Goal: Task Accomplishment & Management: Complete application form

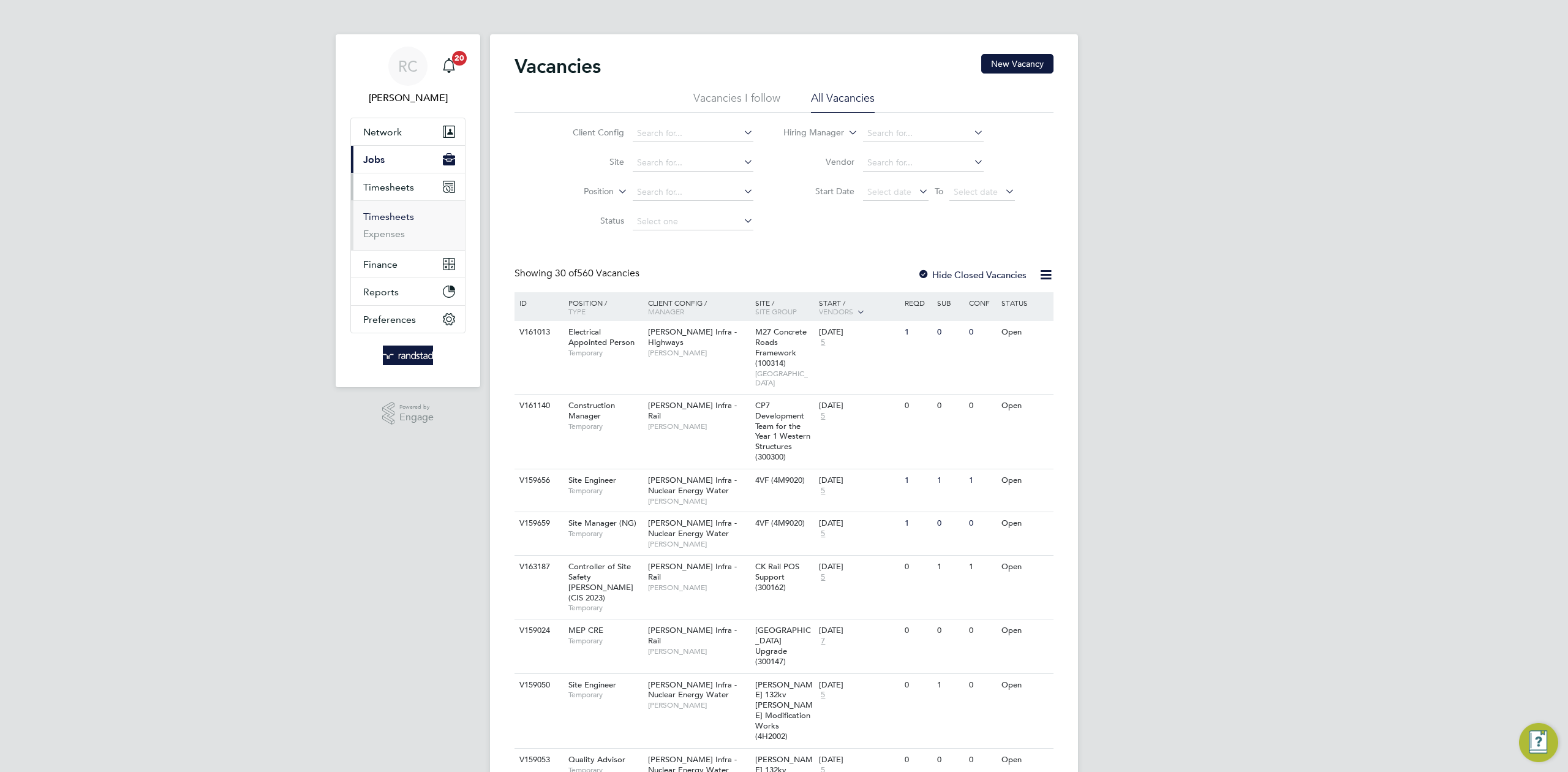
click at [407, 214] on link "Timesheets" at bounding box center [389, 216] width 51 height 11
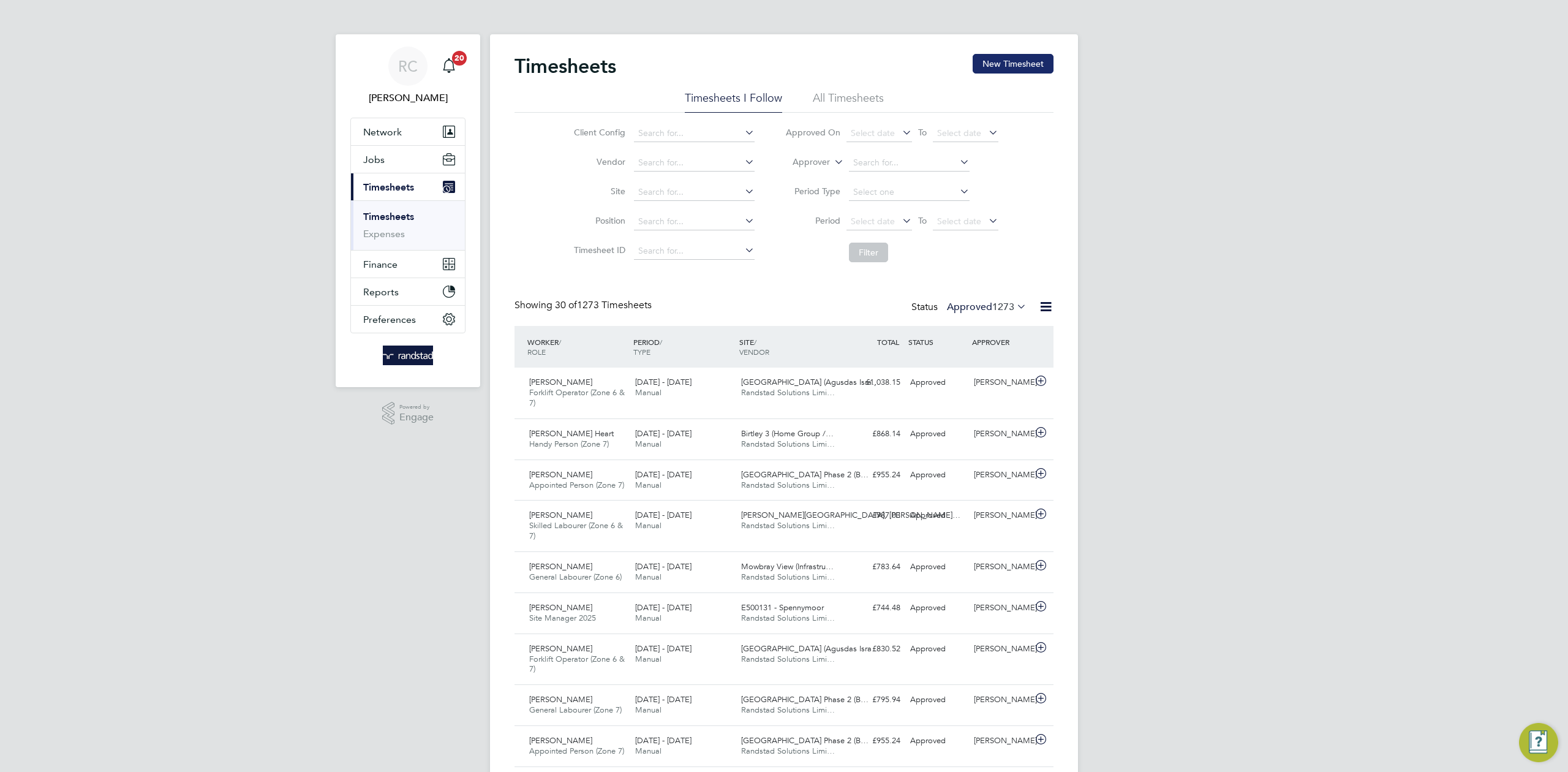
click at [1000, 61] on button "New Timesheet" at bounding box center [1012, 63] width 81 height 19
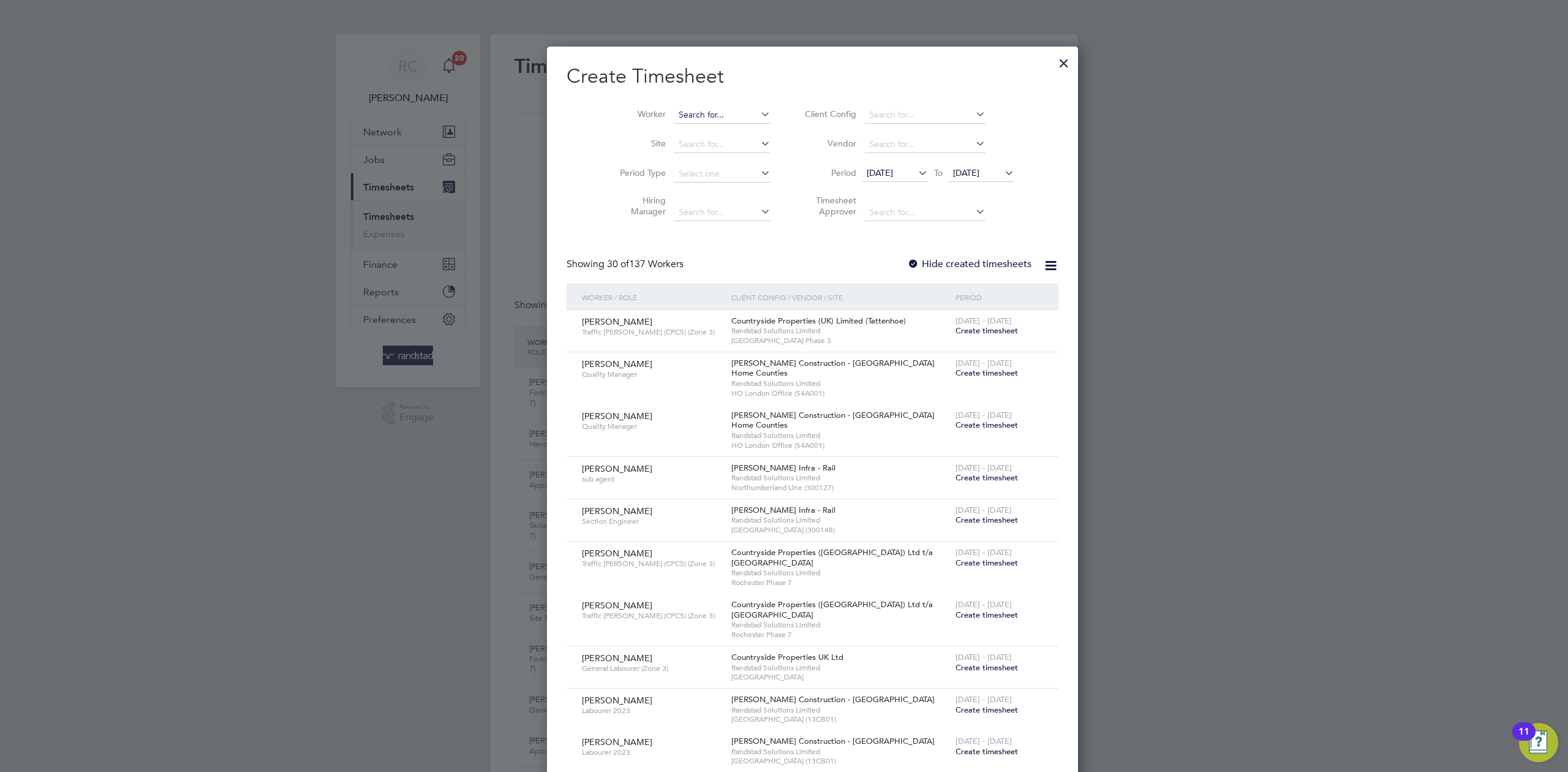
click at [674, 107] on input at bounding box center [722, 115] width 96 height 17
click at [671, 125] on li "[PERSON_NAME] [PERSON_NAME]" at bounding box center [728, 131] width 167 height 17
type input "[PERSON_NAME]"
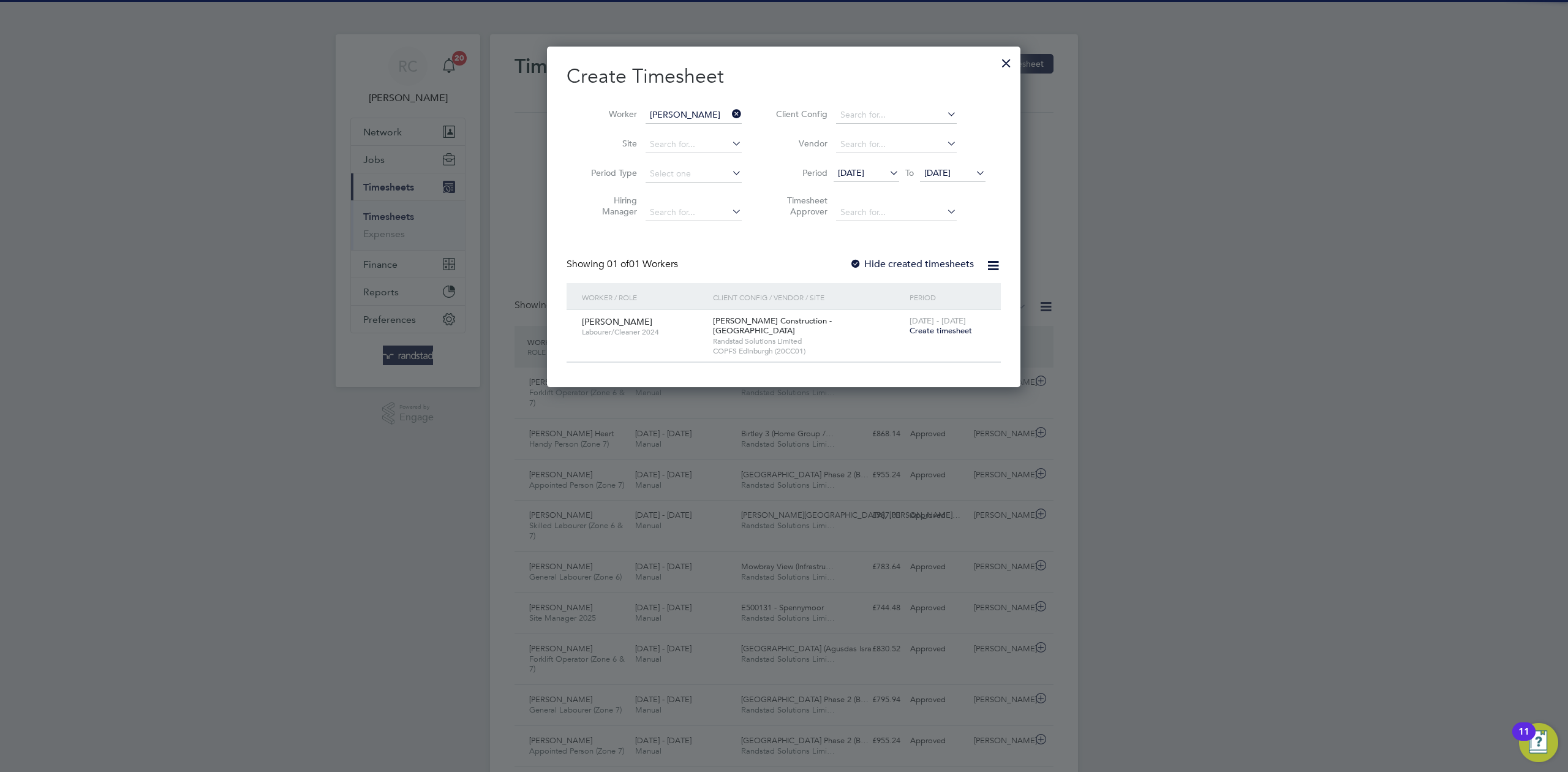
click at [946, 261] on label "Hide created timesheets" at bounding box center [912, 264] width 124 height 12
click at [950, 172] on span "[DATE]" at bounding box center [937, 173] width 26 height 11
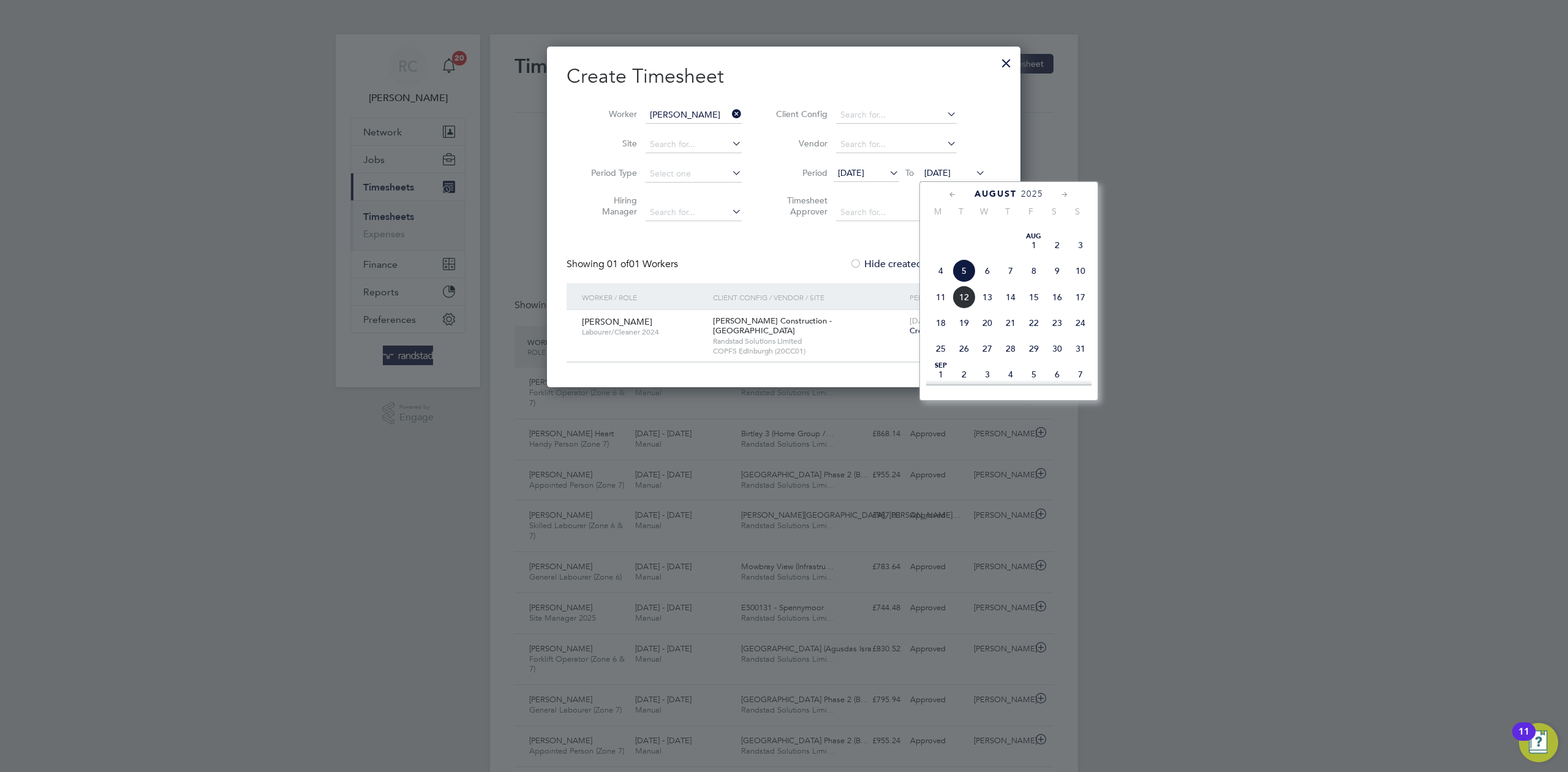
click at [1083, 309] on span "17" at bounding box center [1080, 297] width 23 height 23
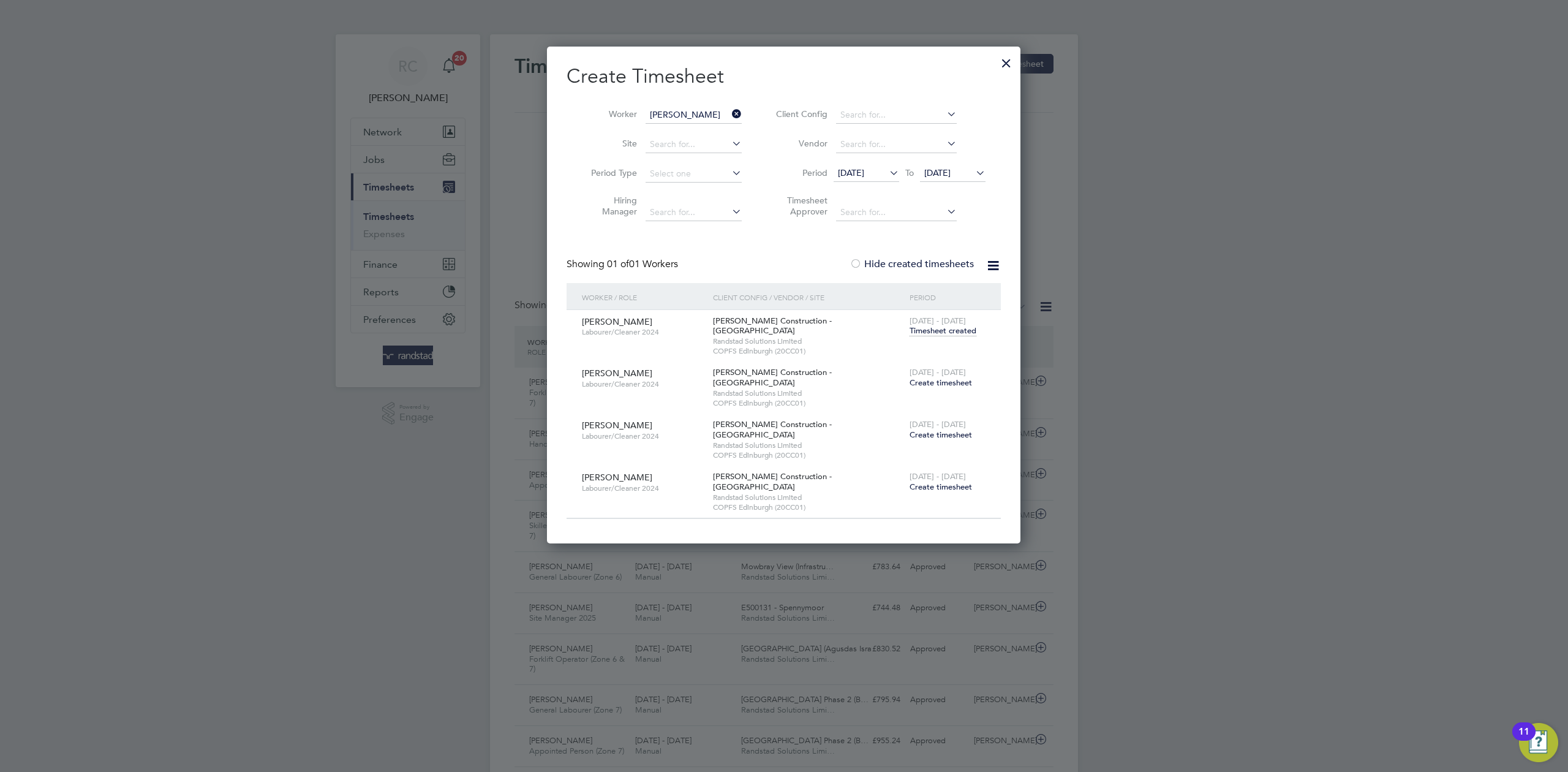
click at [956, 378] on span "Create timesheet" at bounding box center [941, 383] width 63 height 11
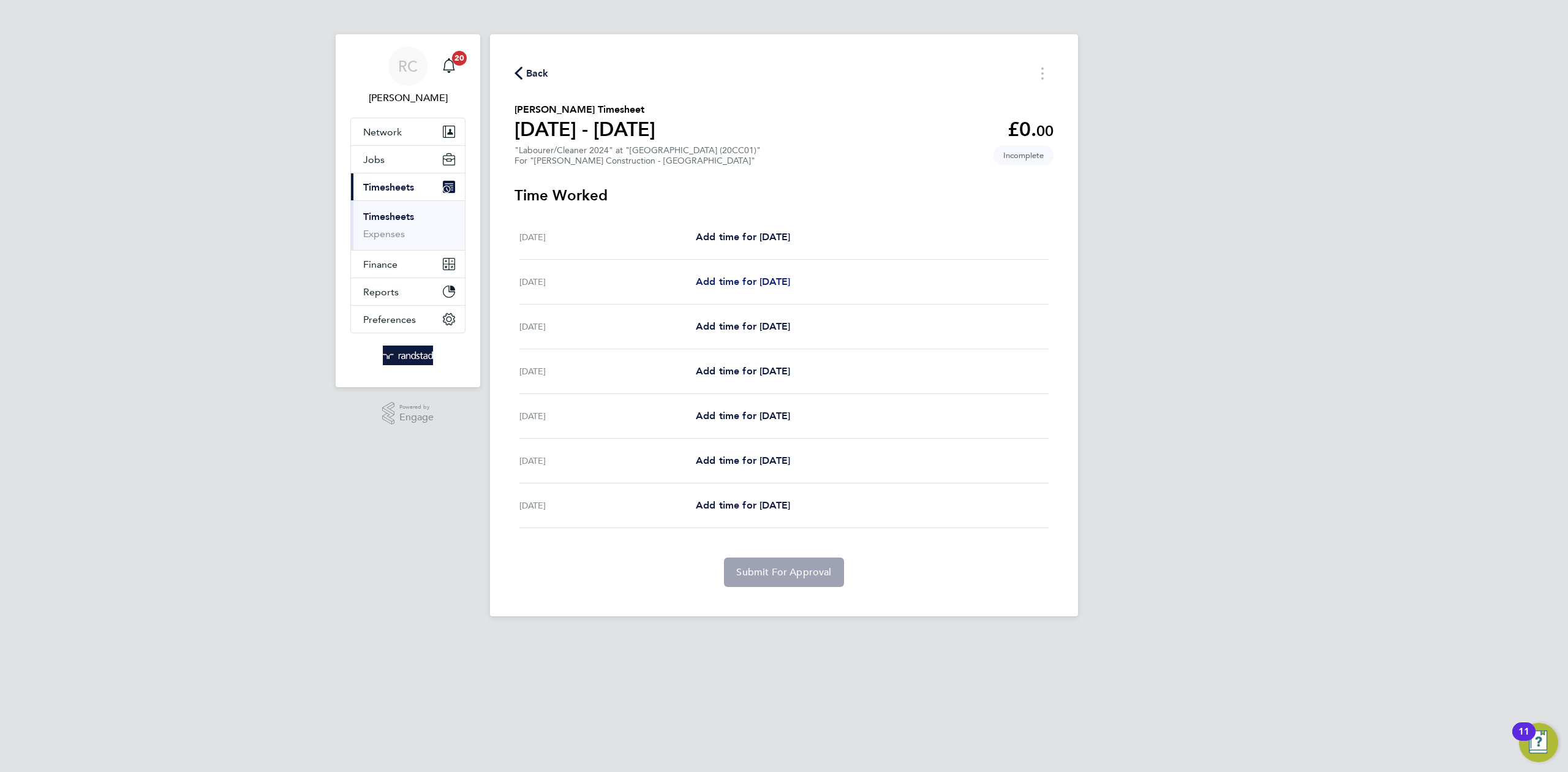
click at [702, 276] on span "Add time for [DATE]" at bounding box center [742, 281] width 94 height 11
select select "30"
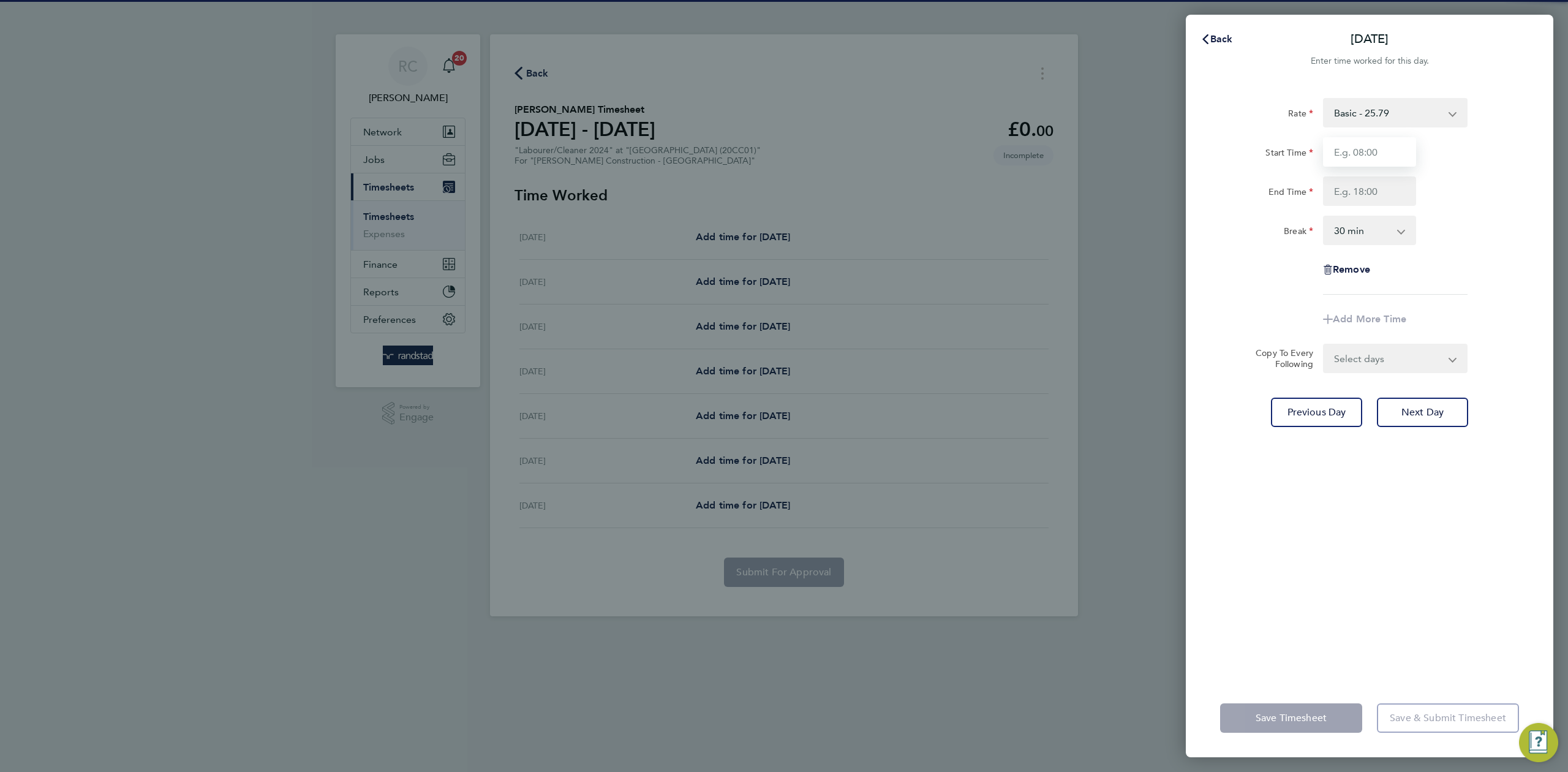
click at [1396, 138] on input "Start Time" at bounding box center [1370, 152] width 93 height 29
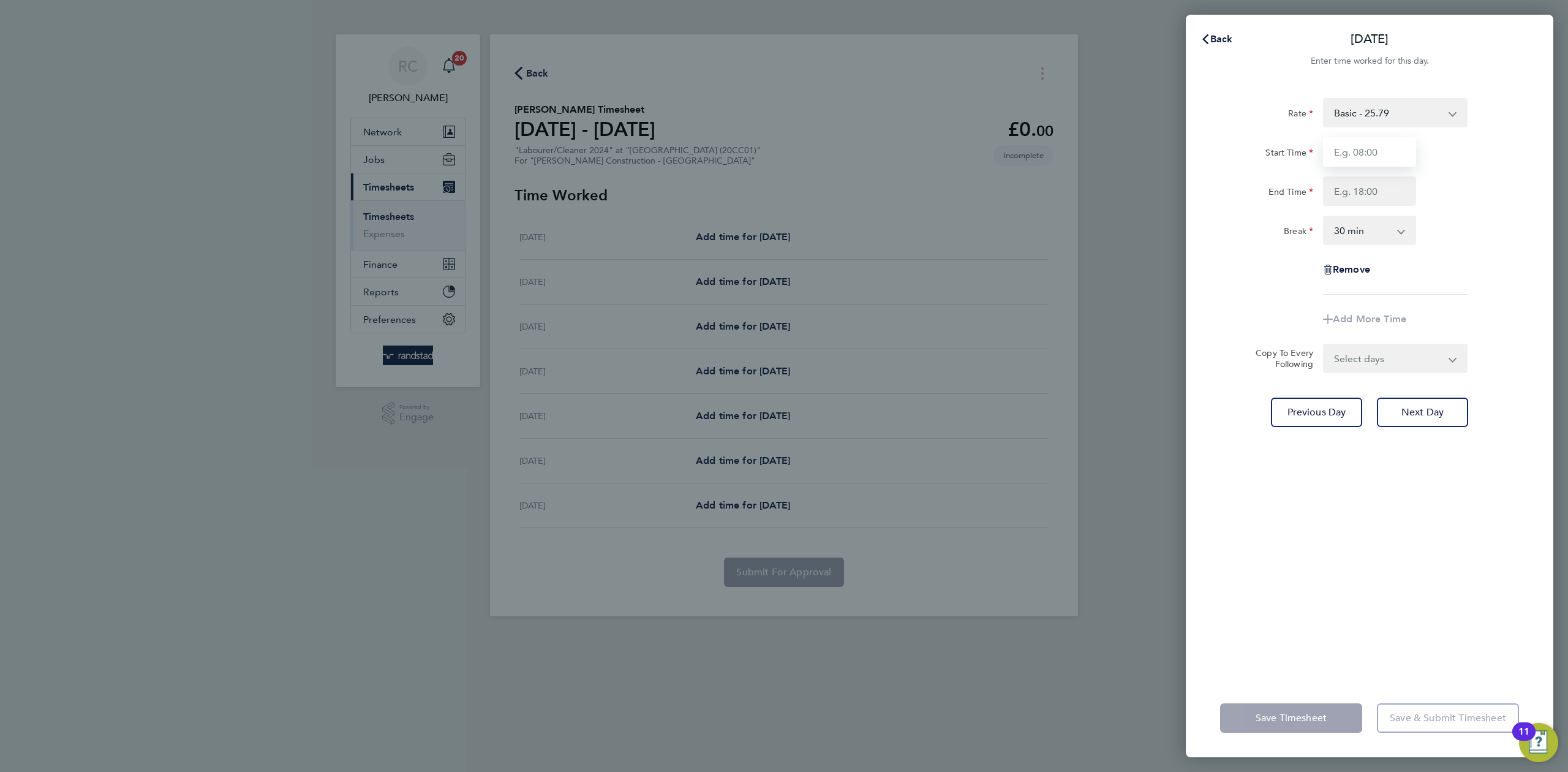
type input "07:00"
click at [1411, 117] on select "Basic - 25.79 OT1 - 37.38 OT2 - 58.21" at bounding box center [1387, 113] width 127 height 27
select select "30"
click at [1385, 153] on input "Start Time" at bounding box center [1370, 152] width 93 height 29
type input "07:00"
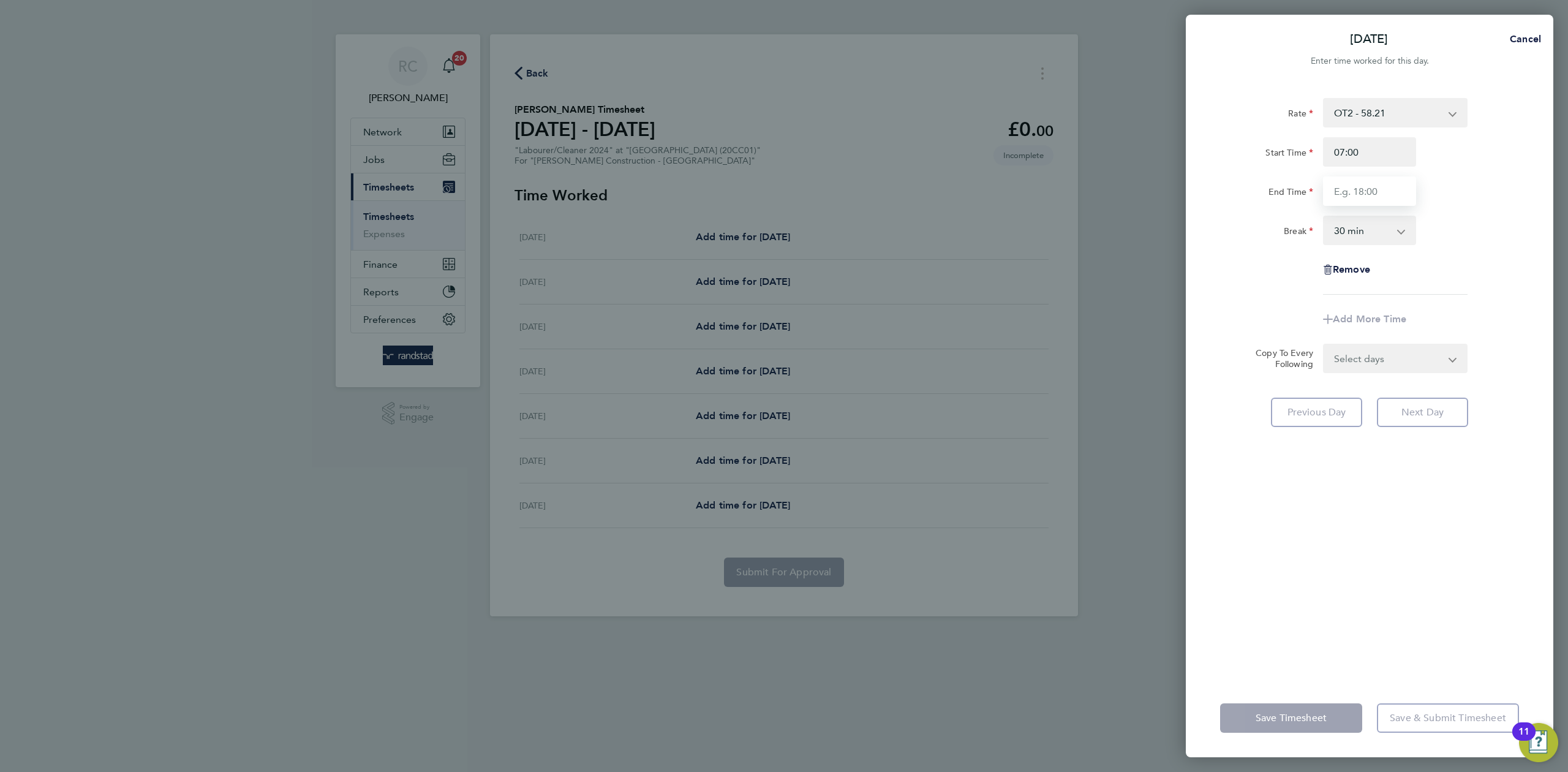
click at [1385, 193] on input "End Time" at bounding box center [1370, 191] width 93 height 29
type input "12:30"
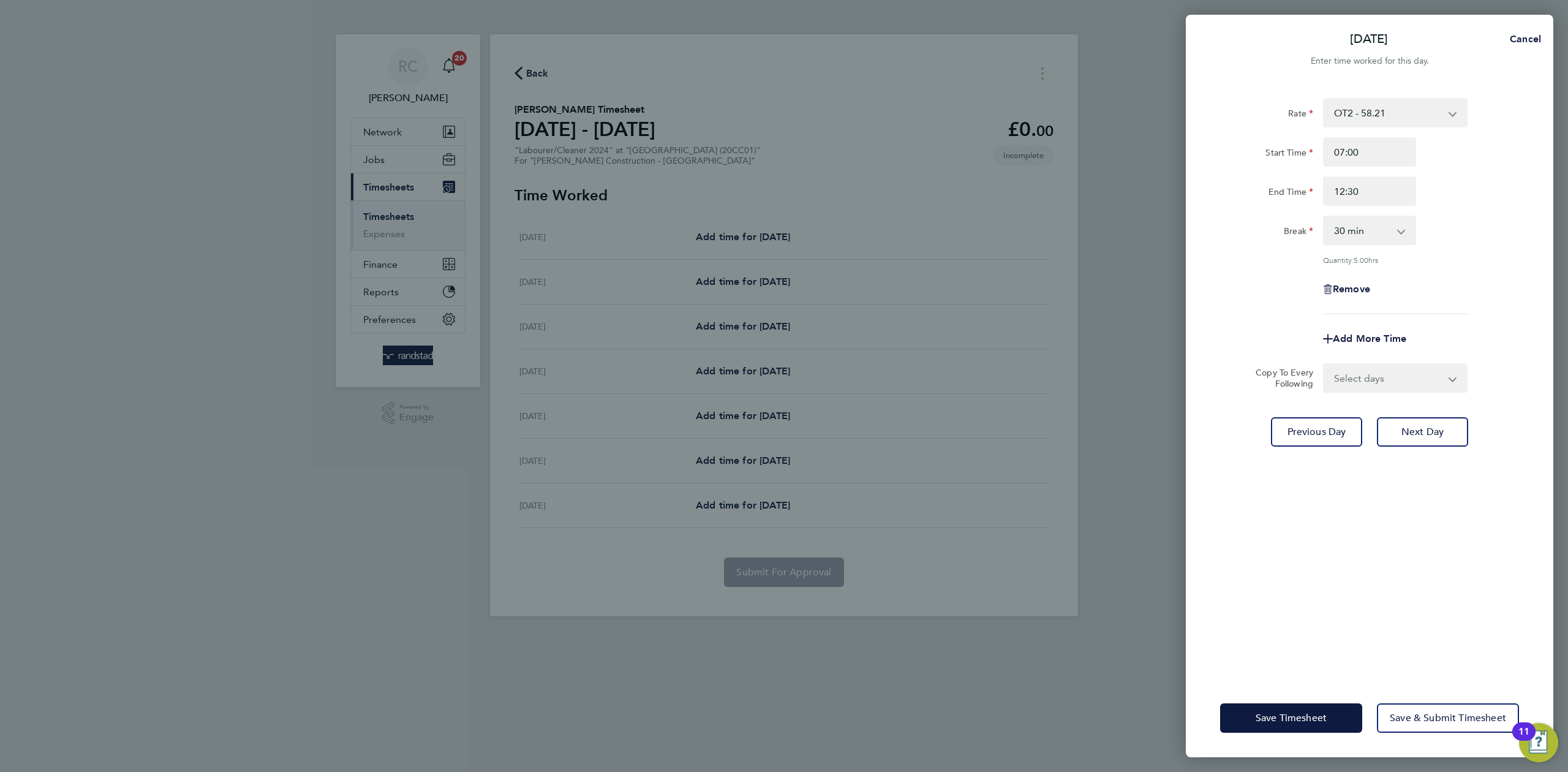
click at [1509, 219] on div "Break 0 min 15 min 30 min 45 min 60 min 75 min 90 min" at bounding box center [1369, 230] width 309 height 29
click at [1331, 234] on select "0 min 15 min 30 min 45 min 60 min 75 min 90 min" at bounding box center [1362, 230] width 76 height 27
select select "0"
click at [1324, 217] on select "0 min 15 min 30 min 45 min 60 min 75 min 90 min" at bounding box center [1362, 230] width 76 height 27
click at [1493, 225] on div "Break 0 min 15 min 30 min 45 min 60 min 75 min 90 min" at bounding box center [1369, 230] width 309 height 29
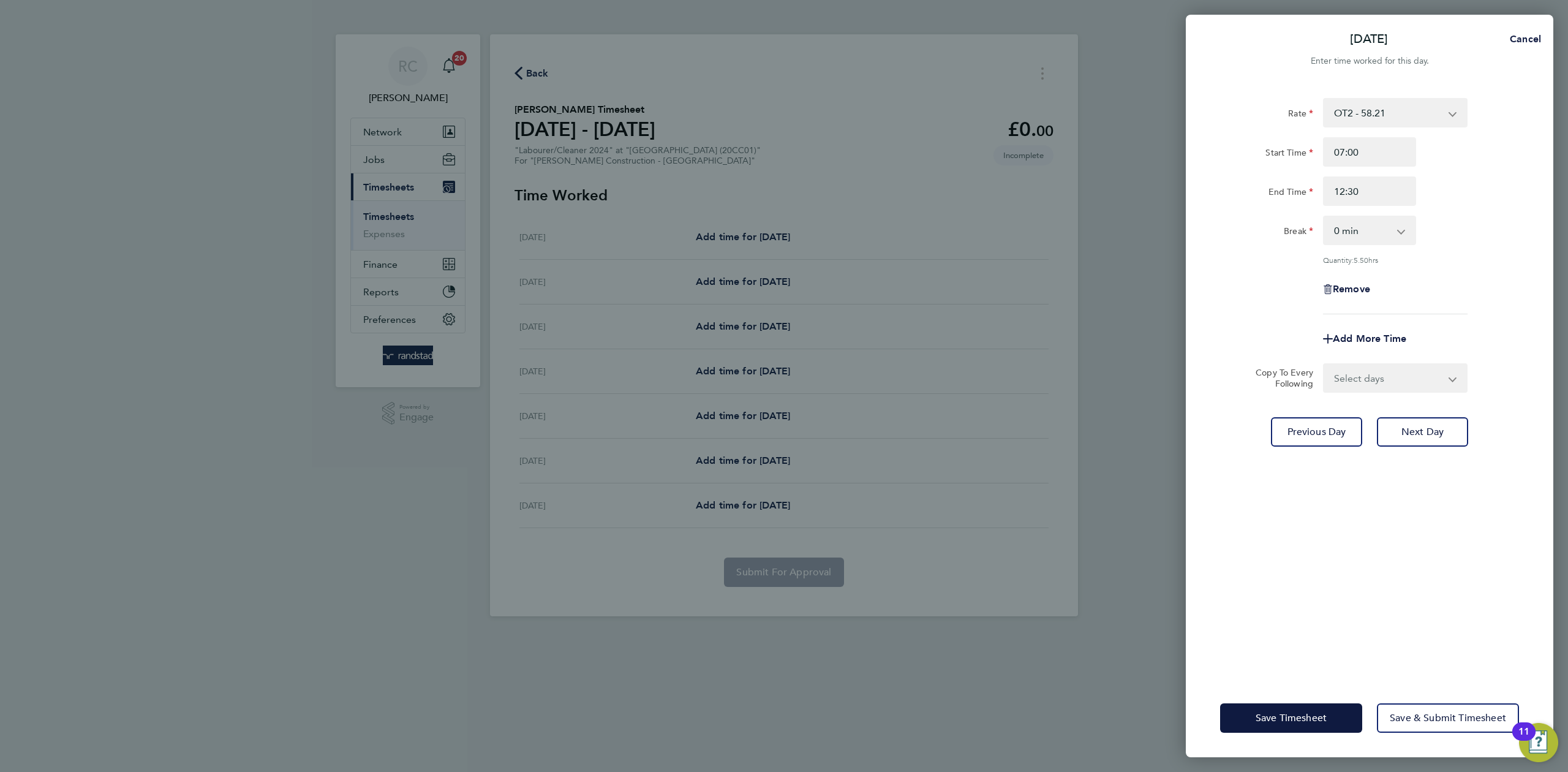
click at [1438, 379] on select "Select days Day [DATE] [DATE] [DATE] [DATE] [DATE]" at bounding box center [1388, 378] width 129 height 27
click at [1560, 277] on div "[DATE] Cancel Enter time worked for this day. Rate OT2 - 58.21 Basic - 25.79 OT…" at bounding box center [784, 386] width 1568 height 772
click at [1323, 735] on div "Save Timesheet Save & Submit Timesheet" at bounding box center [1369, 718] width 367 height 79
click at [1323, 721] on span "Save Timesheet" at bounding box center [1291, 718] width 71 height 12
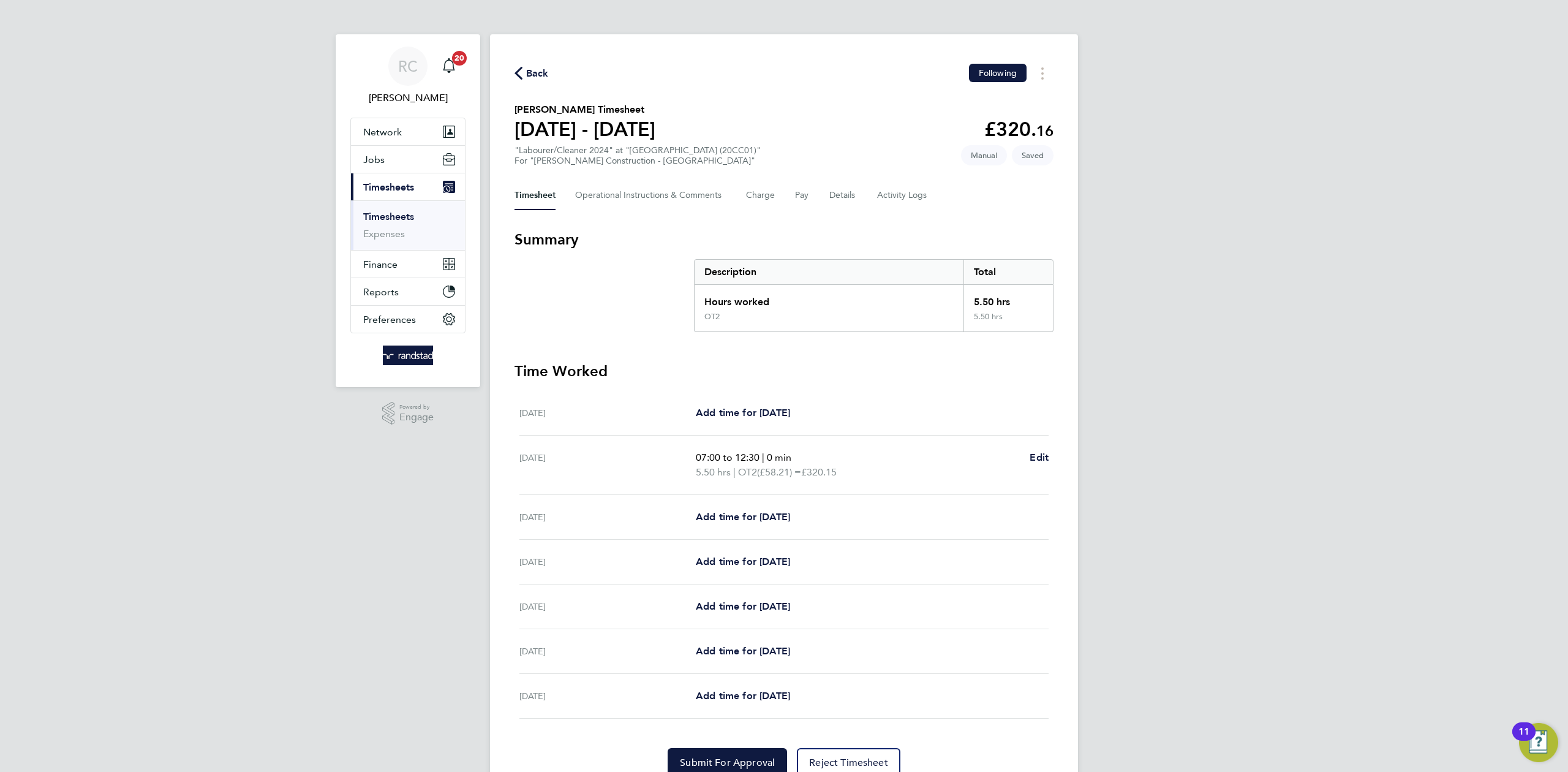
click at [1266, 270] on div "RC [PERSON_NAME] Notifications 20 Applications: Network Team Members Businesses…" at bounding box center [784, 413] width 1568 height 827
click at [1315, 338] on div "RC [PERSON_NAME] Notifications 20 Applications: Network Team Members Businesses…" at bounding box center [784, 413] width 1568 height 827
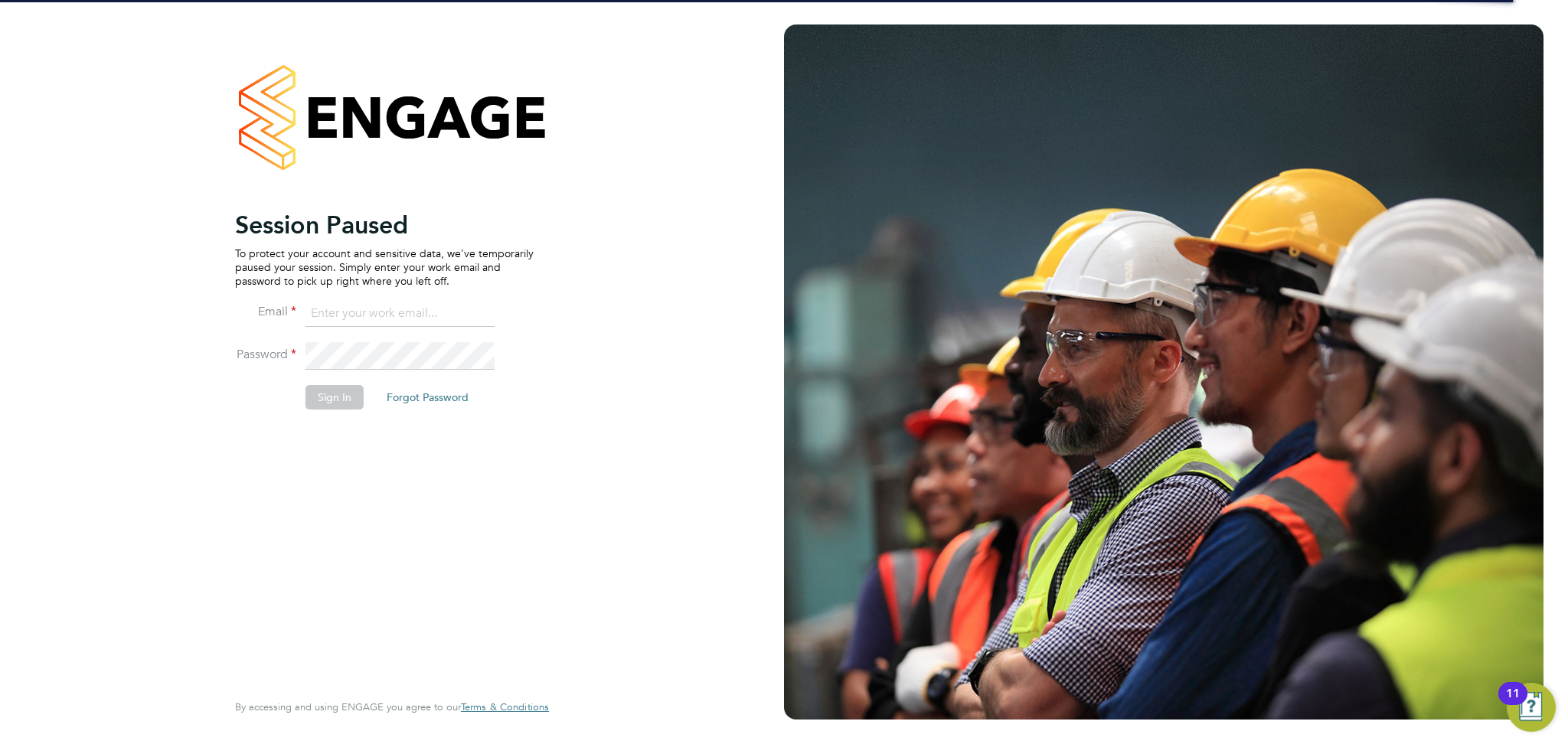
type input "[PERSON_NAME][EMAIL_ADDRESS][PERSON_NAME][DOMAIN_NAME]"
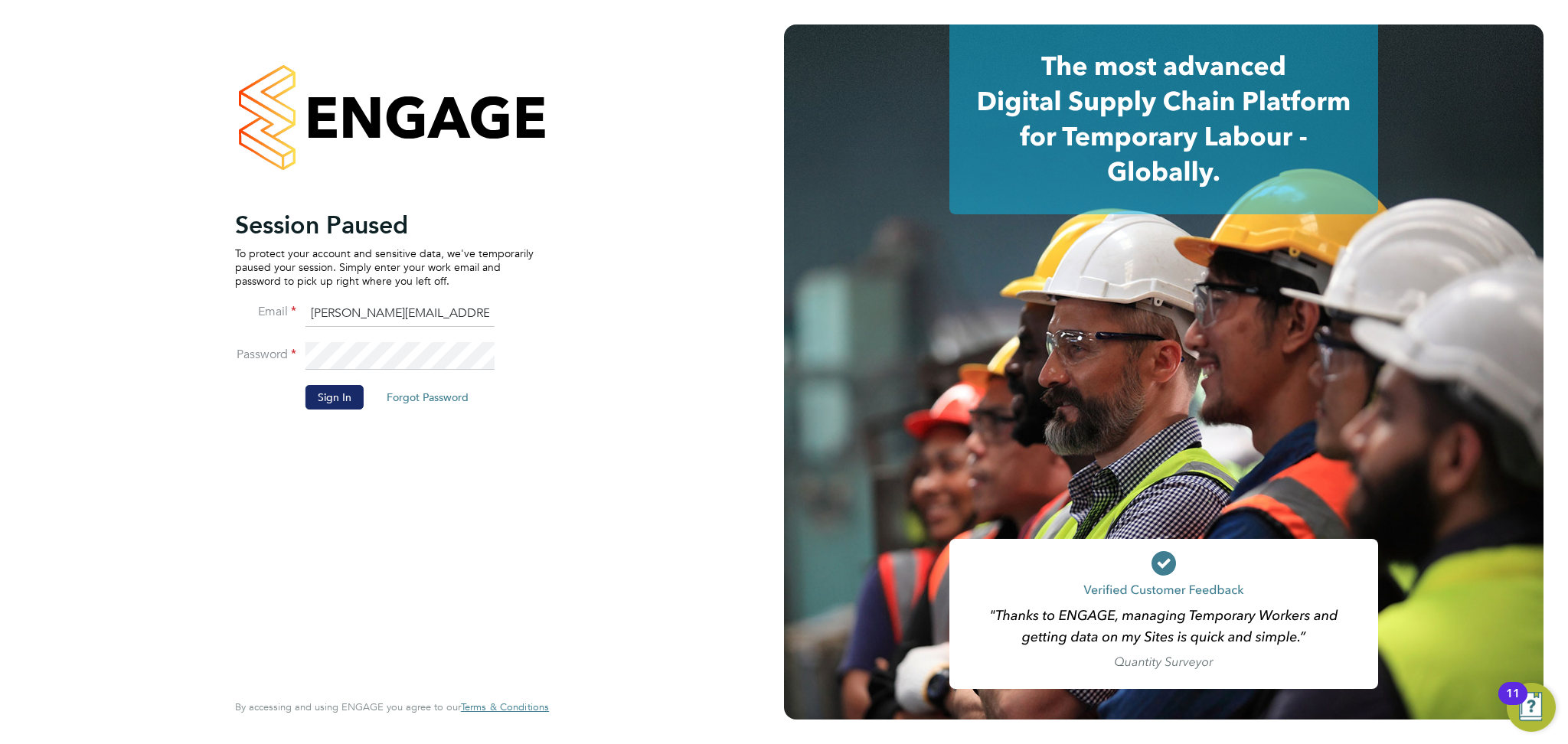
click at [356, 401] on button "Sign In" at bounding box center [334, 397] width 58 height 24
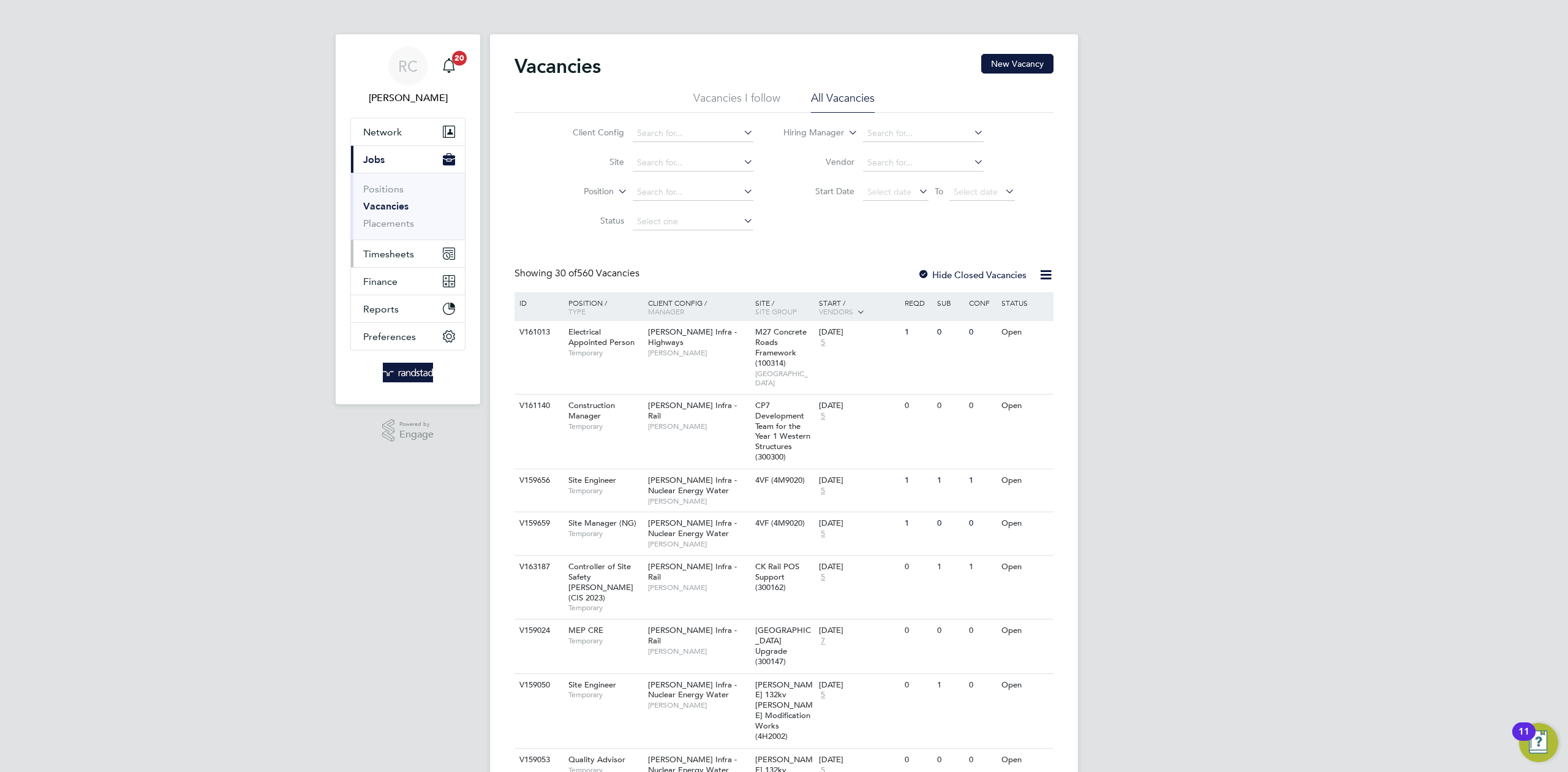
click at [377, 245] on button "Timesheets" at bounding box center [408, 254] width 114 height 27
click at [404, 208] on ul "Timesheets Expenses" at bounding box center [408, 225] width 114 height 49
click at [404, 214] on link "Timesheets" at bounding box center [389, 216] width 51 height 11
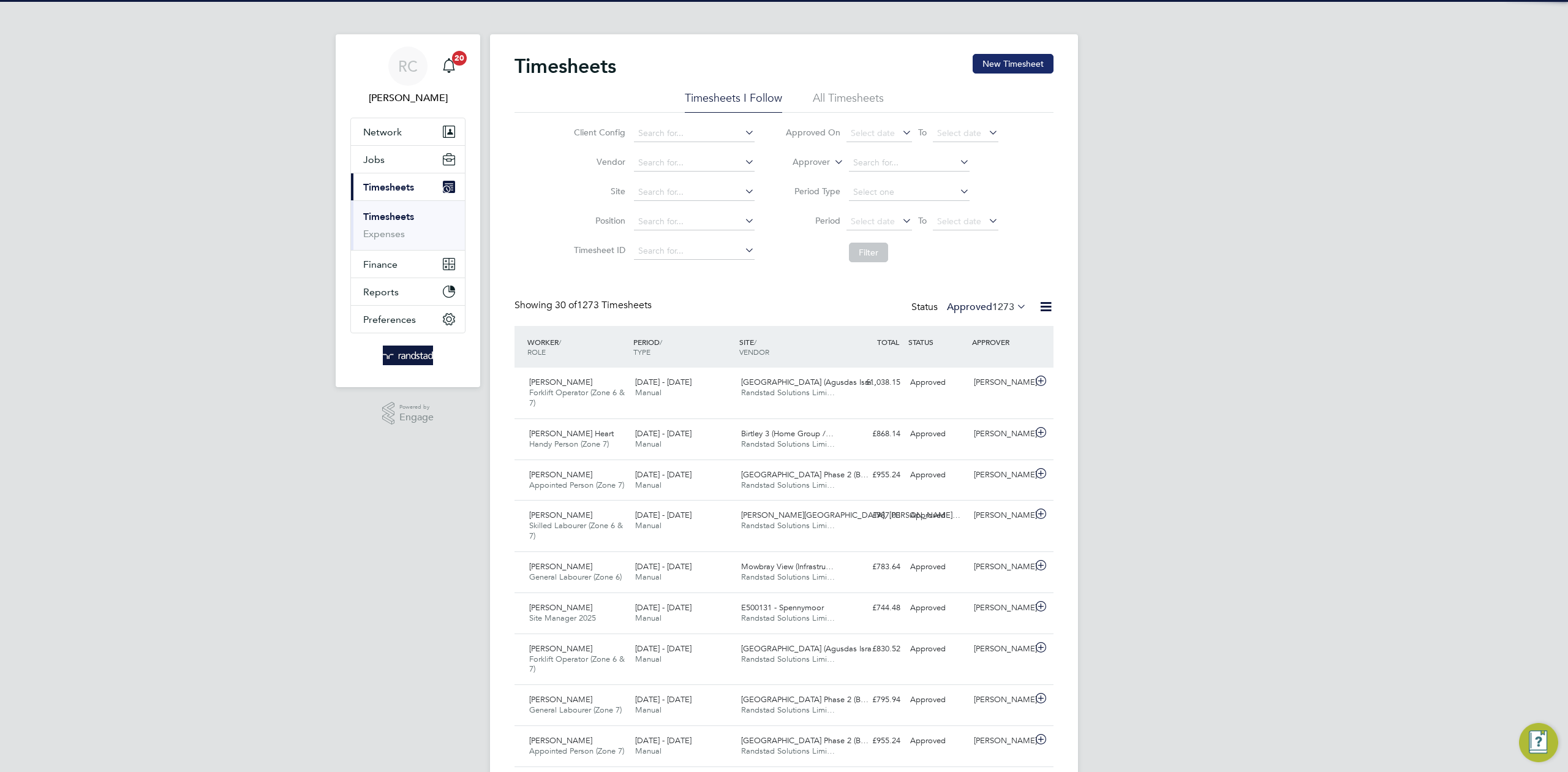
click at [1013, 71] on button "New Timesheet" at bounding box center [1012, 63] width 81 height 19
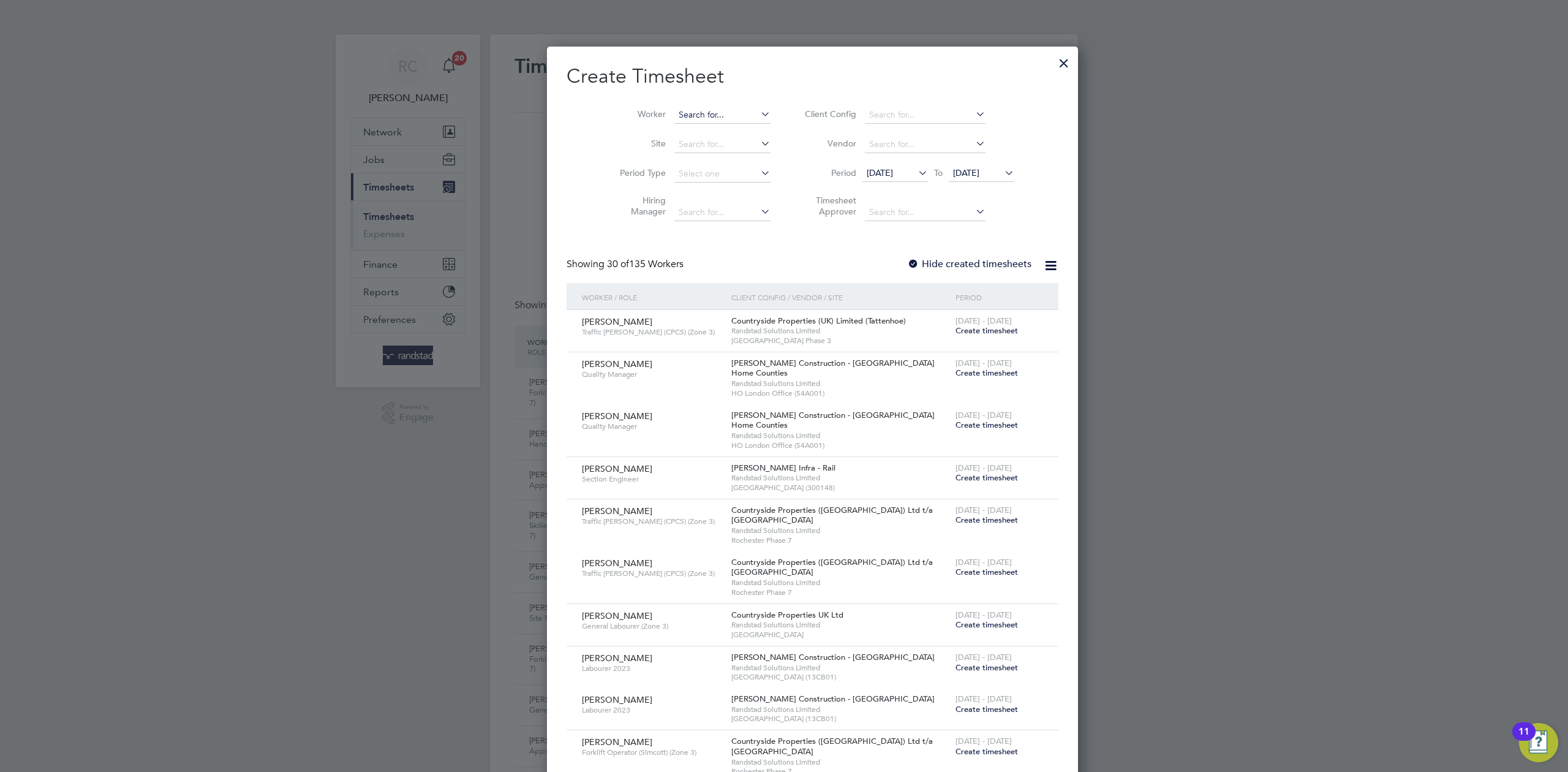
click at [690, 117] on input at bounding box center [722, 115] width 96 height 17
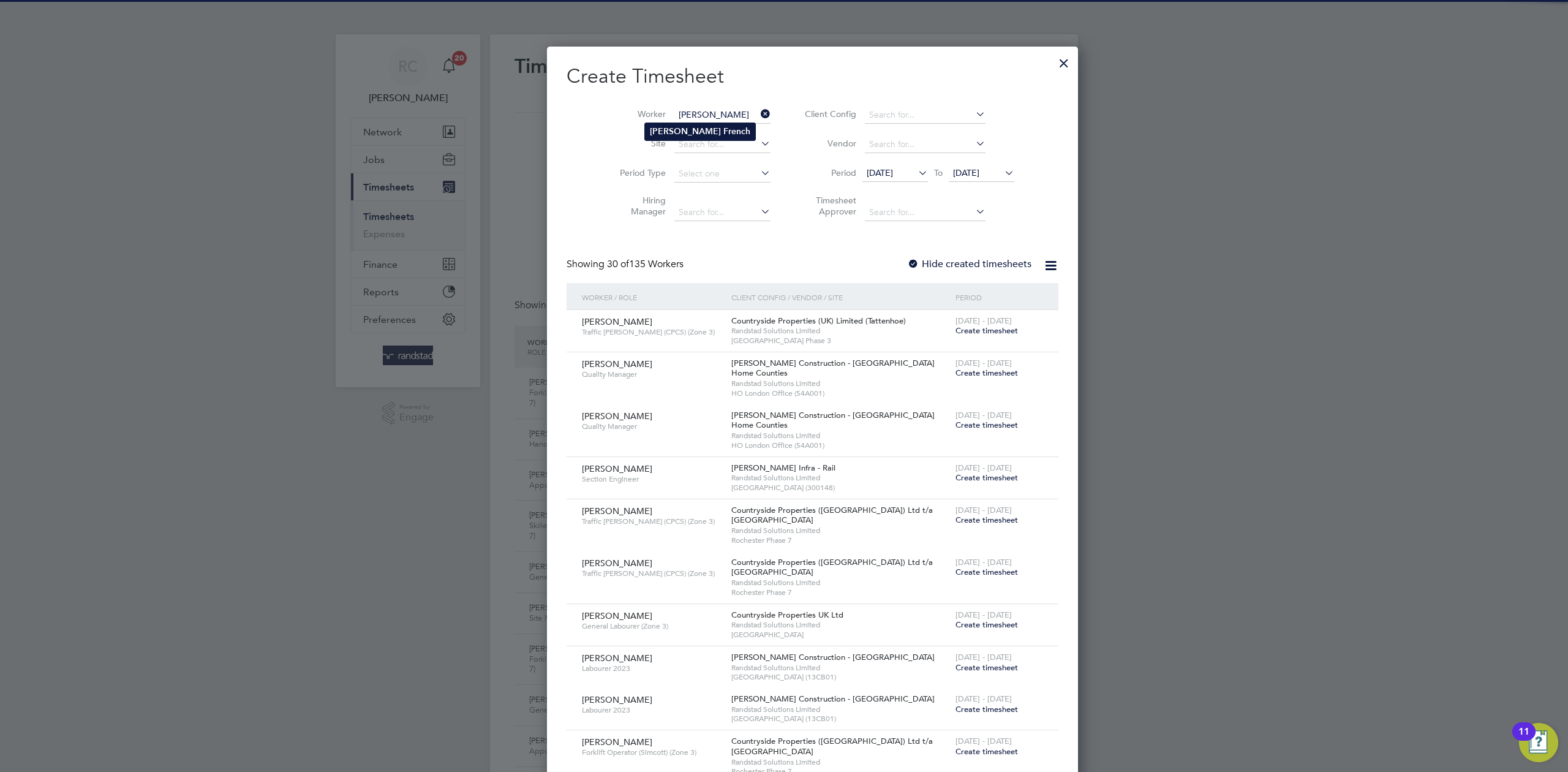
click at [724, 134] on b "French" at bounding box center [737, 131] width 27 height 11
type input "[PERSON_NAME]"
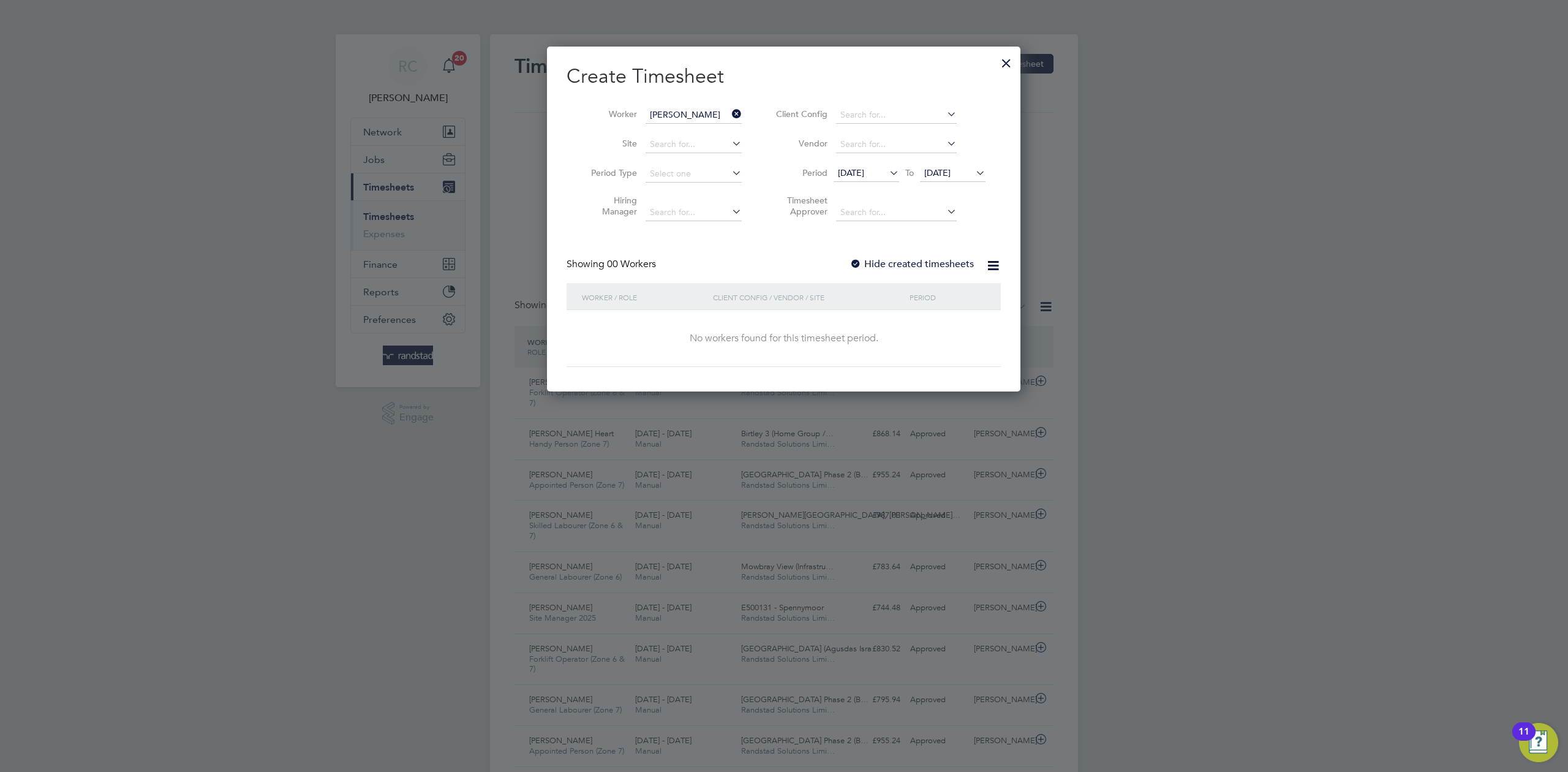
click at [892, 259] on label "Hide created timesheets" at bounding box center [912, 264] width 124 height 12
click at [950, 173] on span "[DATE]" at bounding box center [937, 173] width 26 height 11
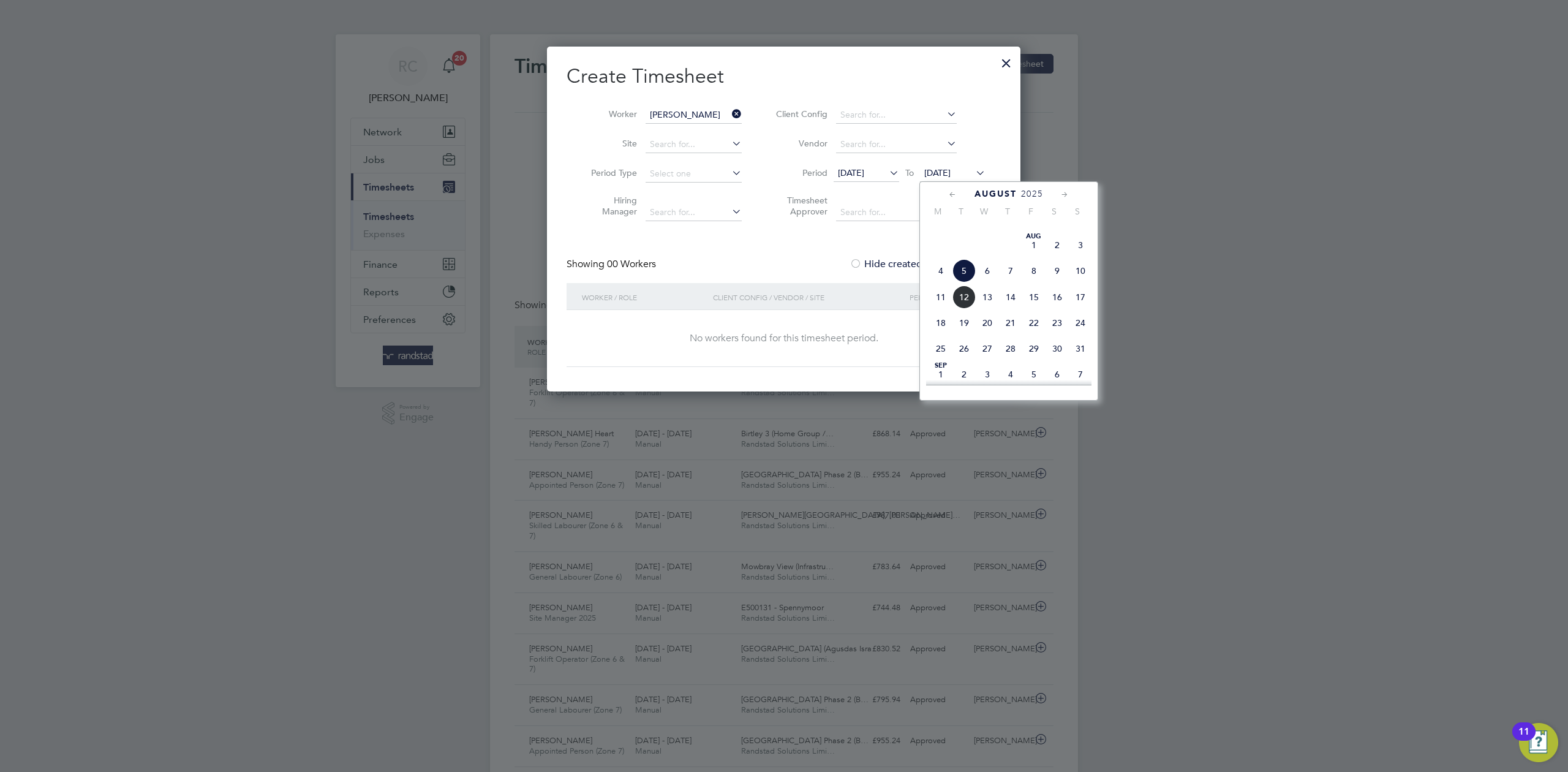
click at [1086, 309] on span "17" at bounding box center [1080, 297] width 23 height 23
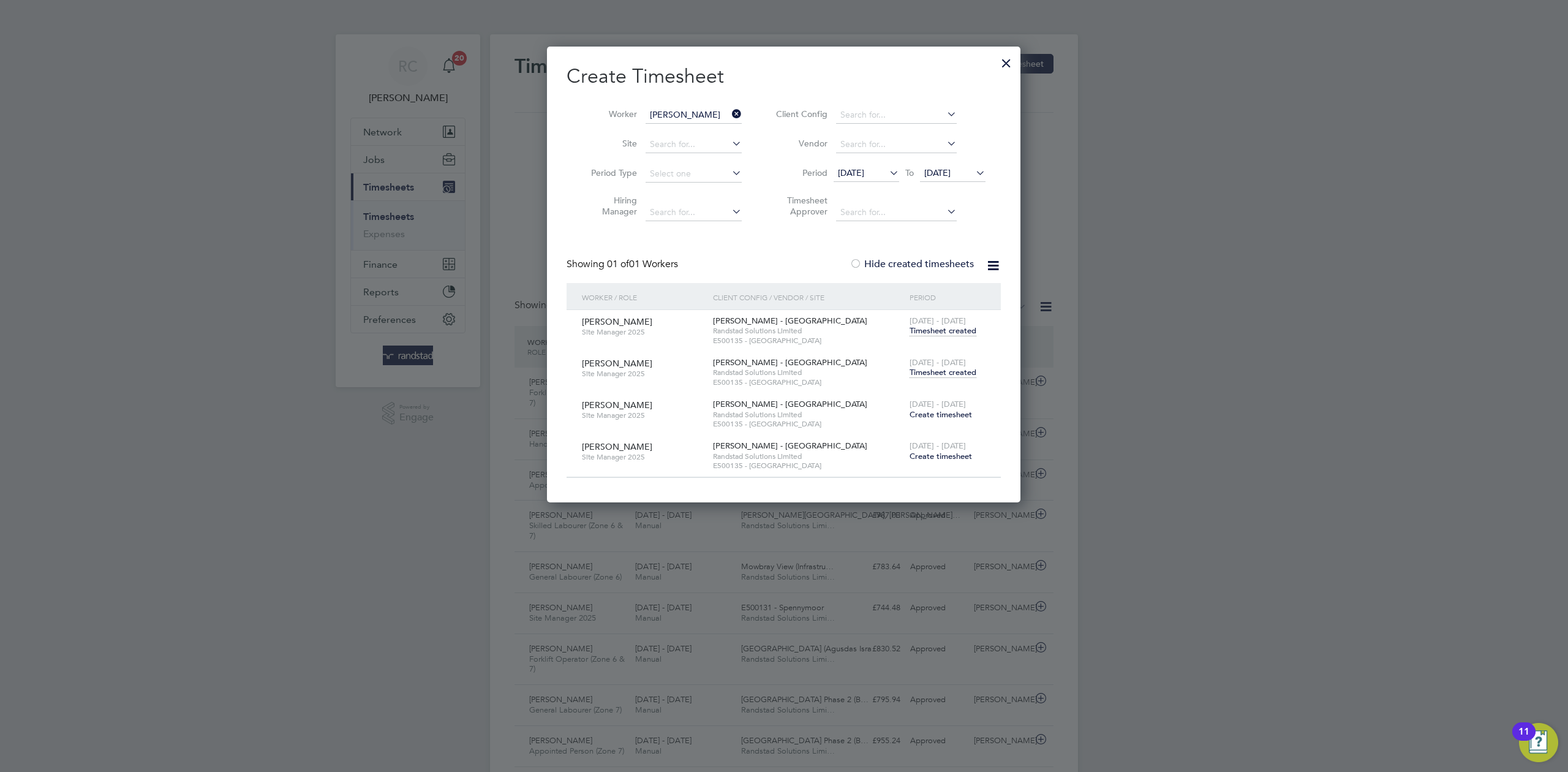
click at [940, 378] on span "Timesheet created" at bounding box center [943, 372] width 67 height 11
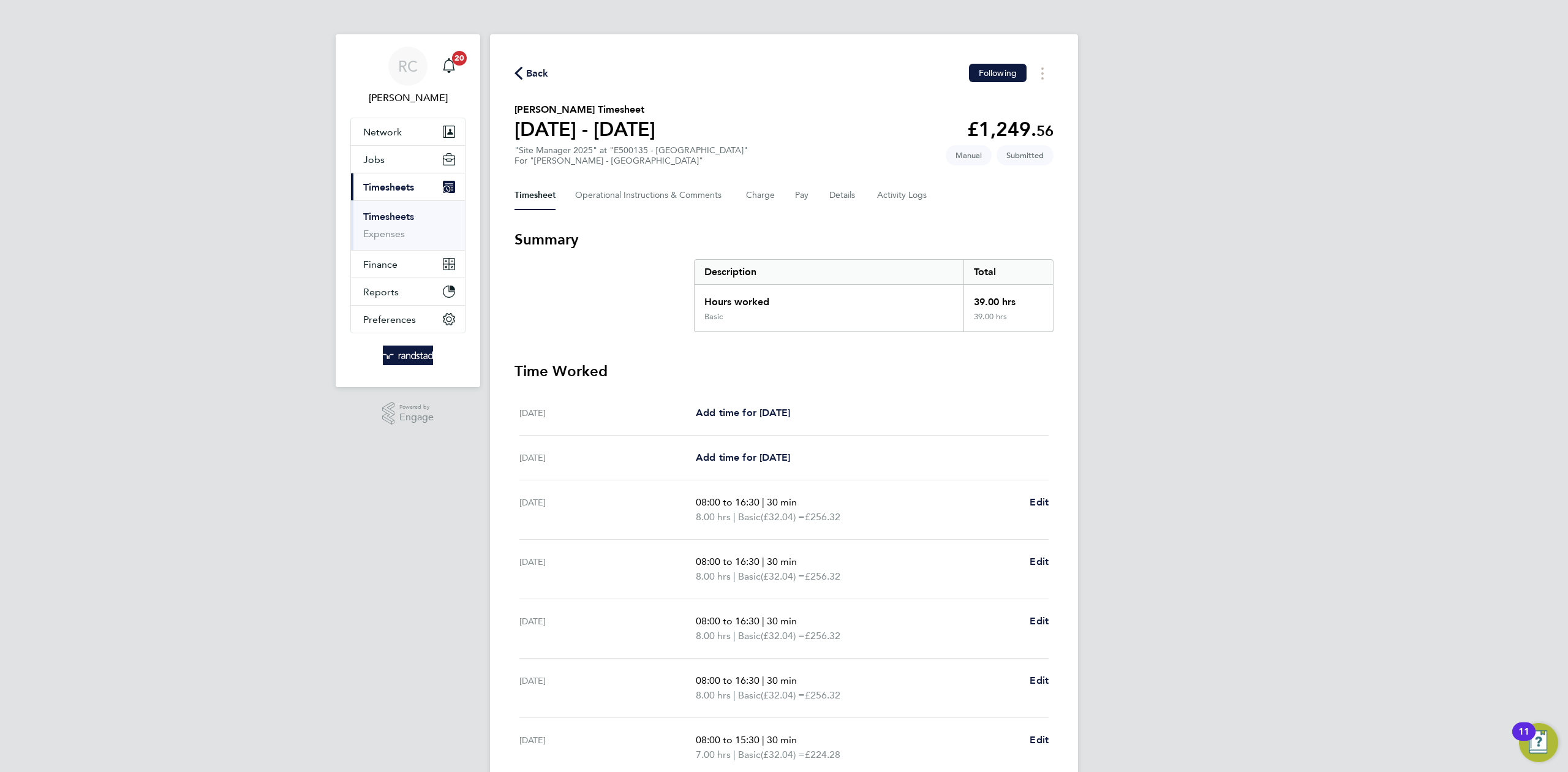
click at [530, 82] on div "Back Following" at bounding box center [784, 73] width 539 height 19
click at [533, 75] on span "Back" at bounding box center [538, 73] width 23 height 15
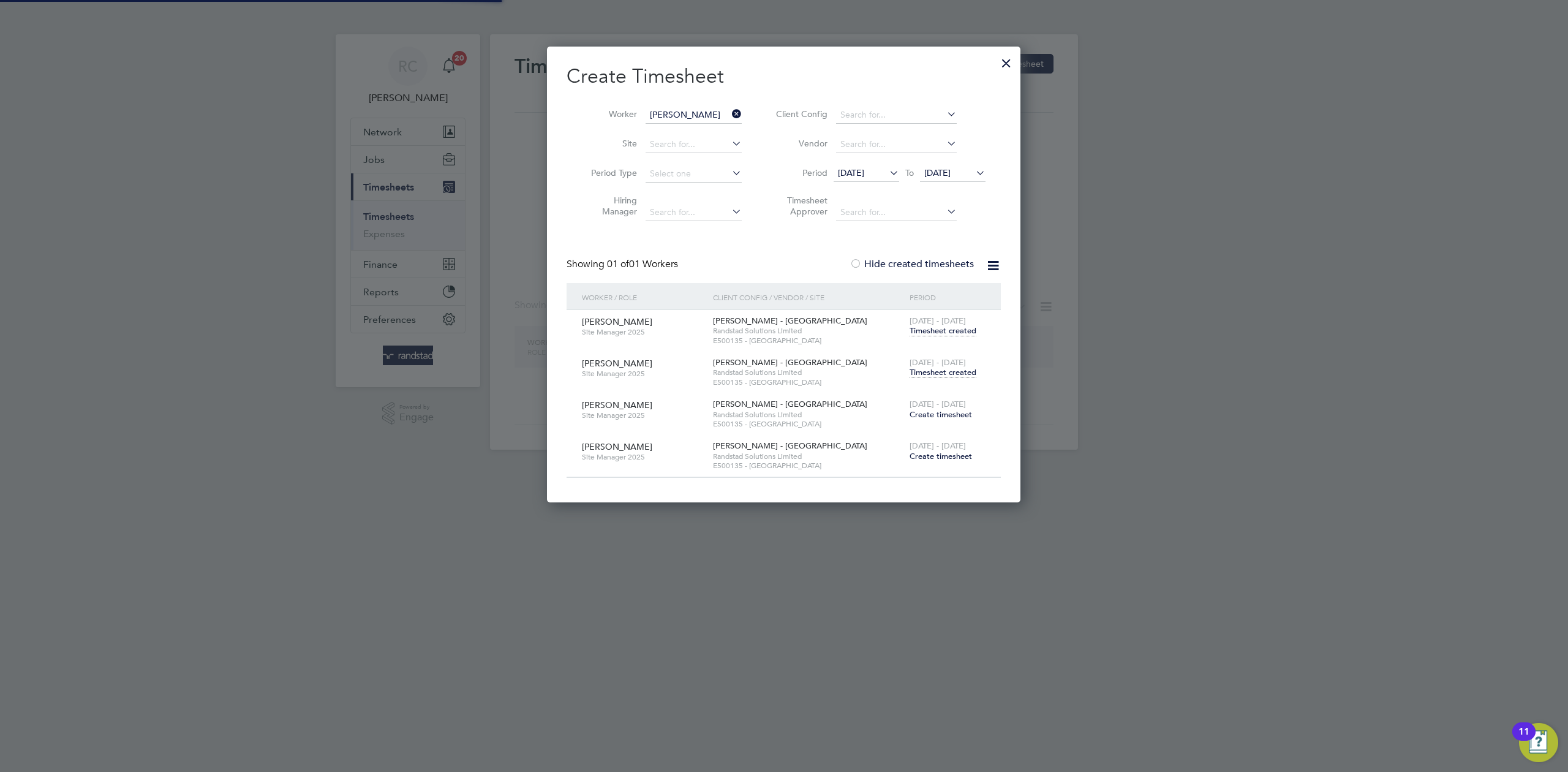
click at [730, 114] on icon at bounding box center [730, 114] width 0 height 17
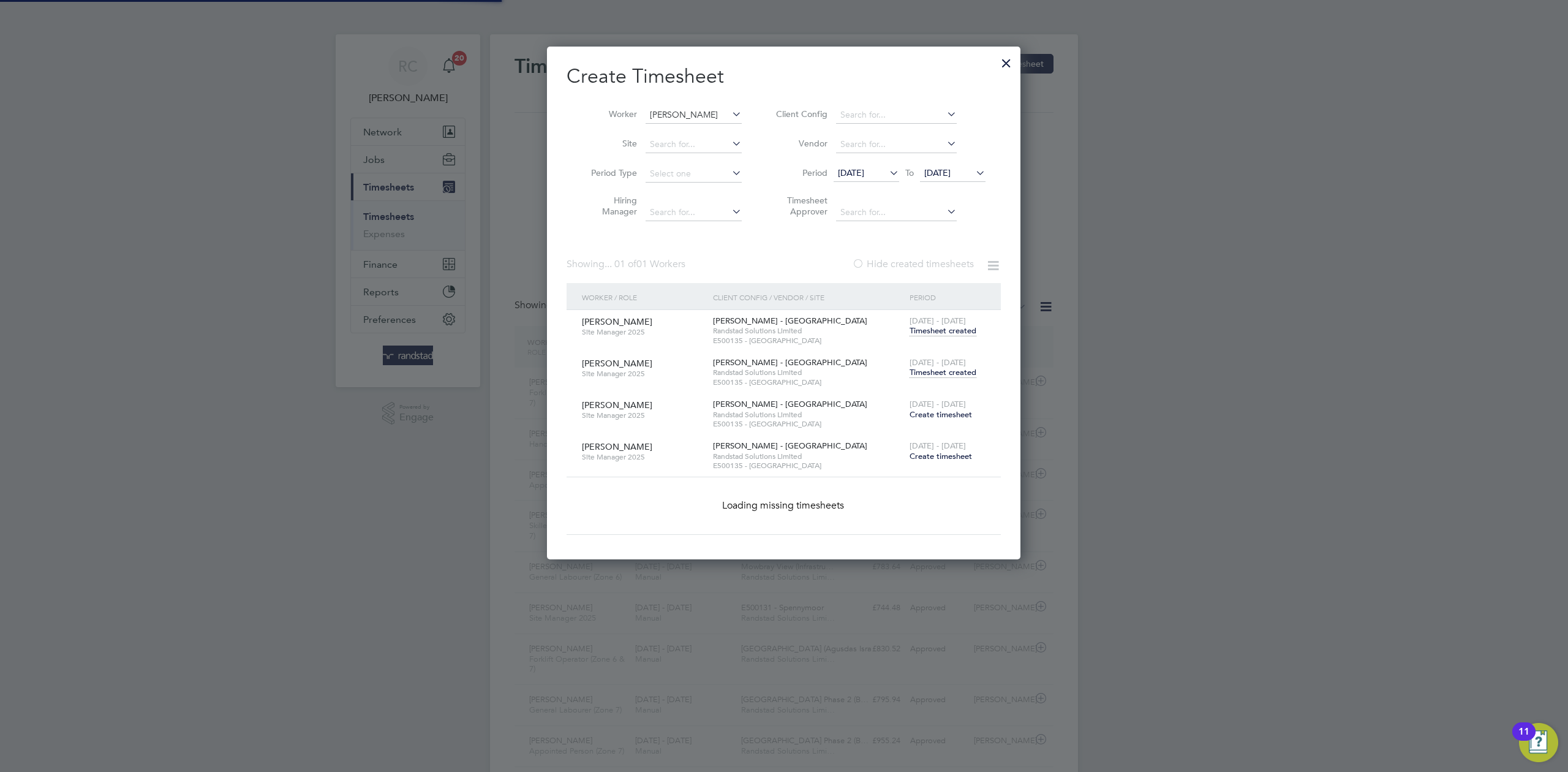
click at [687, 107] on input "[PERSON_NAME]" at bounding box center [694, 115] width 96 height 17
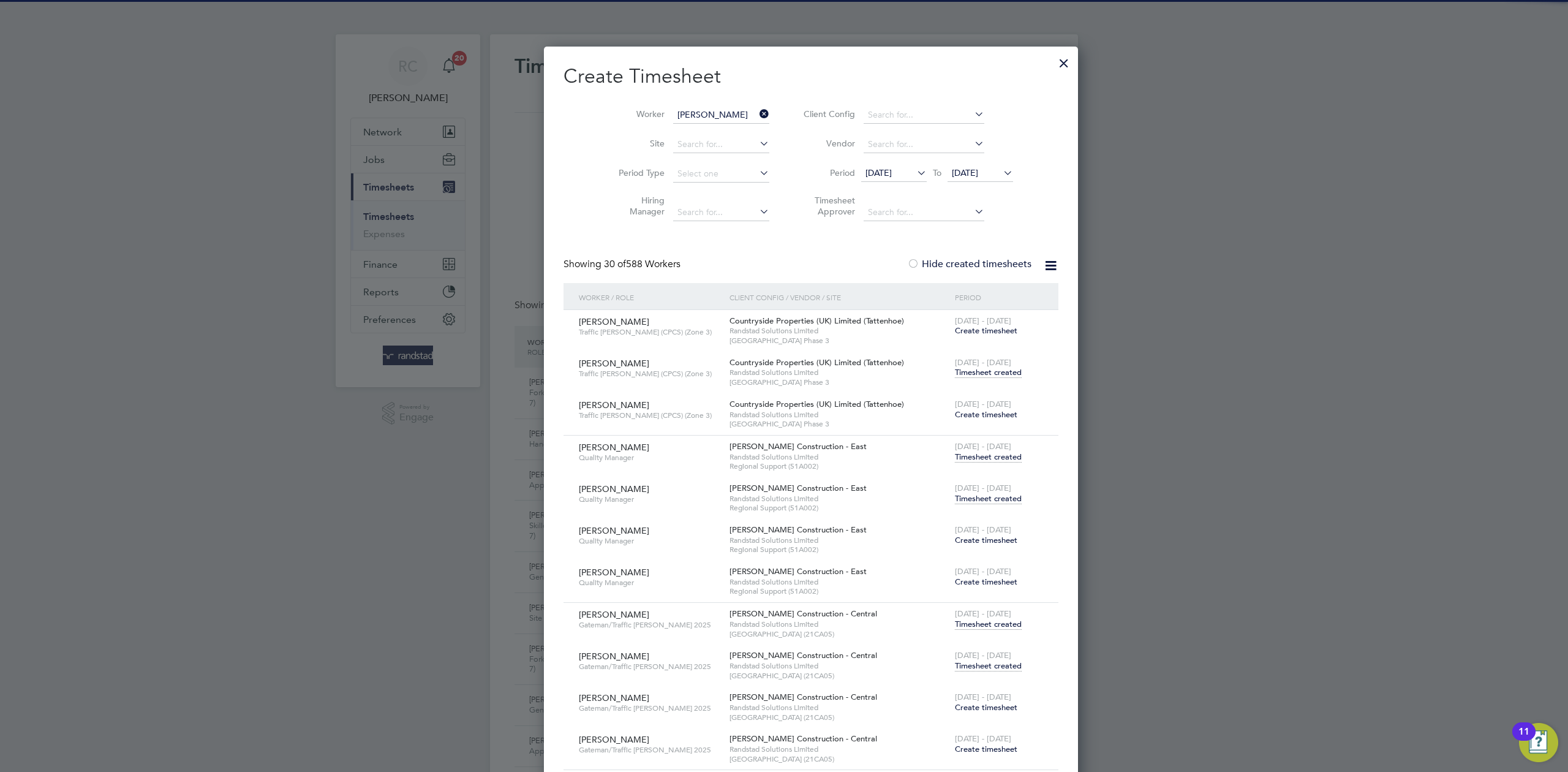
click at [724, 135] on b "Marra" at bounding box center [759, 131] width 71 height 11
type input "[PERSON_NAME]"
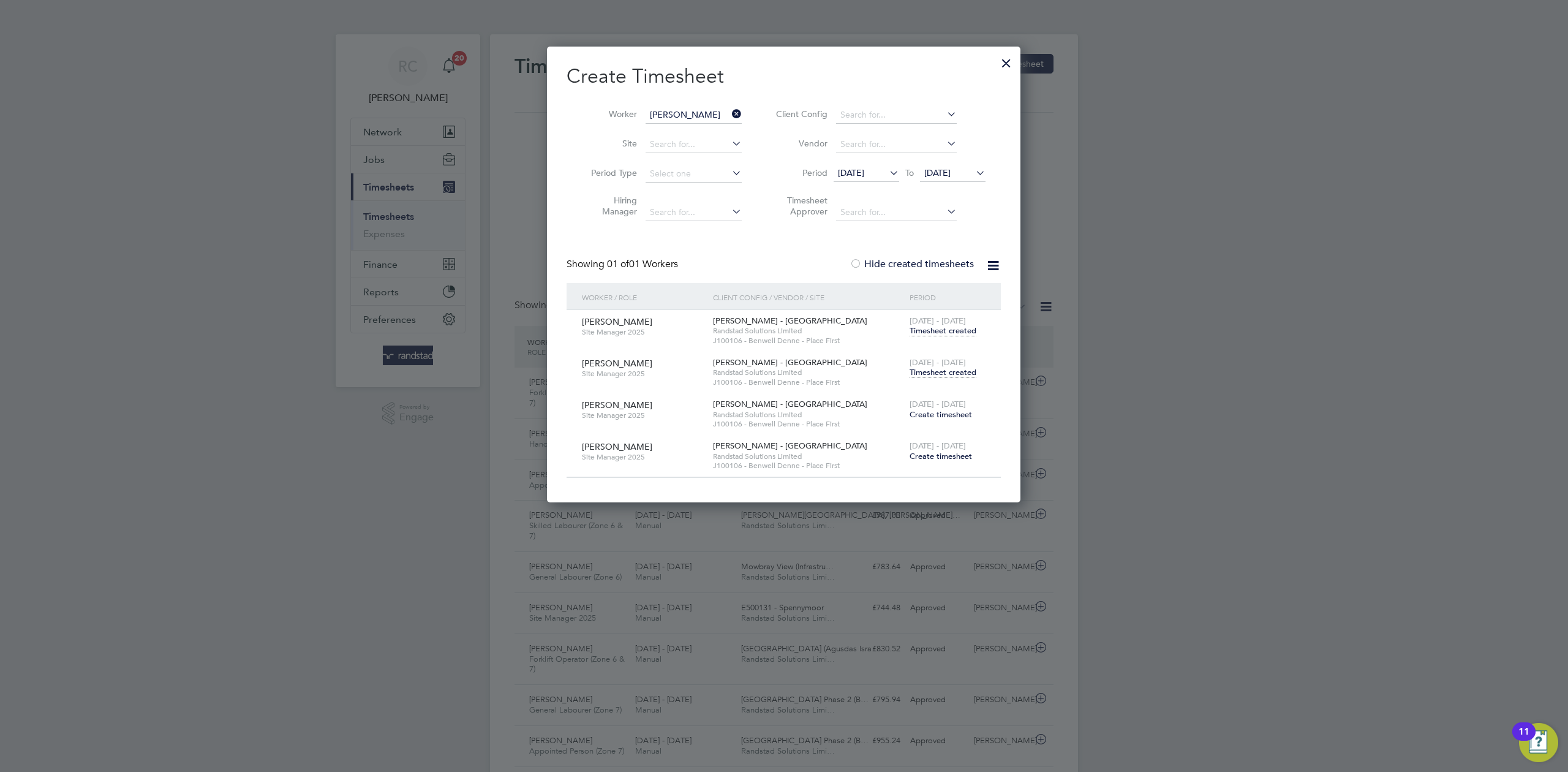
click at [958, 376] on span "Timesheet created" at bounding box center [943, 372] width 67 height 11
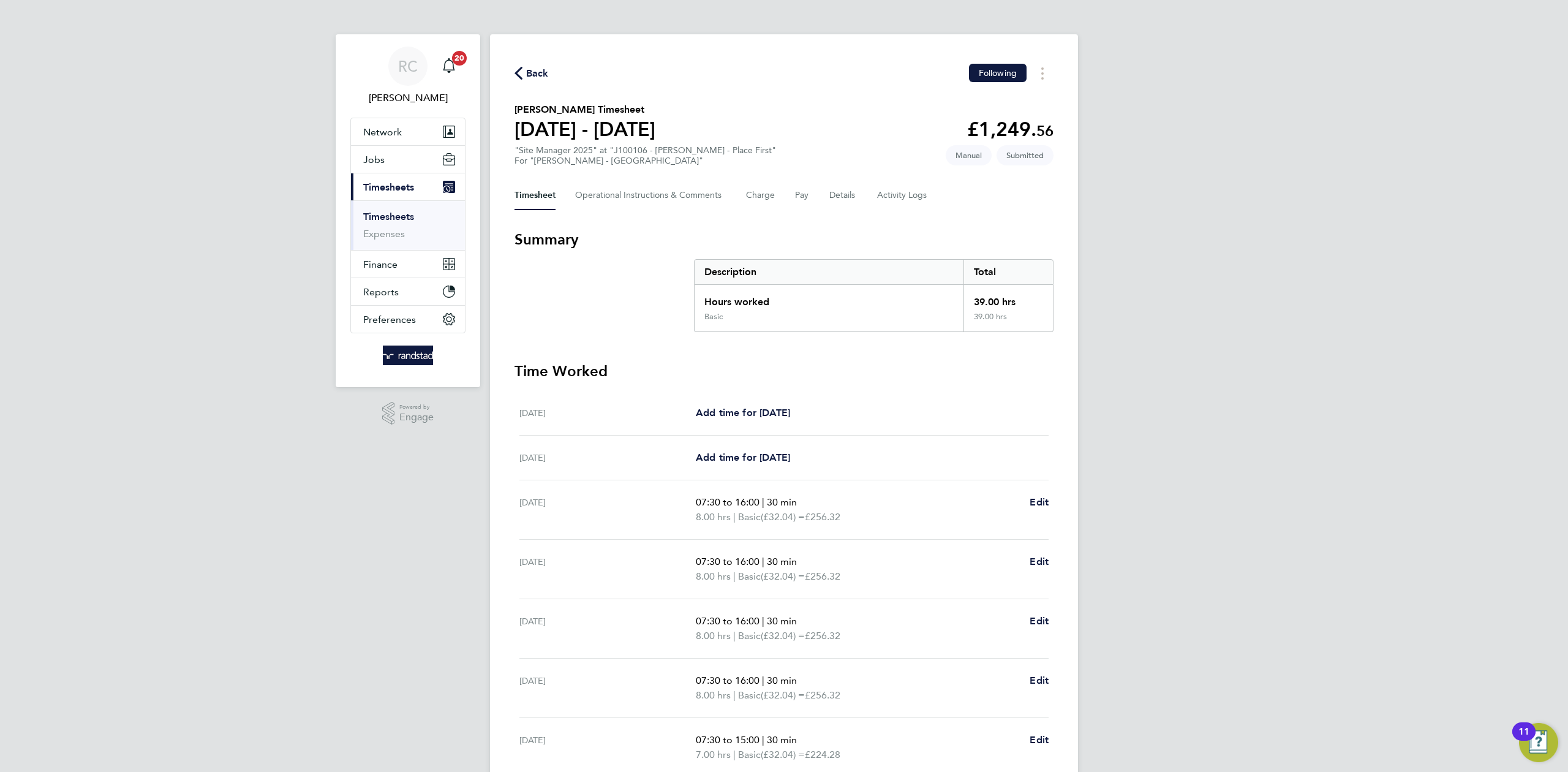
click at [539, 72] on span "Back" at bounding box center [538, 73] width 23 height 15
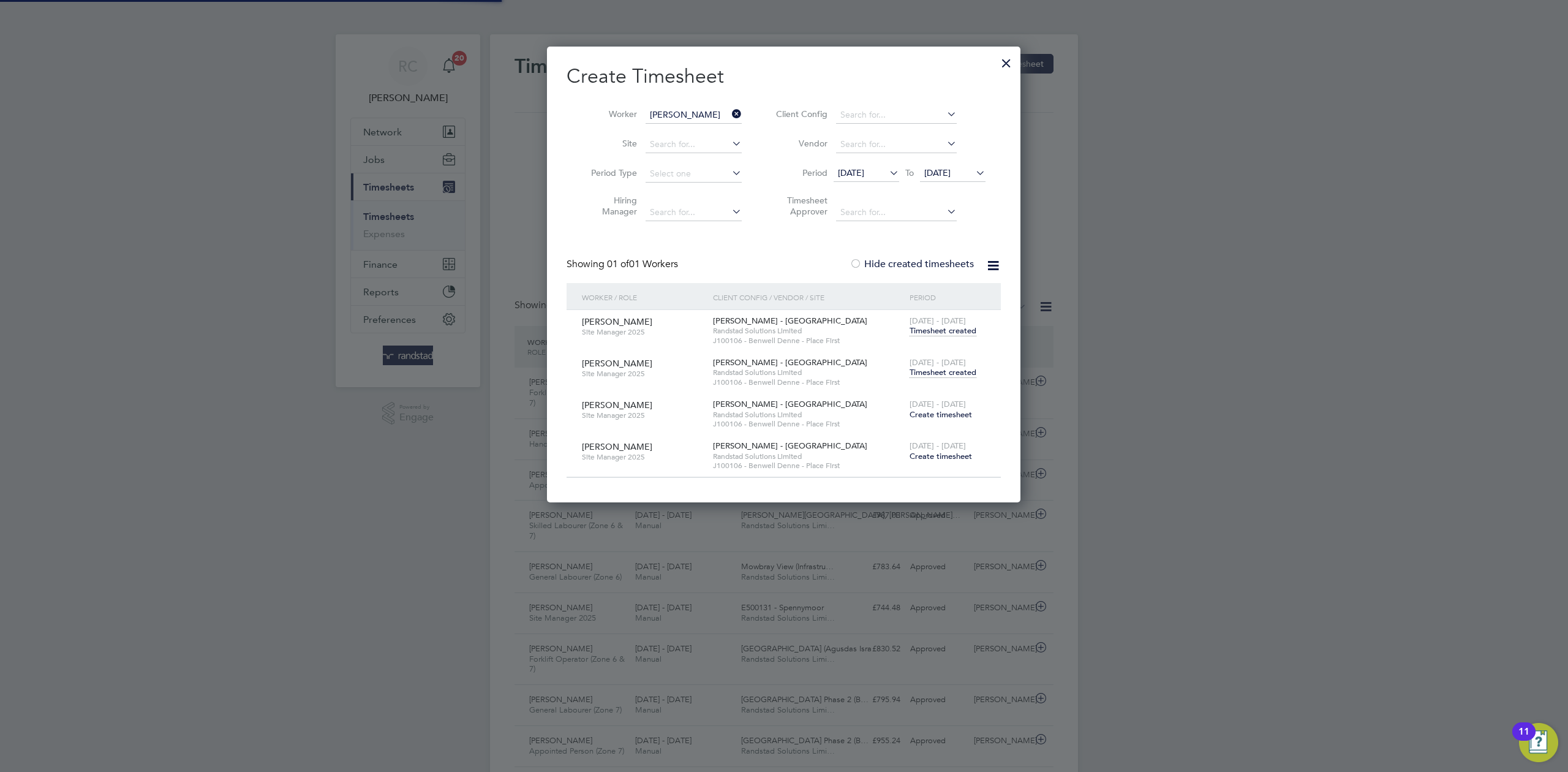
click at [730, 114] on icon at bounding box center [730, 114] width 0 height 17
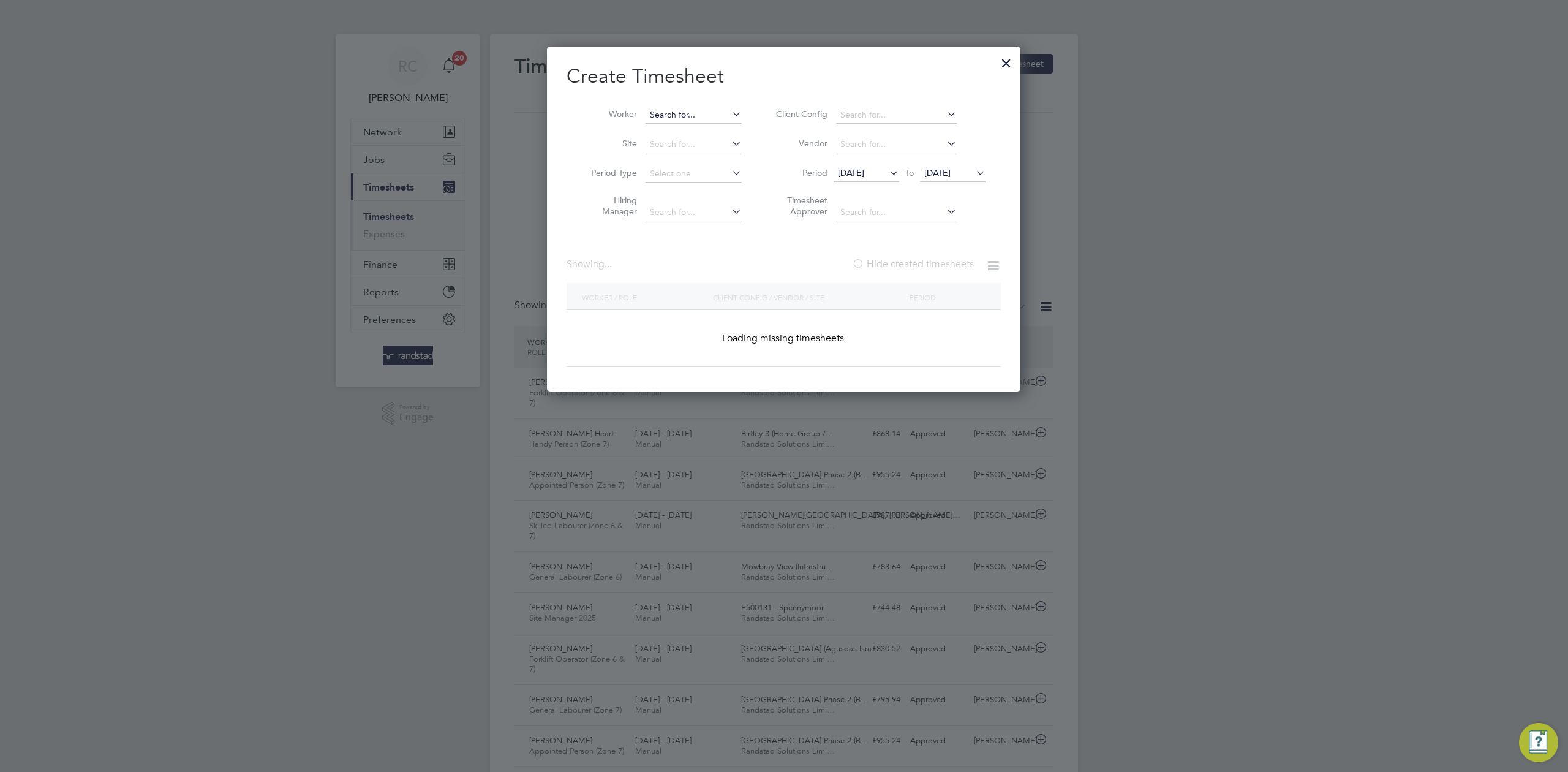
click at [716, 114] on input at bounding box center [694, 115] width 96 height 17
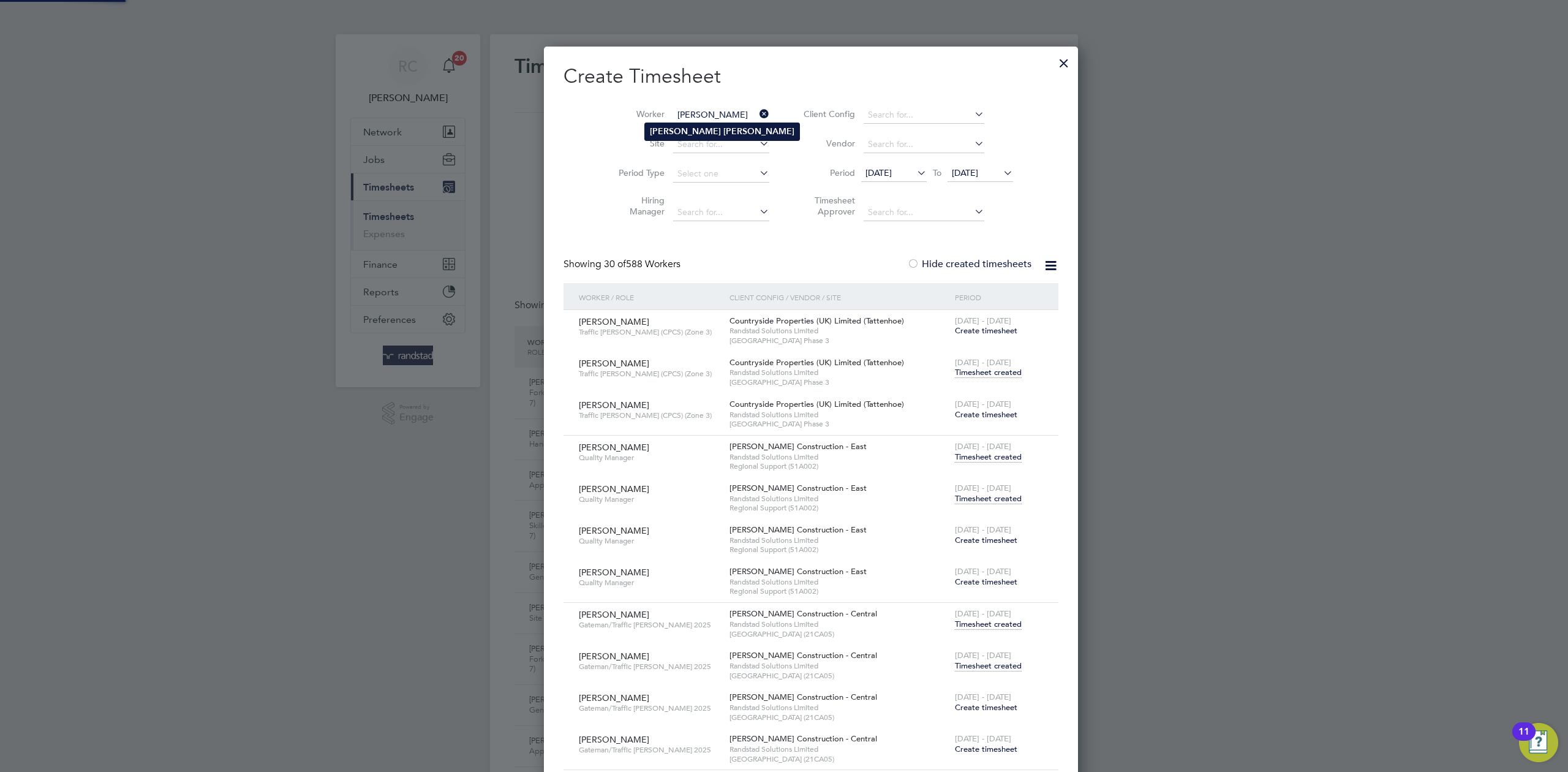
click at [714, 126] on li "John Jubb" at bounding box center [722, 131] width 154 height 17
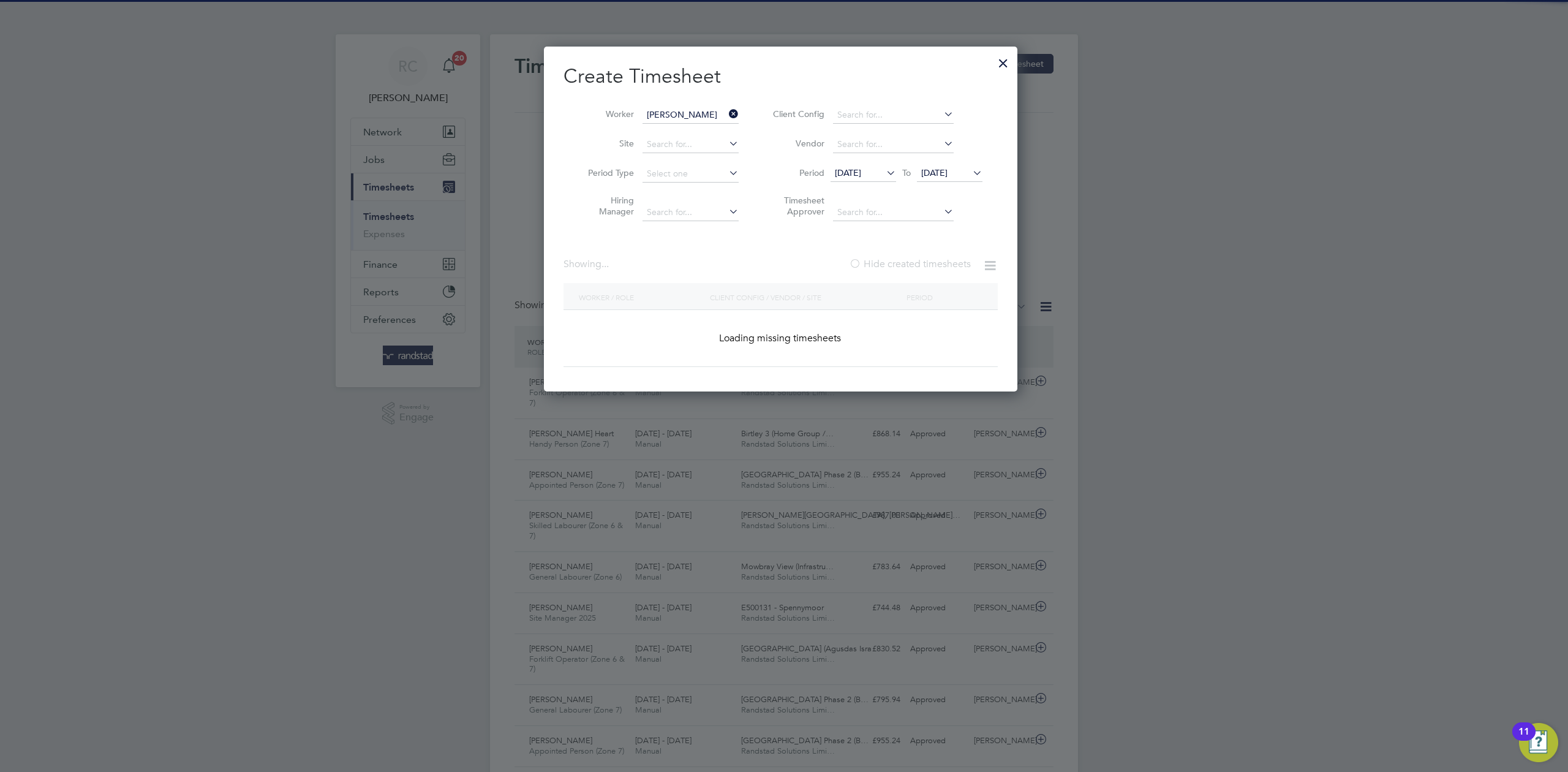
type input "John Jubb"
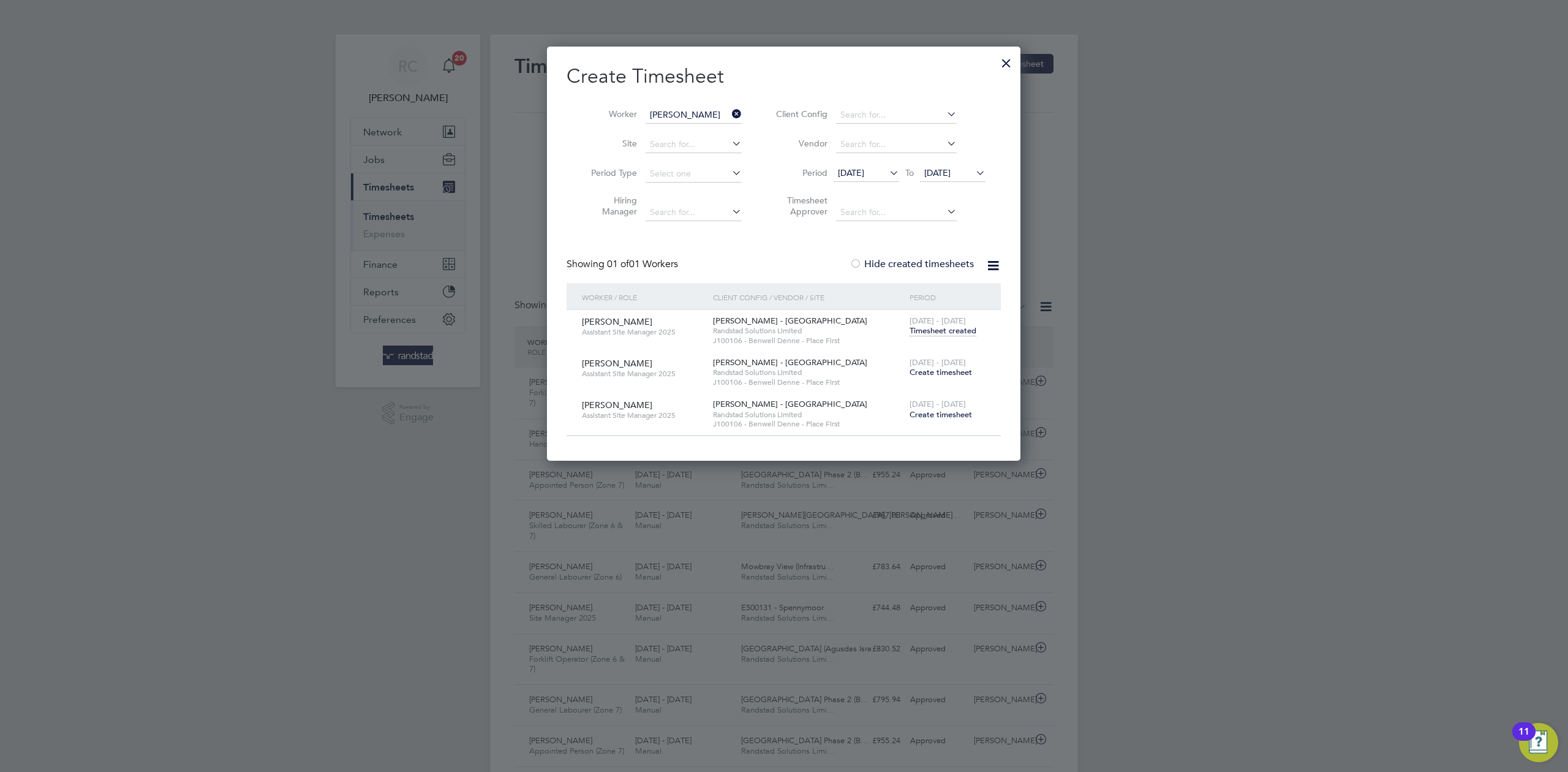
click at [971, 329] on span "Timesheet created" at bounding box center [943, 331] width 67 height 11
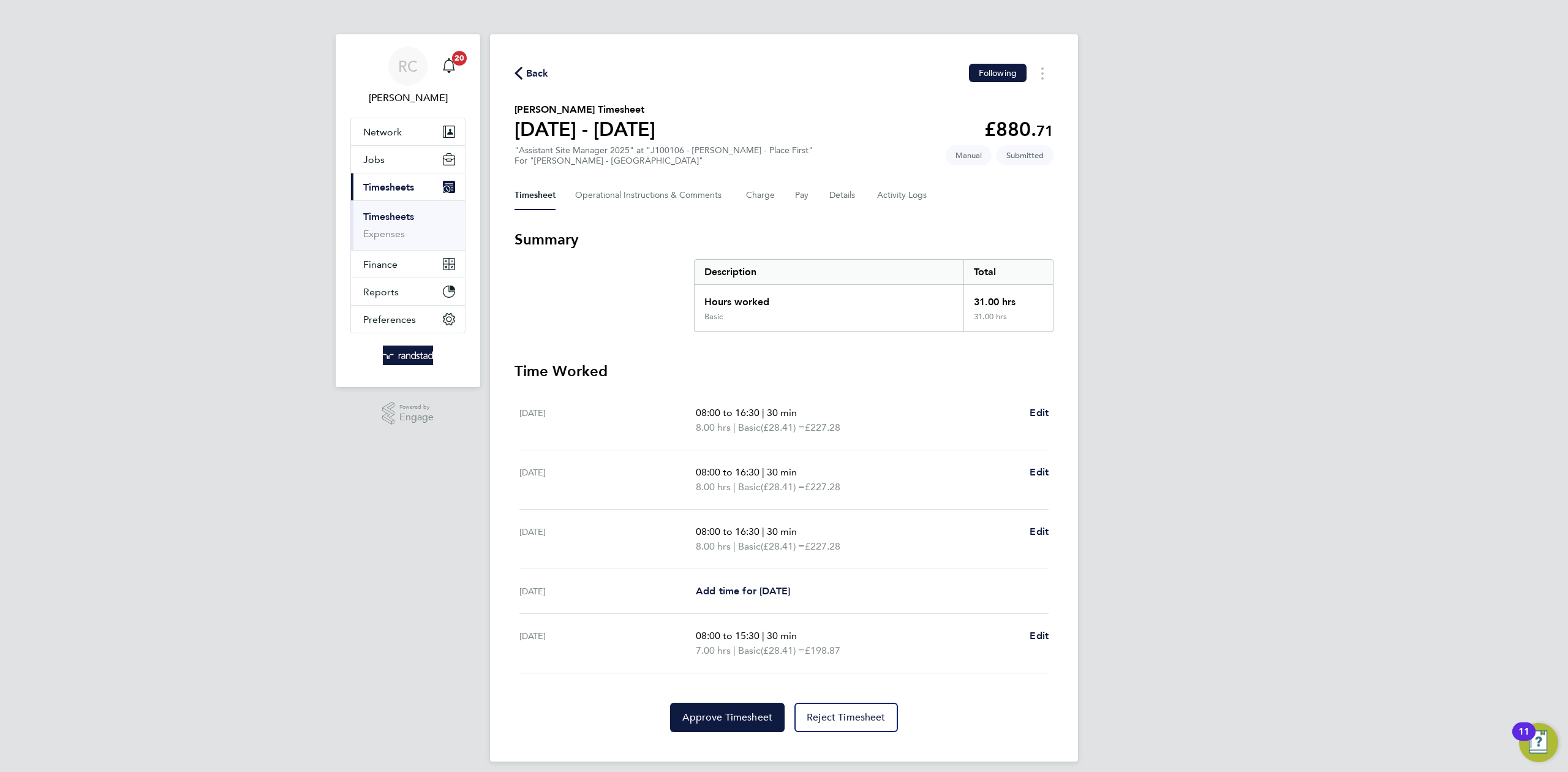
click at [534, 81] on div "Back Following" at bounding box center [784, 73] width 539 height 19
click at [535, 79] on span "Back" at bounding box center [538, 73] width 23 height 15
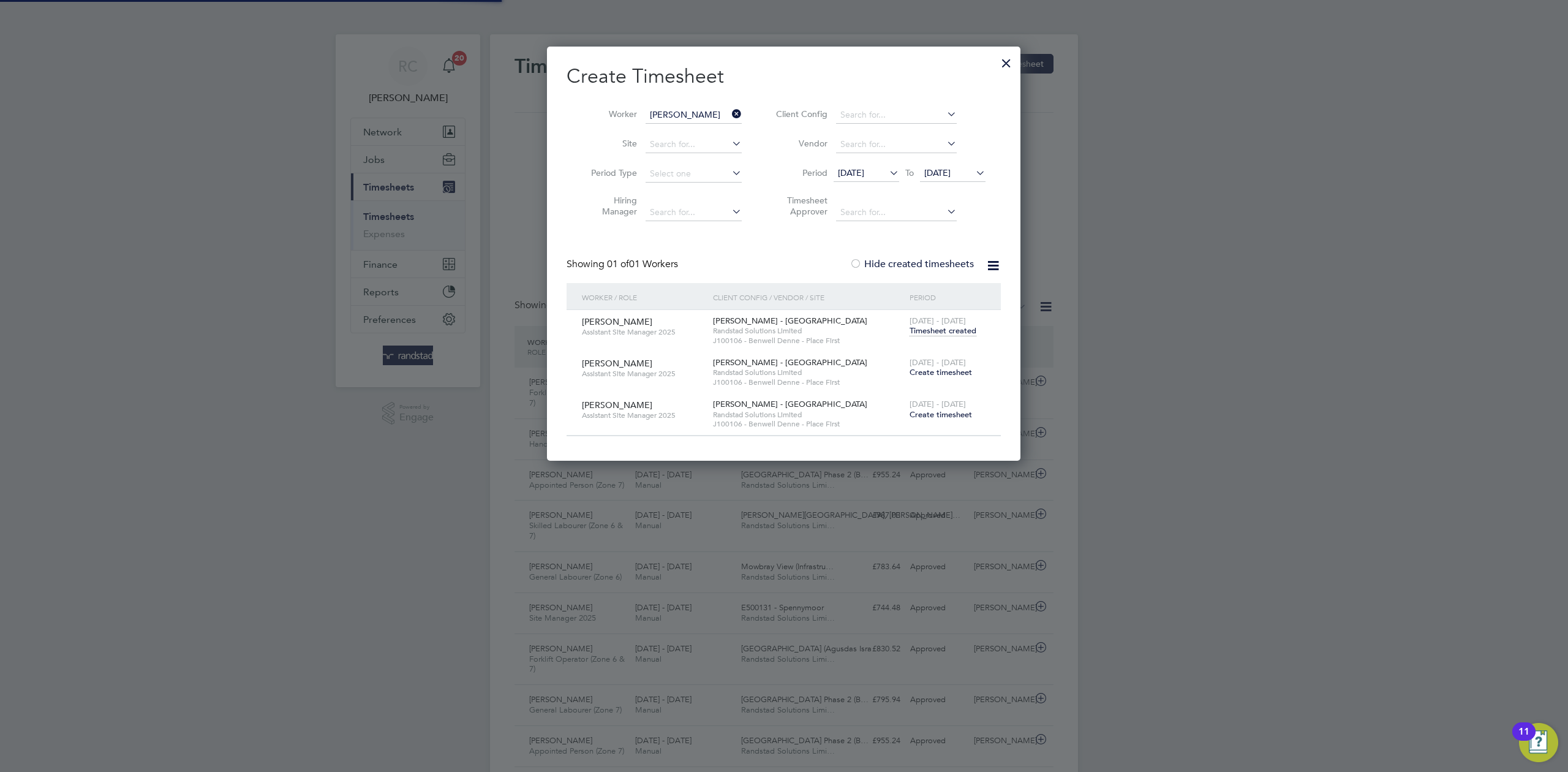
click at [730, 117] on icon at bounding box center [730, 114] width 0 height 17
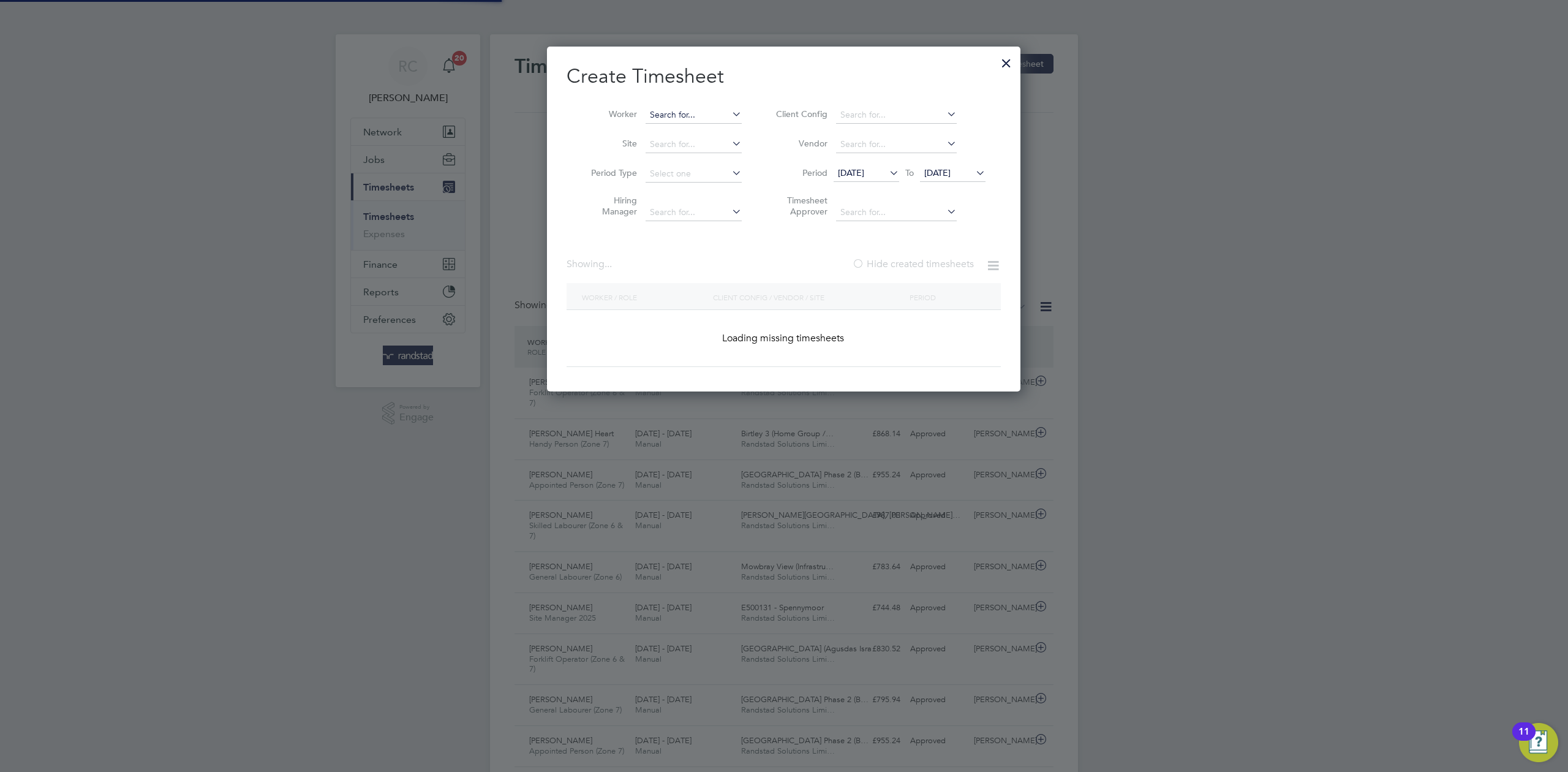
click at [672, 109] on input at bounding box center [694, 115] width 96 height 17
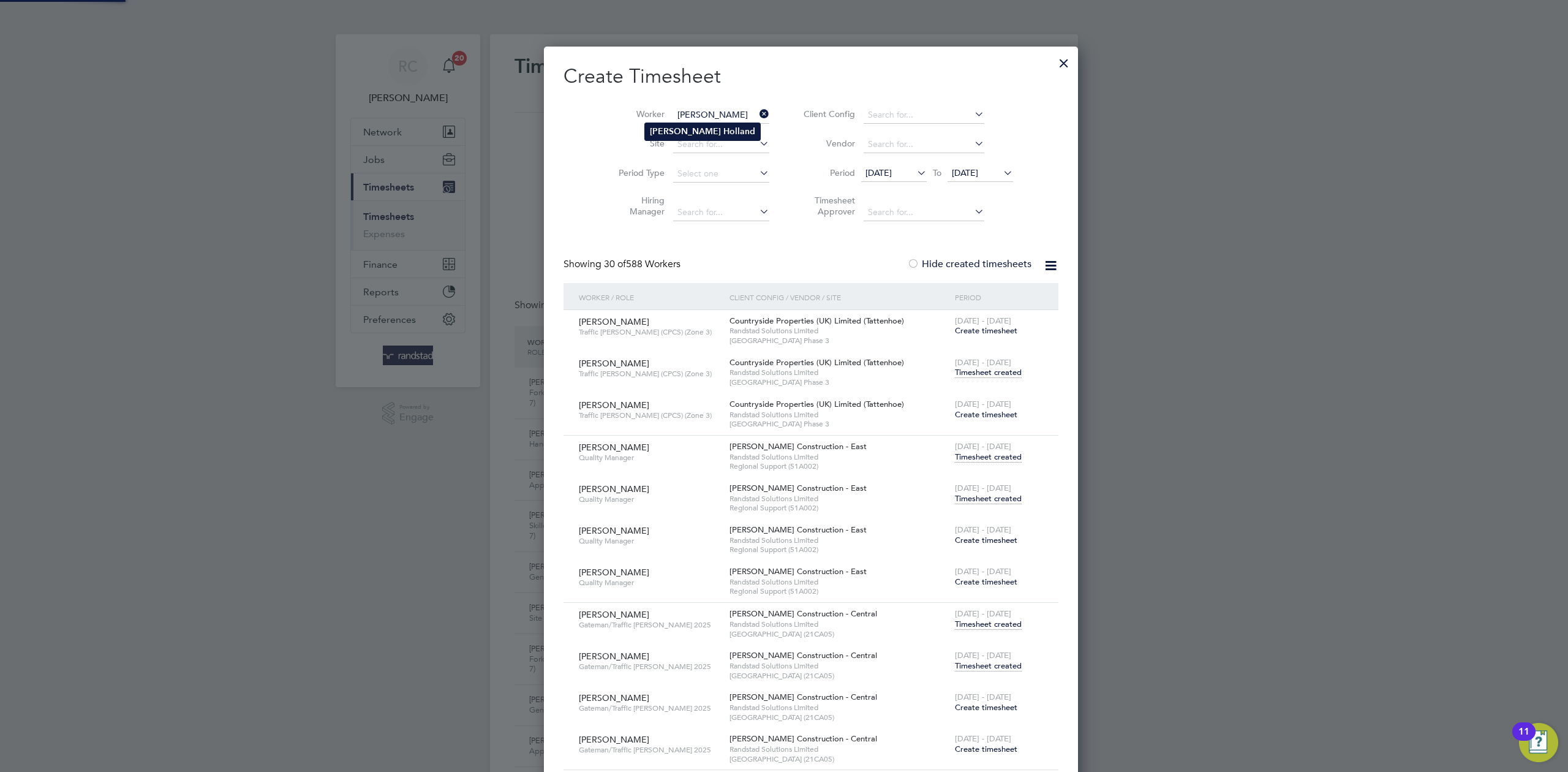
click at [669, 133] on b "Albert" at bounding box center [685, 131] width 71 height 11
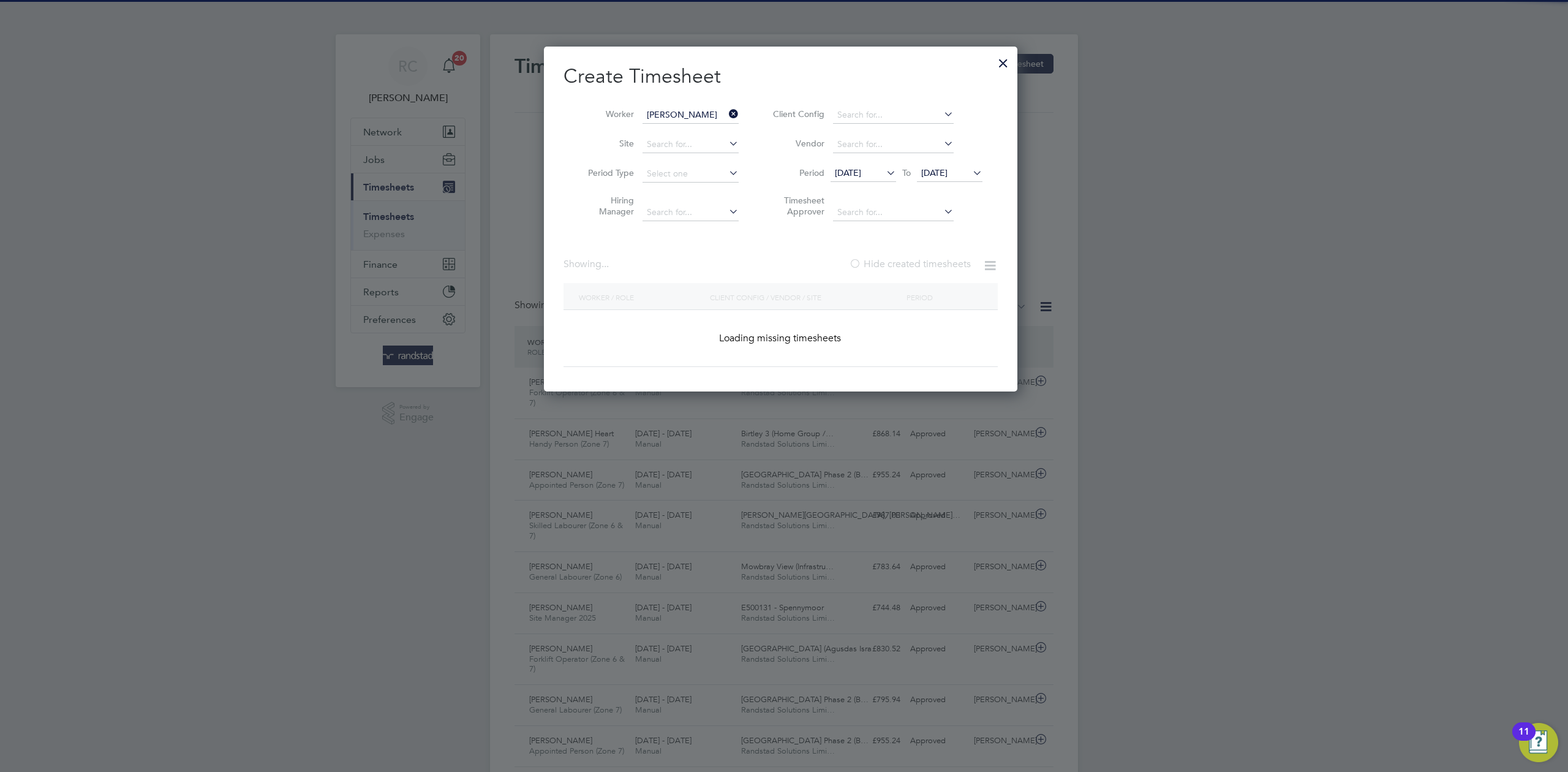
type input "Albert Holland"
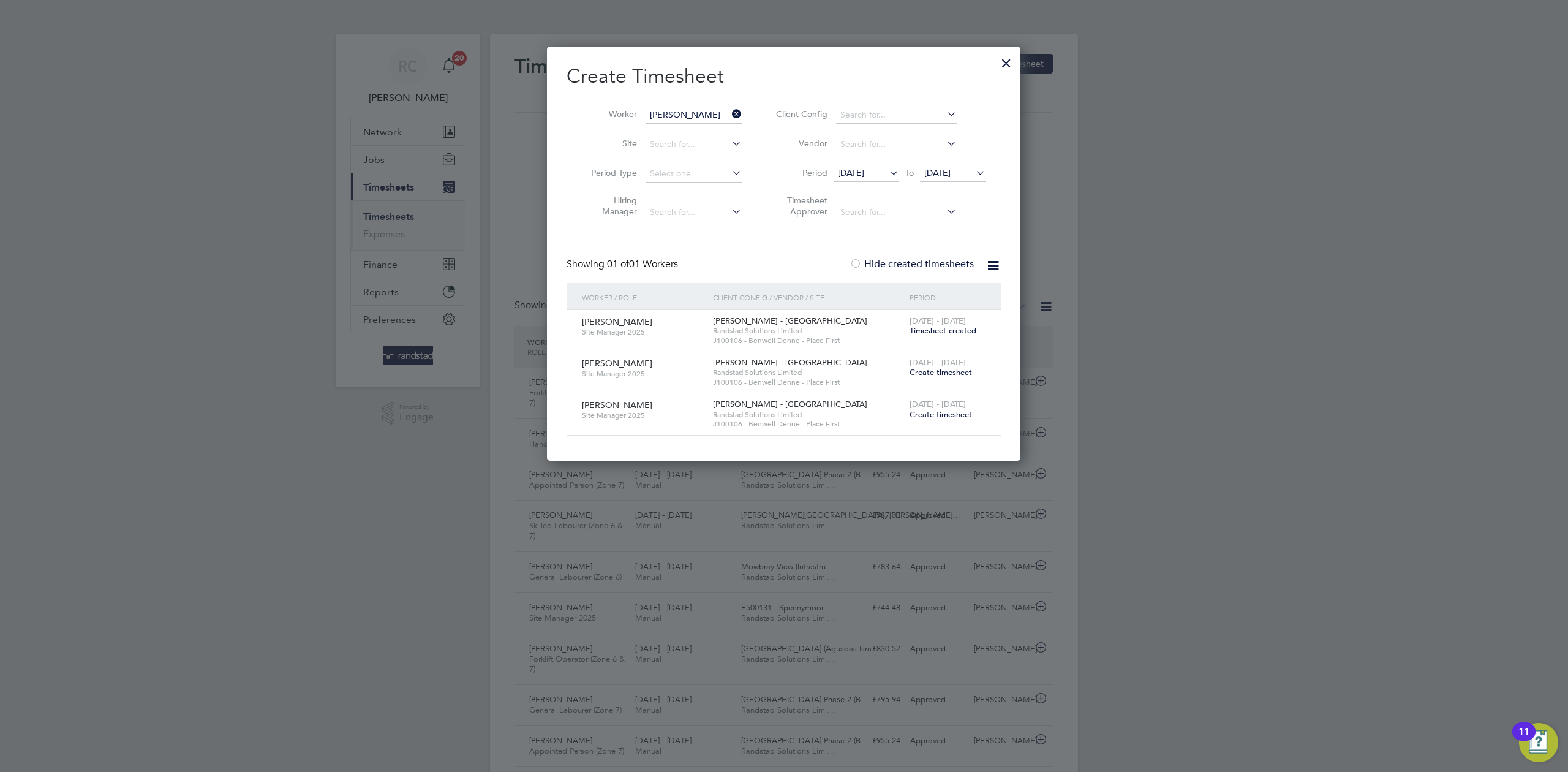
click at [946, 330] on span "Timesheet created" at bounding box center [943, 331] width 67 height 11
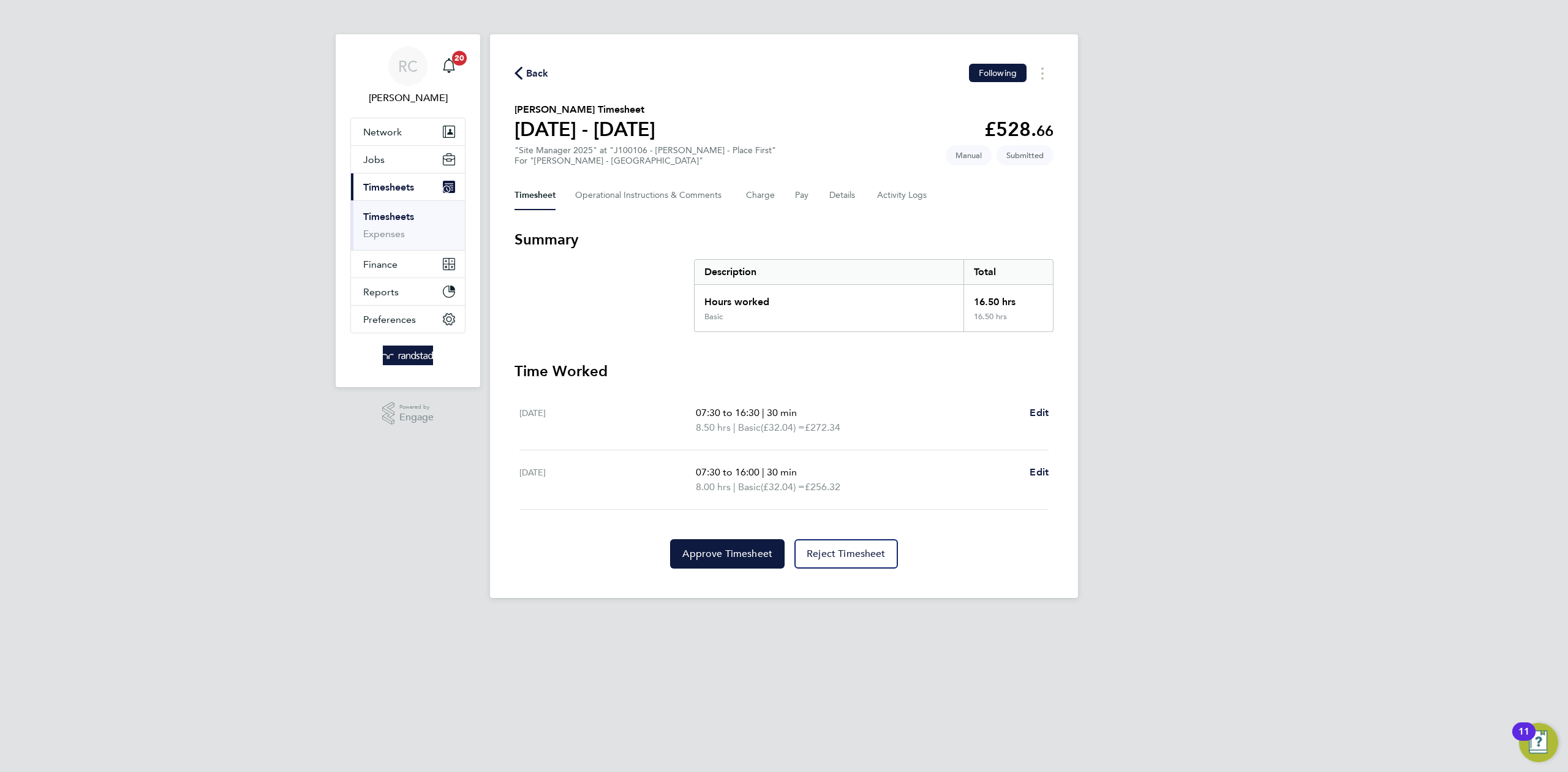
click at [542, 68] on span "Back" at bounding box center [538, 73] width 23 height 15
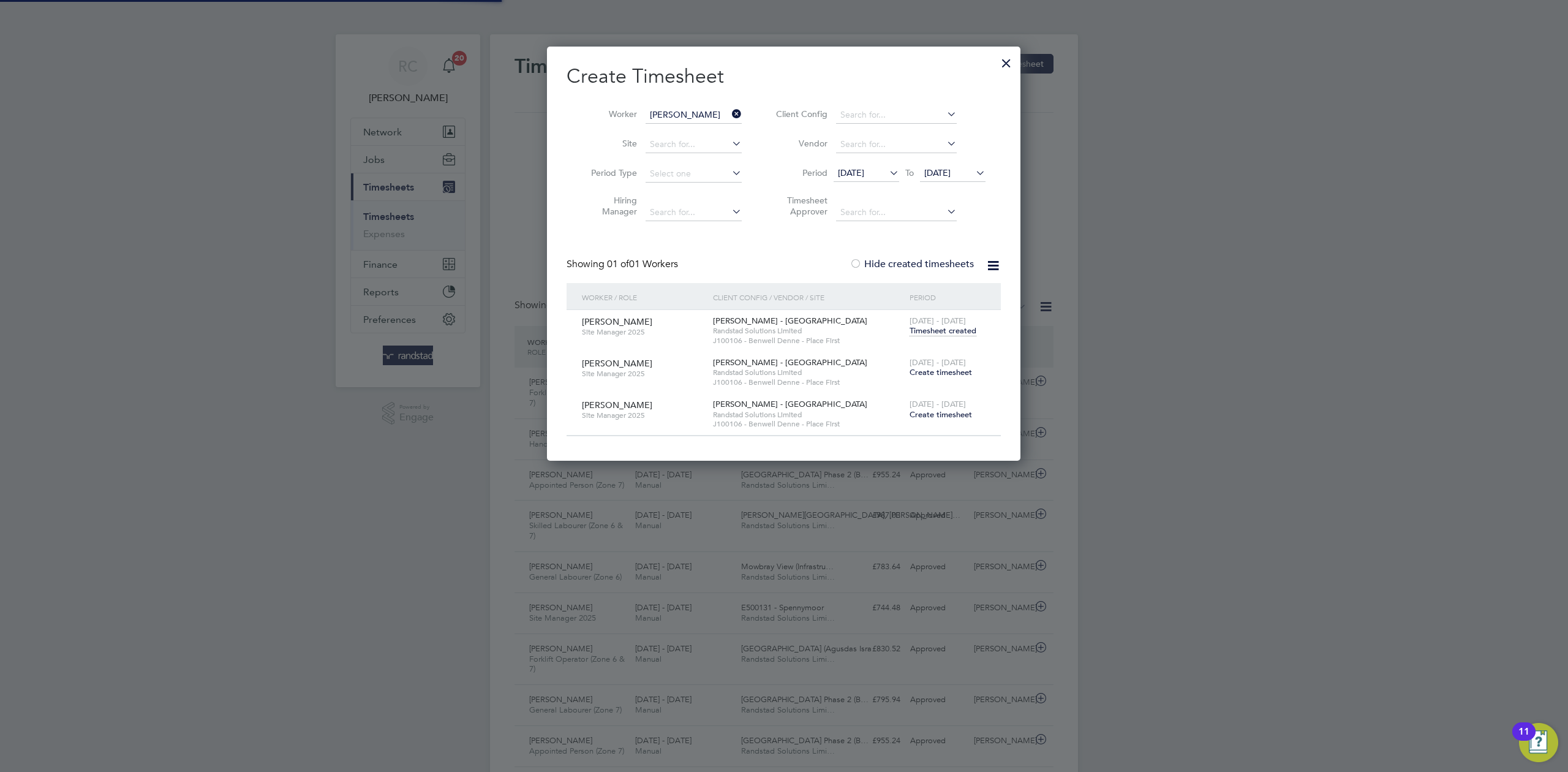
click at [730, 114] on icon at bounding box center [730, 114] width 0 height 17
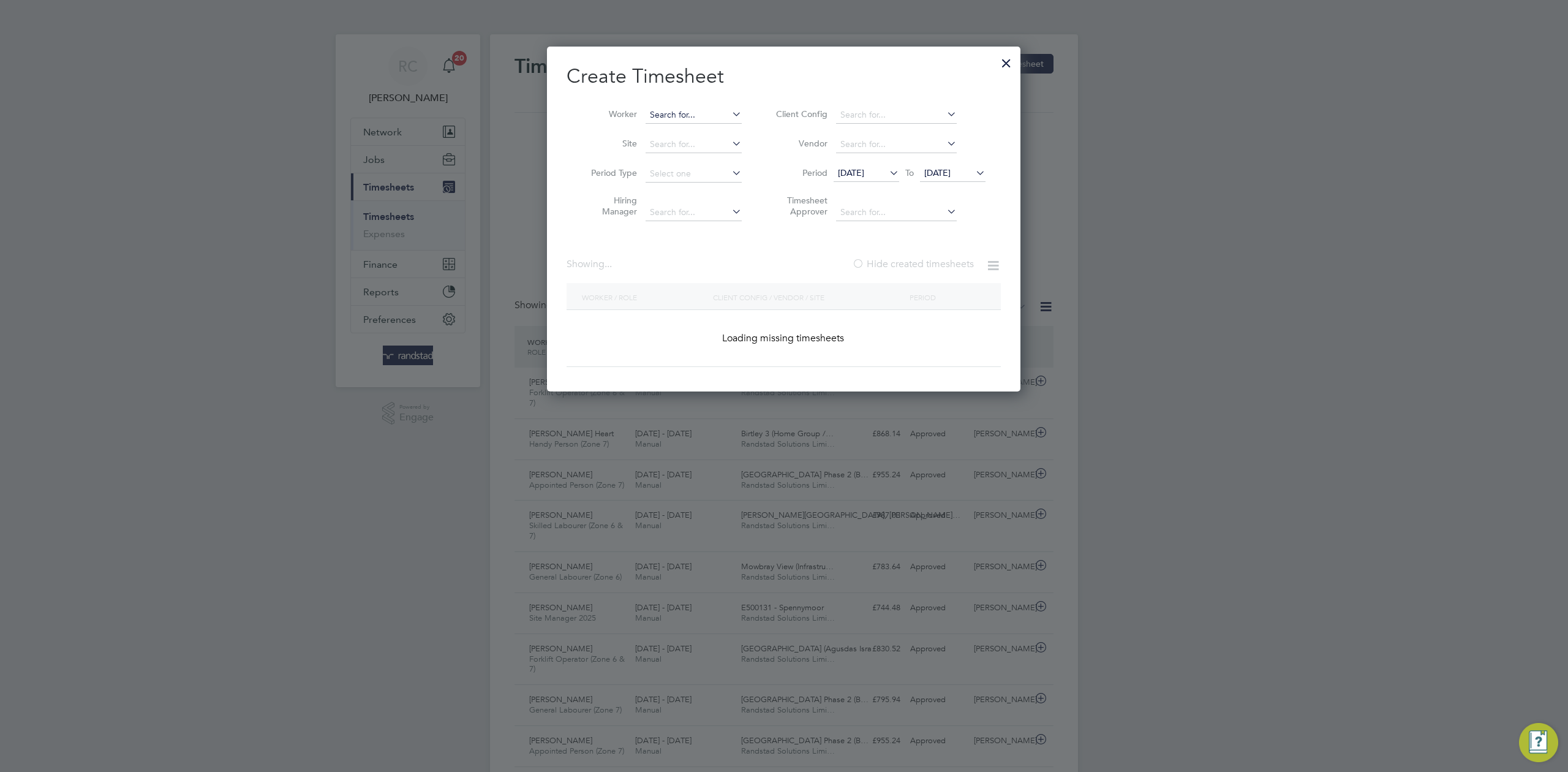
click at [692, 111] on input at bounding box center [694, 115] width 96 height 17
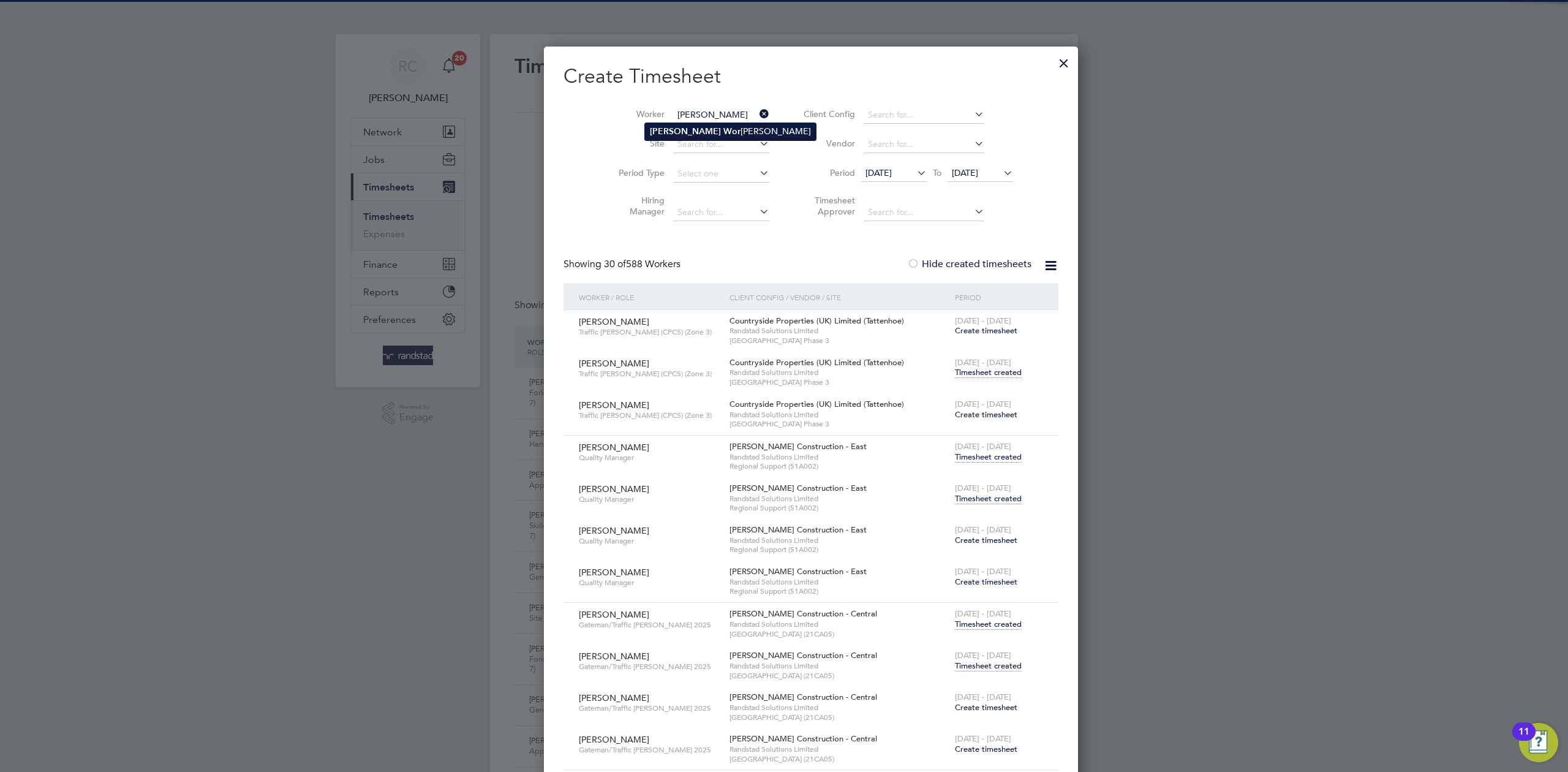
click at [693, 128] on li "Lenny Wor rall" at bounding box center [730, 131] width 171 height 17
type input "[PERSON_NAME]"
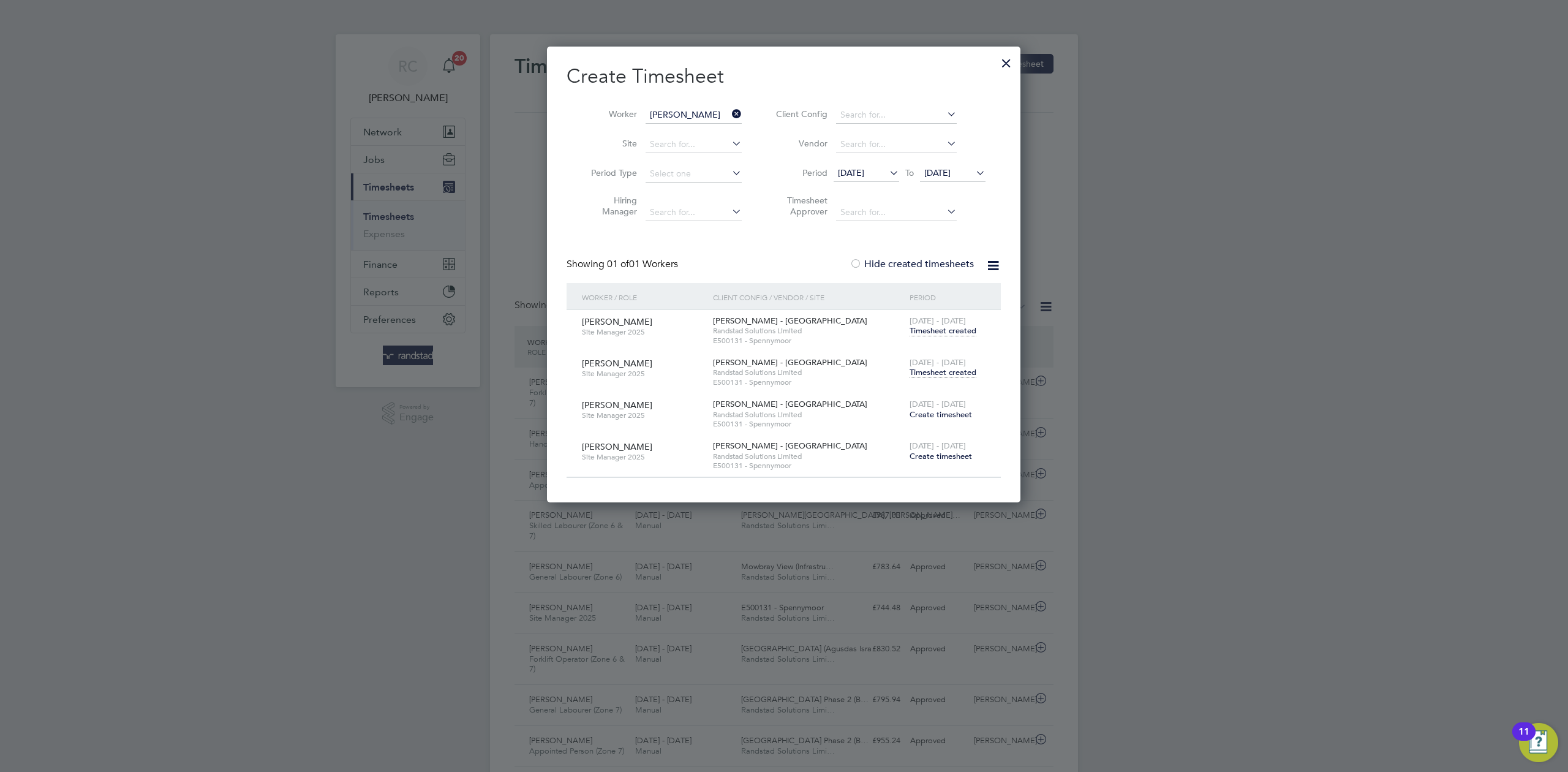
click at [944, 372] on span "Timesheet created" at bounding box center [943, 372] width 67 height 11
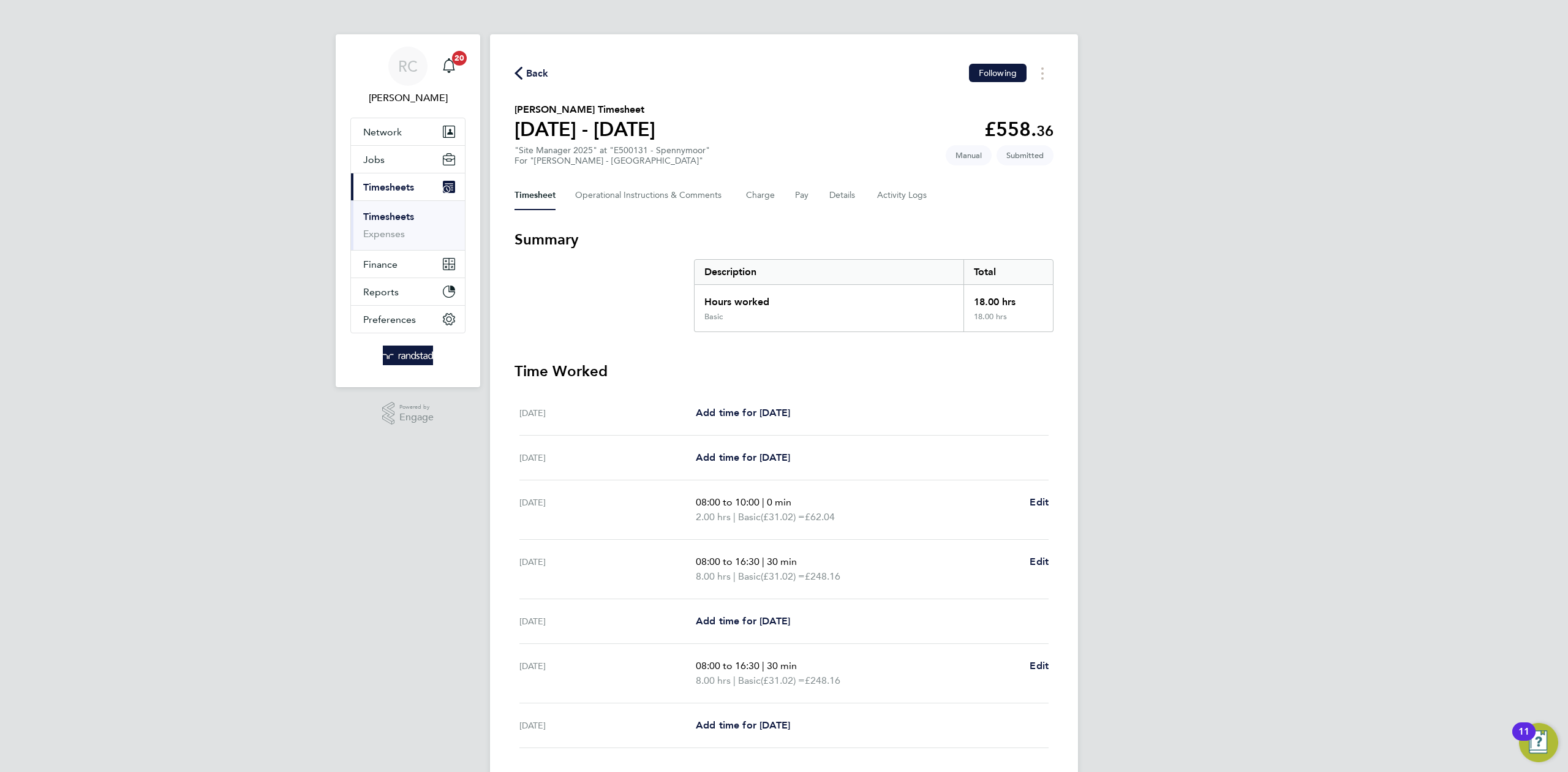
click at [1255, 330] on div "RC Rebecca Cahill Notifications 20 Applications: Network Team Members Businesse…" at bounding box center [784, 428] width 1568 height 856
click at [534, 71] on span "Back" at bounding box center [538, 73] width 23 height 15
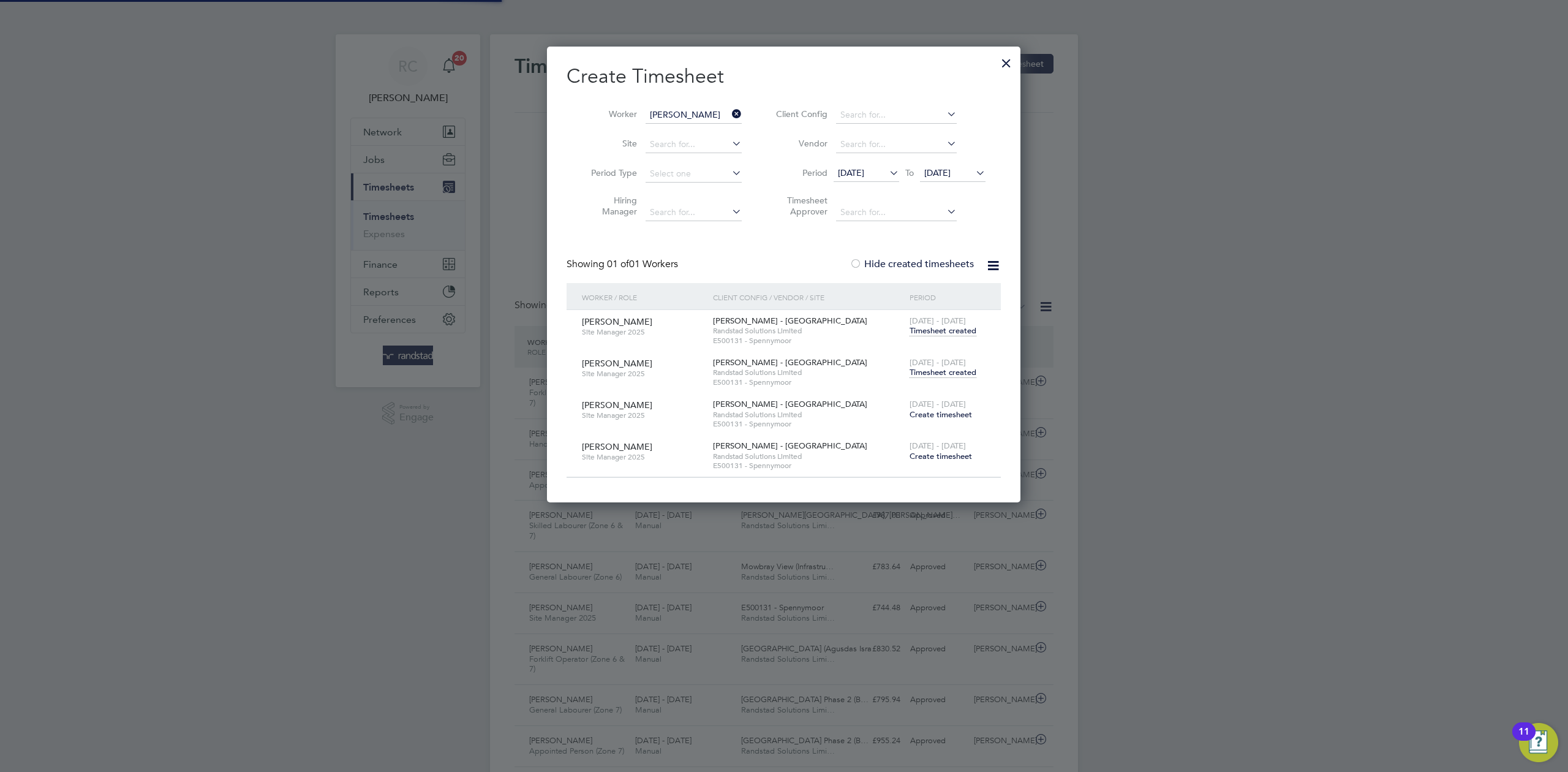
click at [730, 111] on icon at bounding box center [730, 114] width 0 height 17
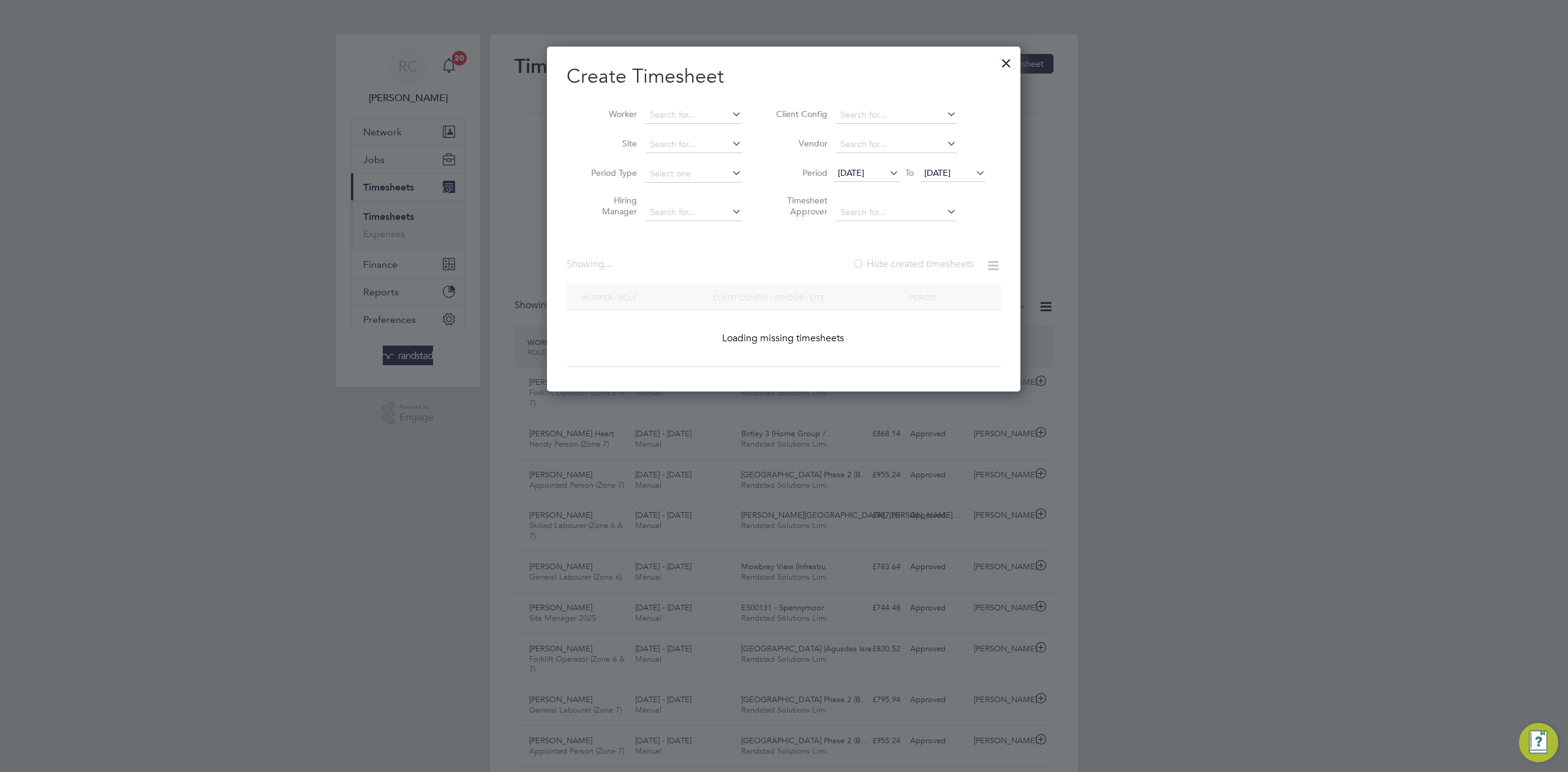
scroll to position [6, 6]
click at [698, 113] on input at bounding box center [694, 115] width 96 height 17
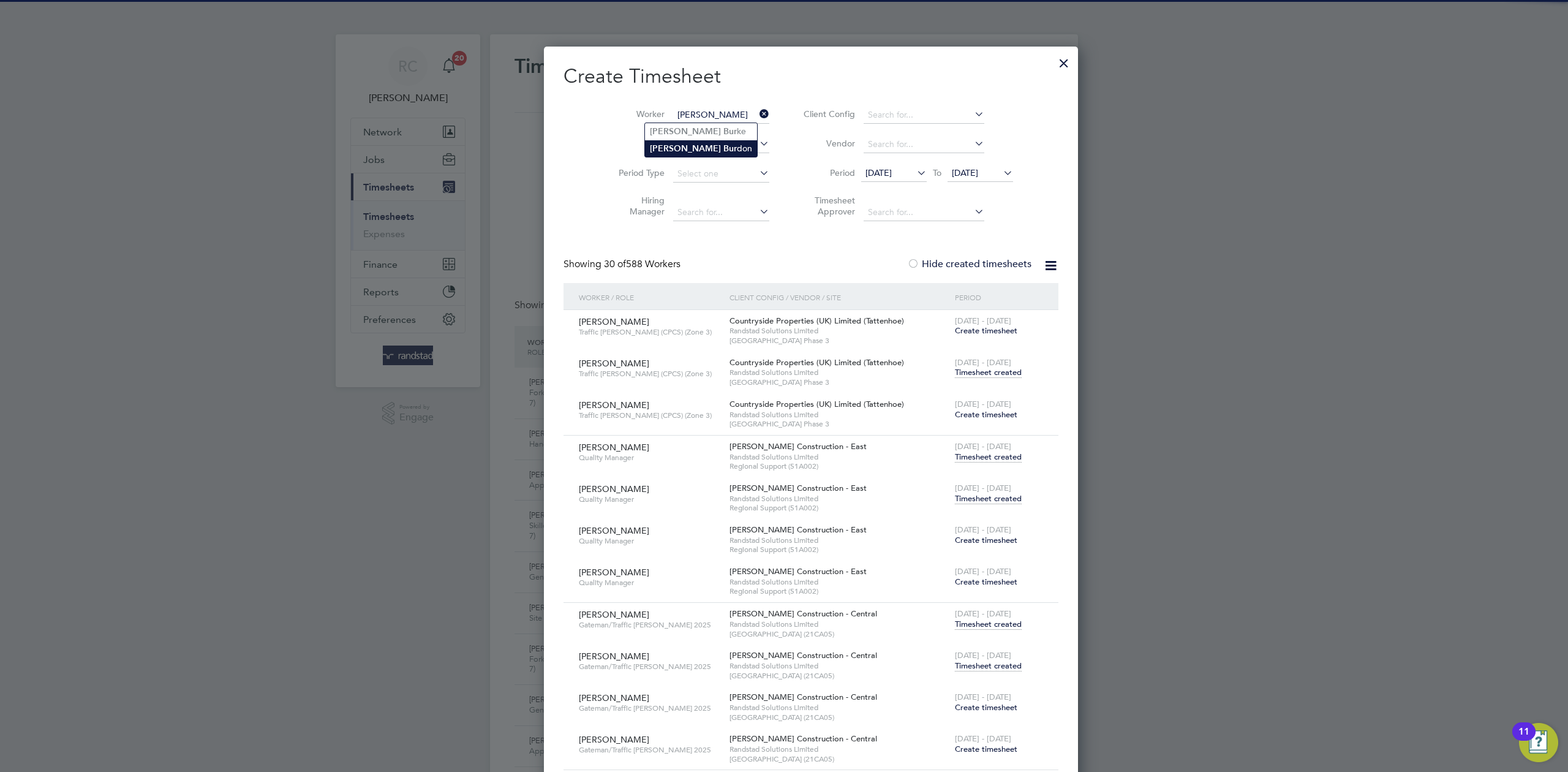
click at [694, 153] on li "Daniel Bur don" at bounding box center [701, 148] width 112 height 17
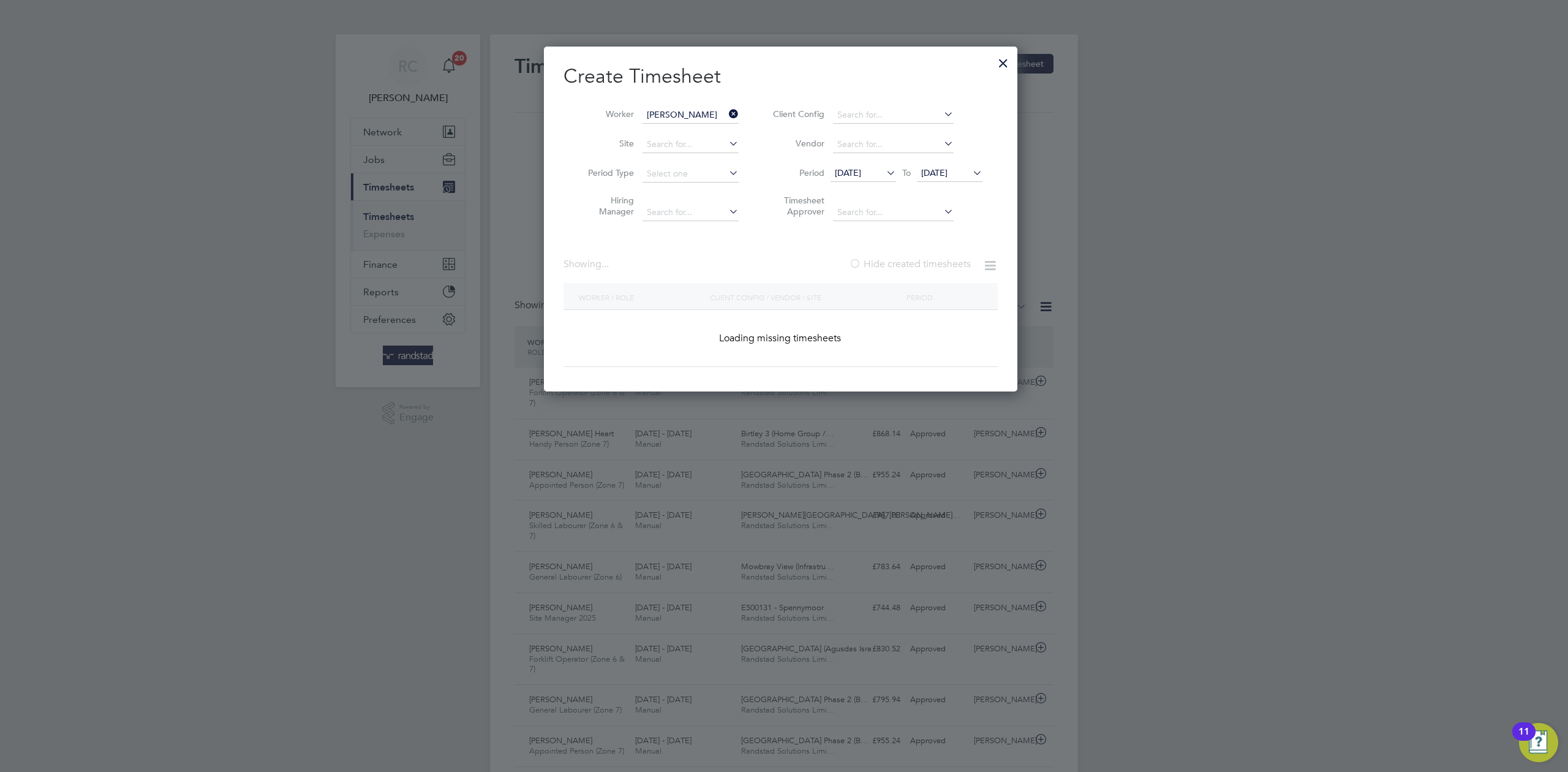
type input "[PERSON_NAME]"
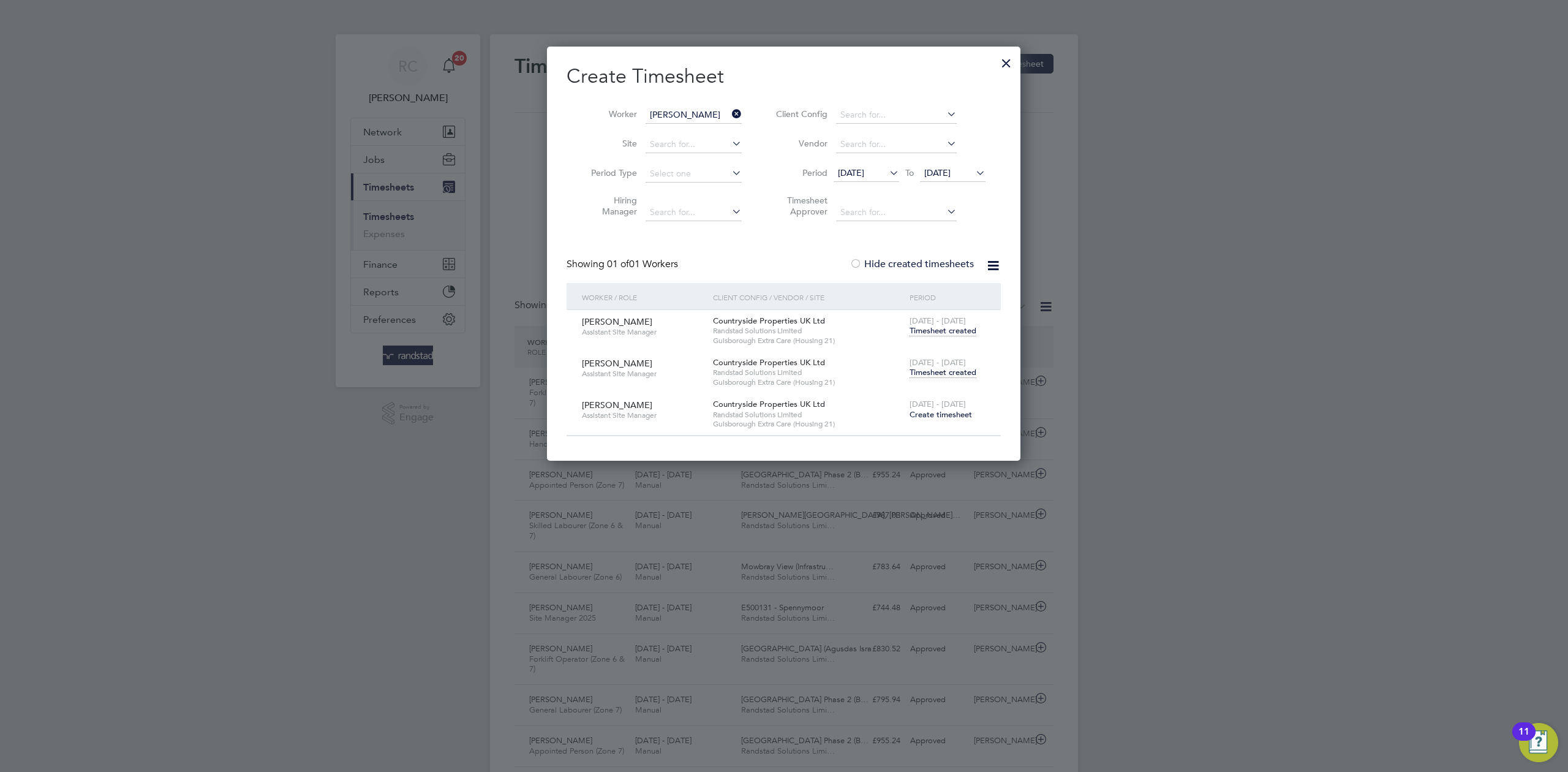
click at [960, 376] on span "Timesheet created" at bounding box center [943, 372] width 67 height 11
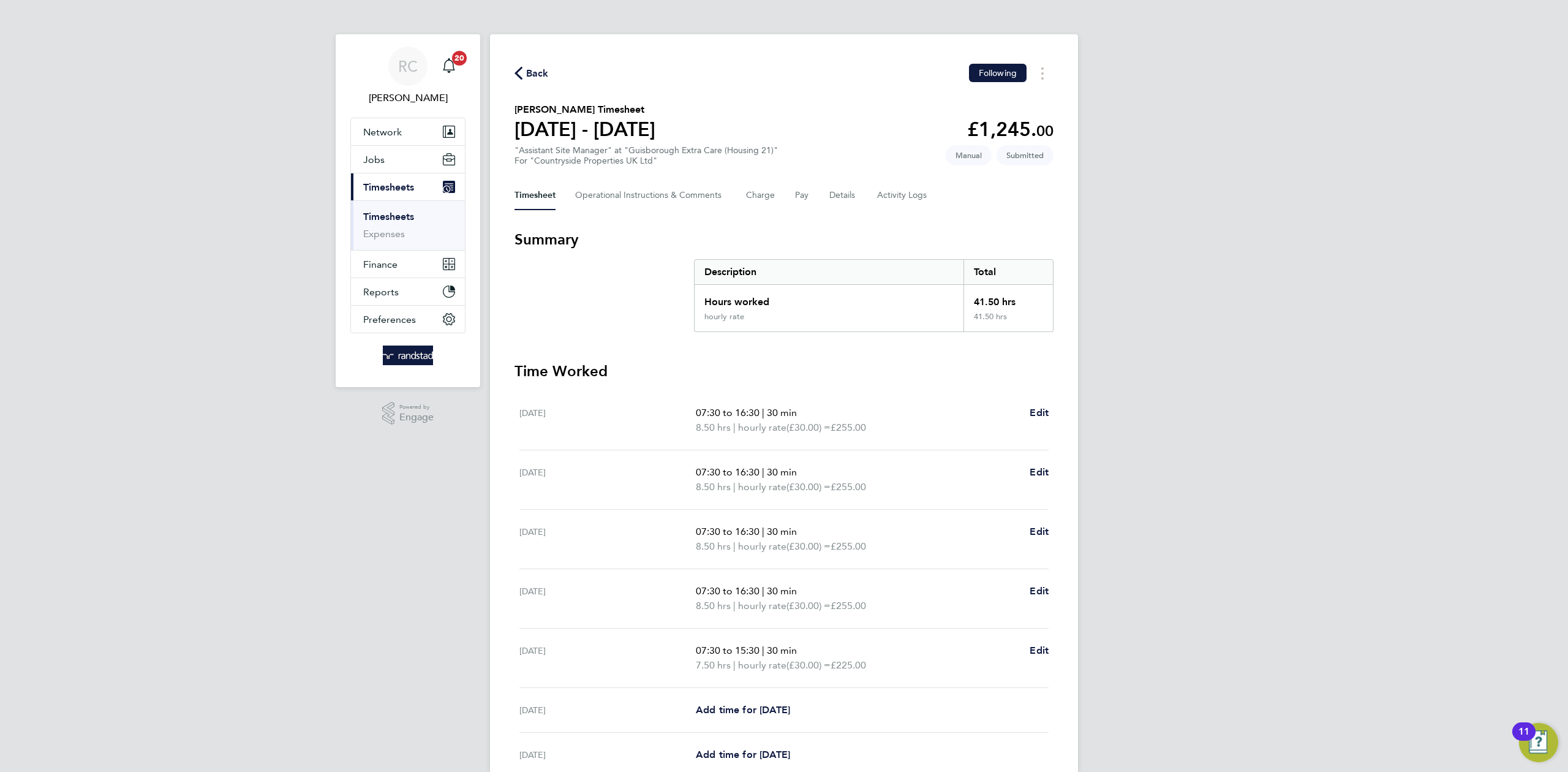
click at [1263, 426] on div "RC Rebecca Cahill Notifications 20 Applications: Network Team Members Businesse…" at bounding box center [784, 442] width 1568 height 885
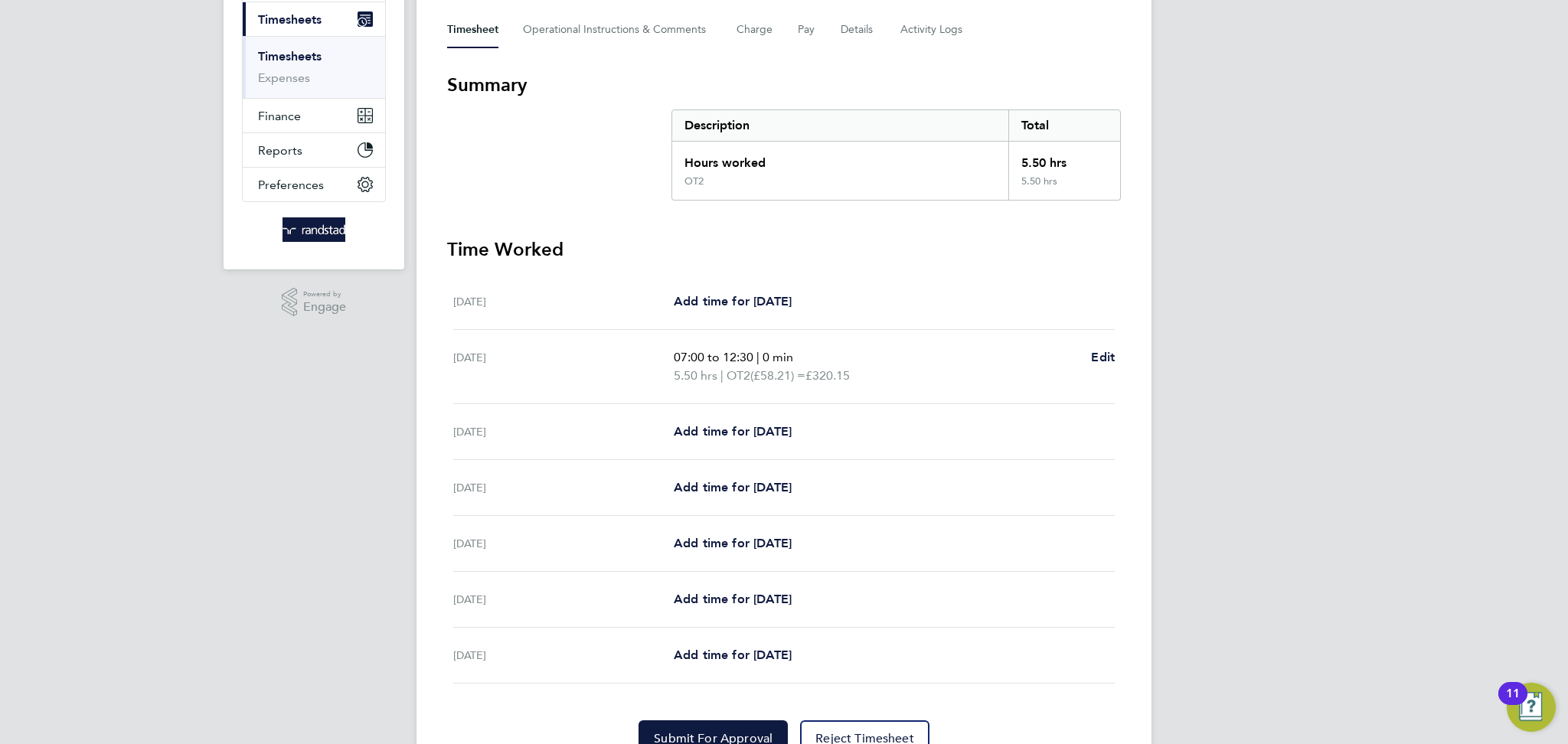
scroll to position [216, 0]
click at [1288, 422] on div "RC [PERSON_NAME] Notifications 20 Applications: Network Team Members Businesses…" at bounding box center [784, 300] width 1568 height 1032
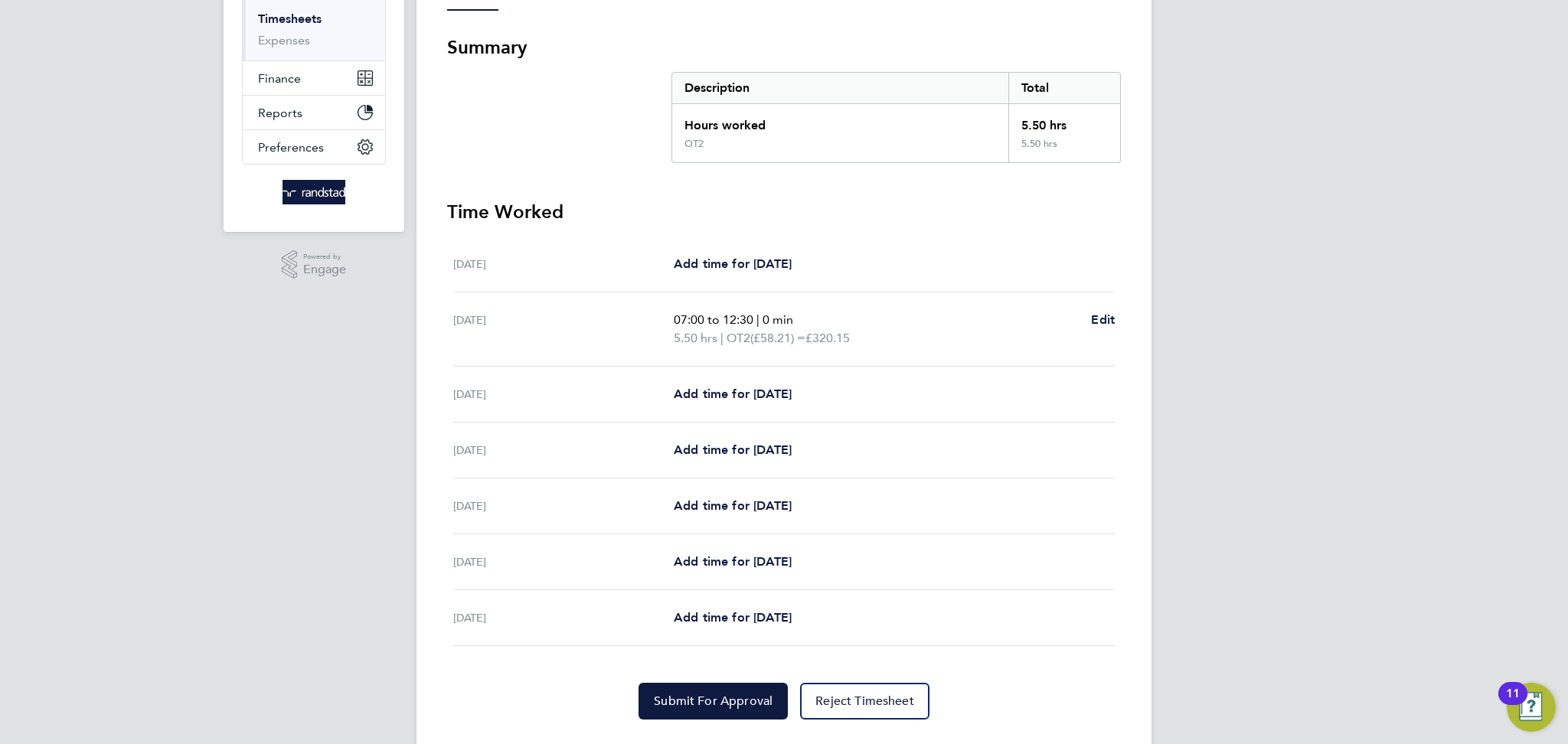
scroll to position [279, 0]
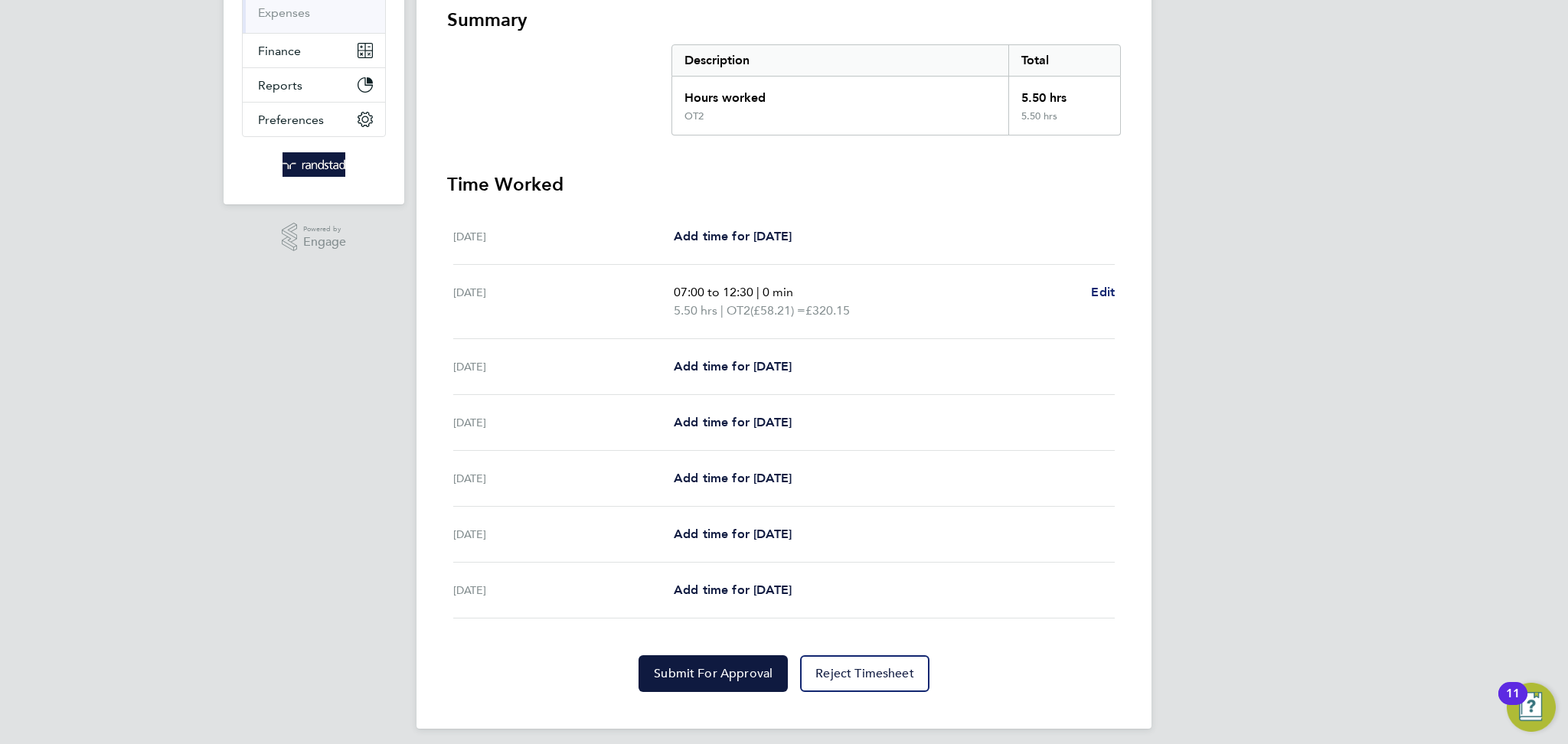
click at [1113, 285] on span "Edit" at bounding box center [1103, 292] width 23 height 14
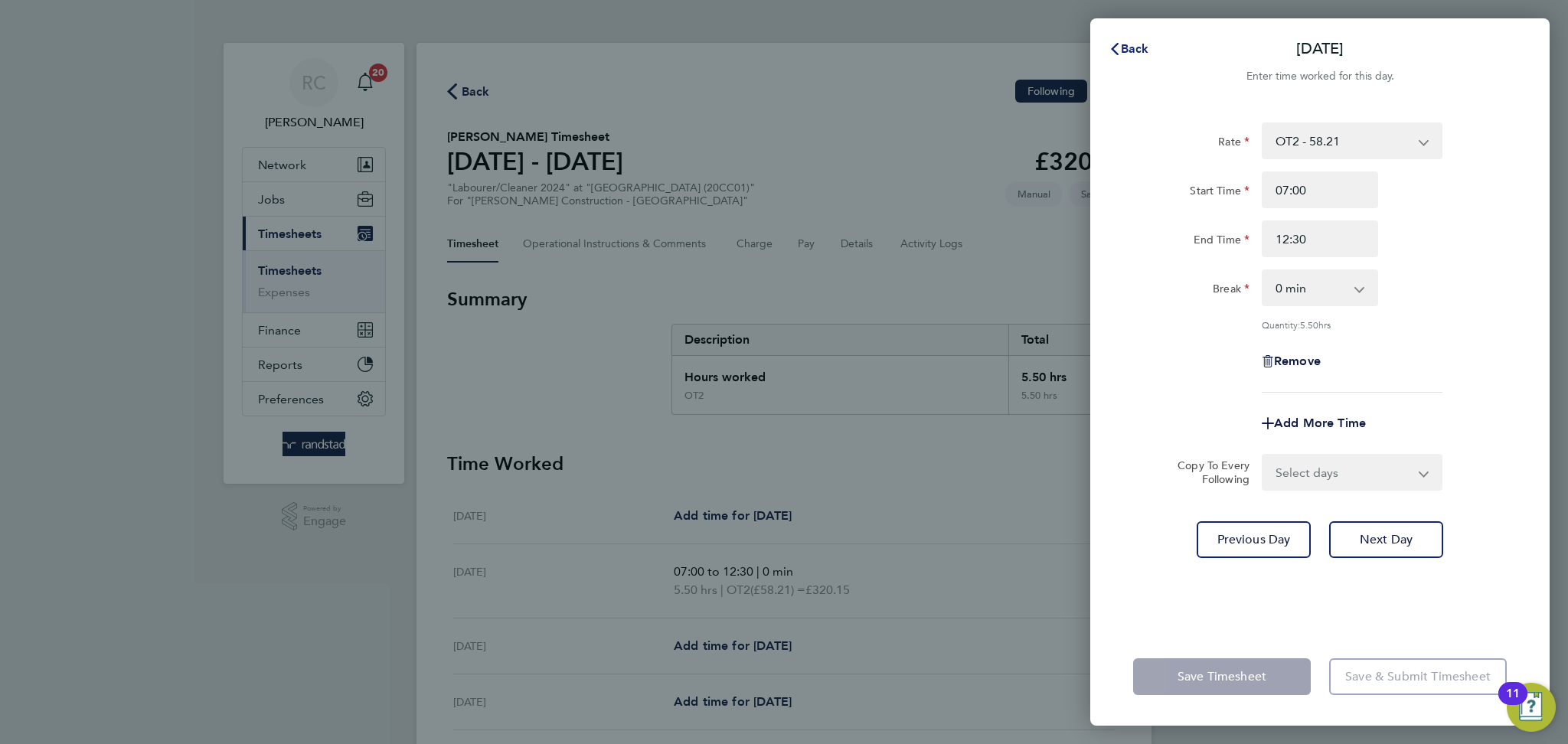
click at [1148, 50] on span "Back" at bounding box center [1135, 48] width 28 height 14
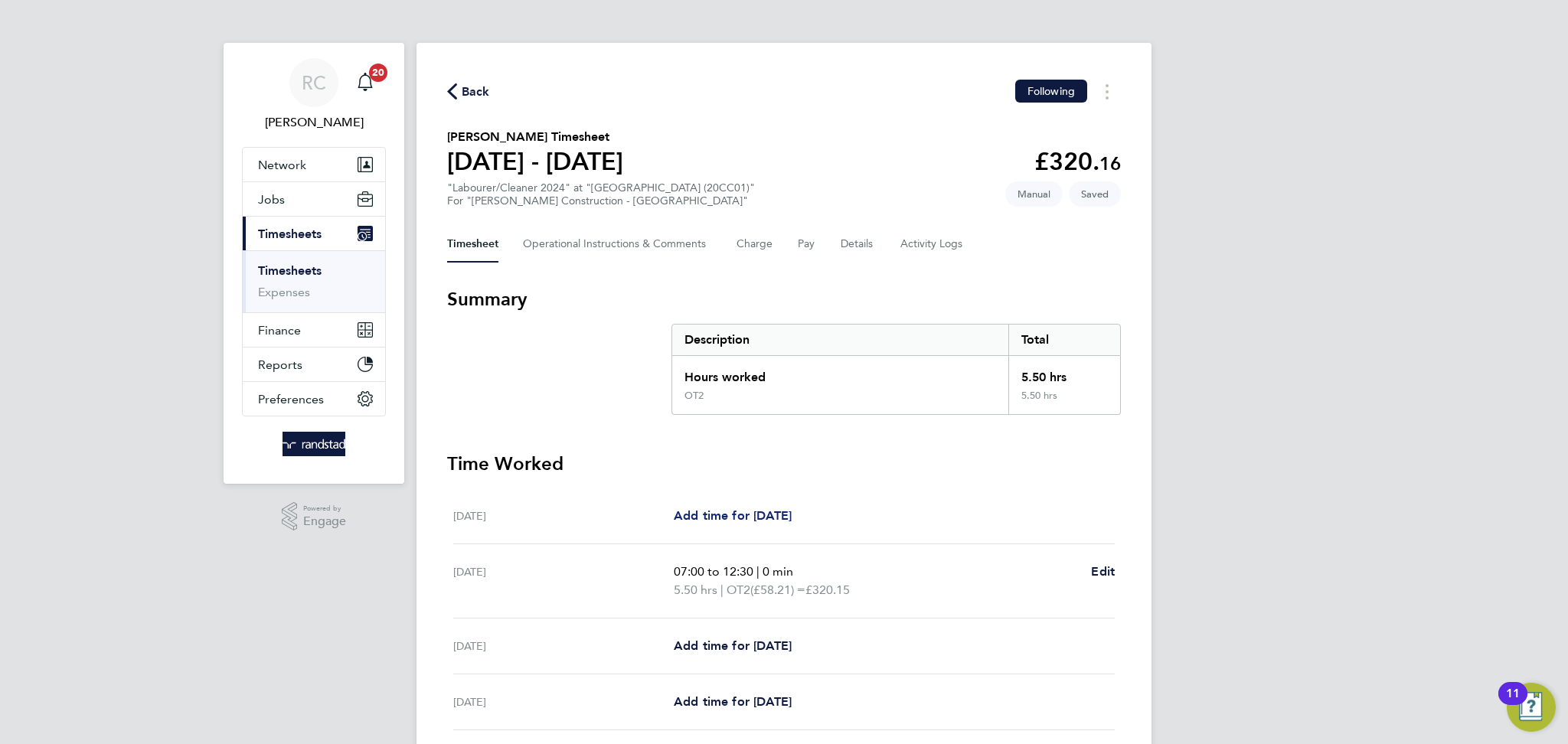
click at [734, 509] on span "Add time for [DATE]" at bounding box center [732, 515] width 118 height 14
select select "30"
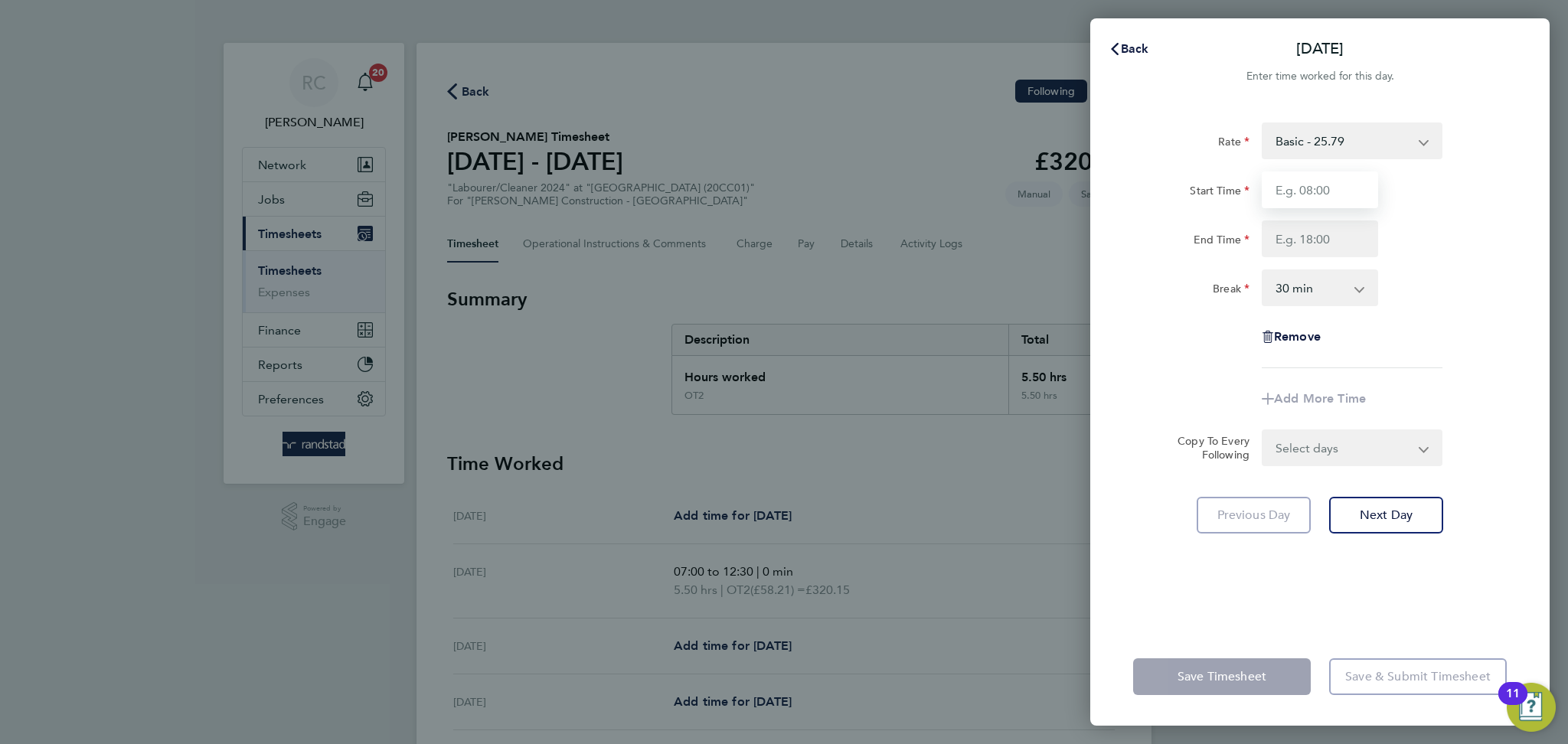
click at [1350, 183] on input "Start Time" at bounding box center [1320, 190] width 117 height 37
click at [1136, 39] on button "Back" at bounding box center [1128, 48] width 71 height 31
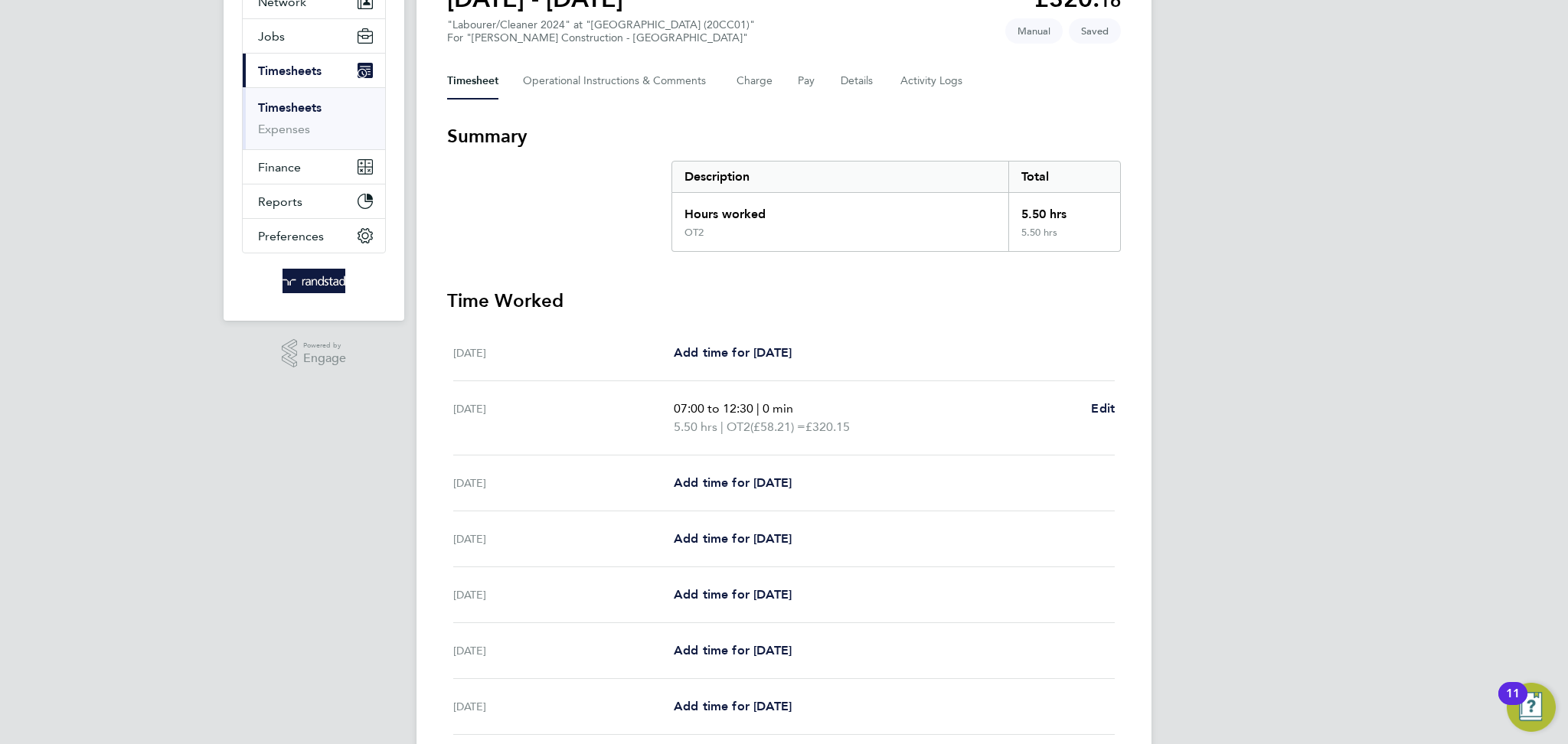
scroll to position [190, 0]
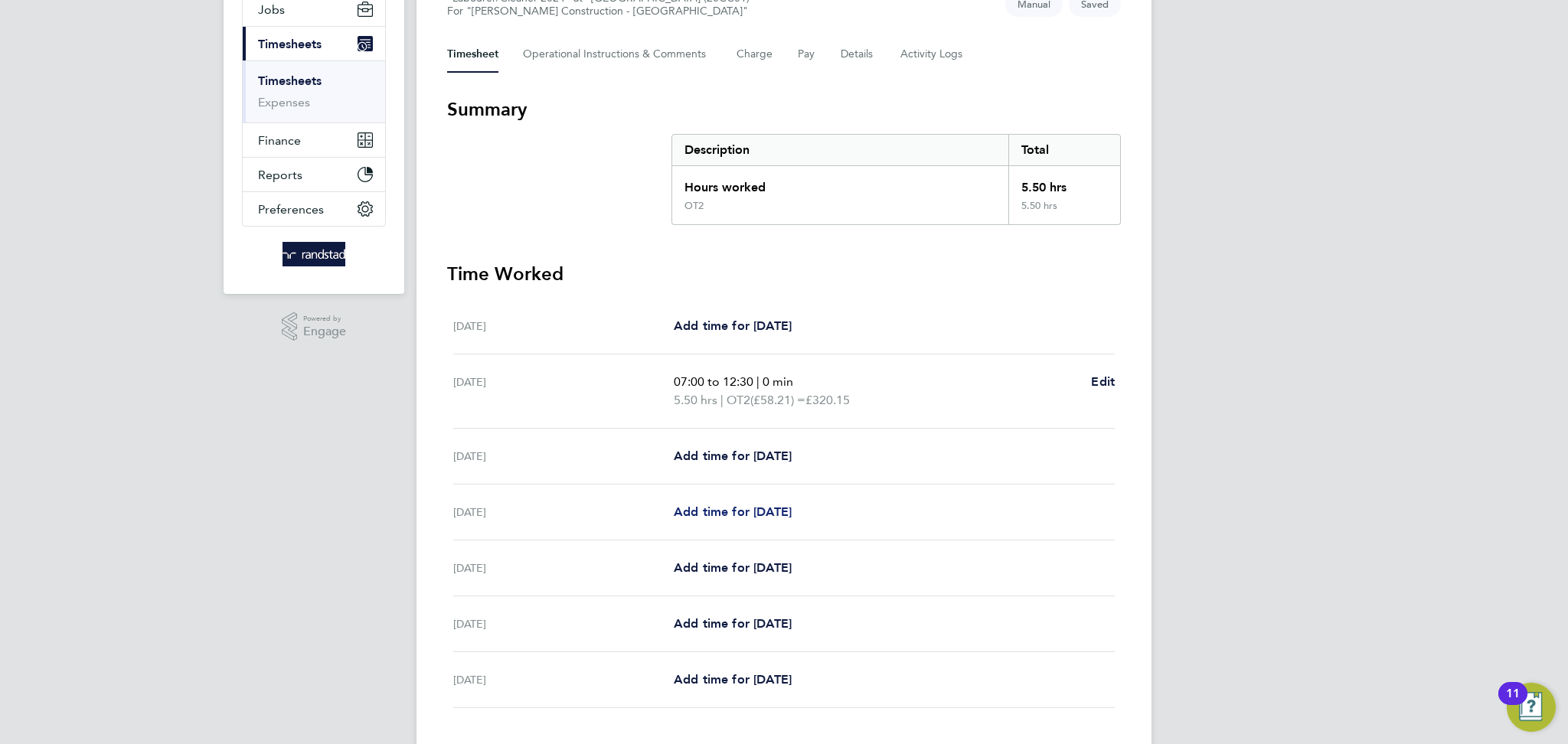
click at [755, 510] on span "Add time for [DATE]" at bounding box center [732, 511] width 118 height 14
select select "30"
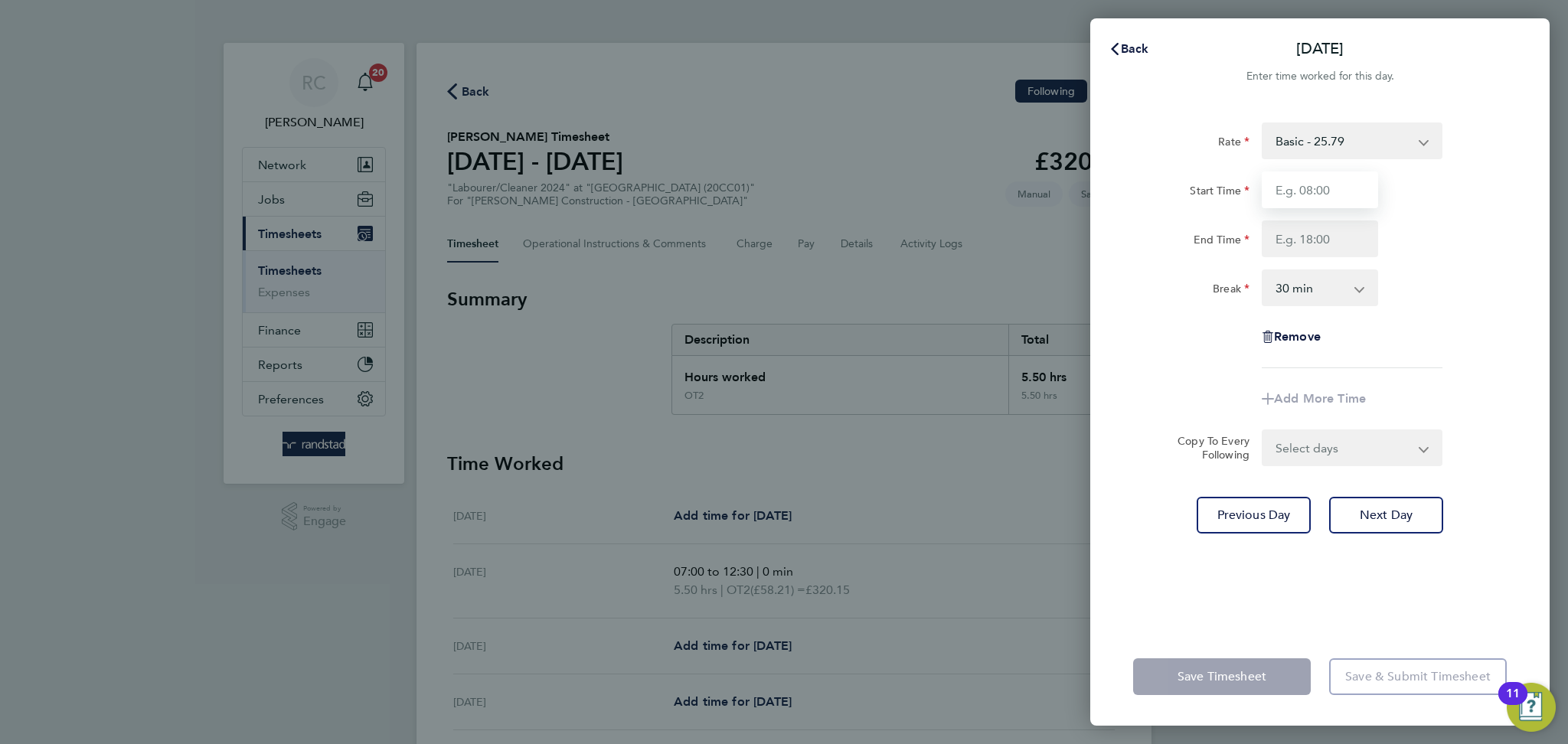
click at [1296, 190] on input "Start Time" at bounding box center [1320, 190] width 117 height 37
type input "07:00"
click at [1327, 246] on input "End Time" at bounding box center [1320, 238] width 117 height 37
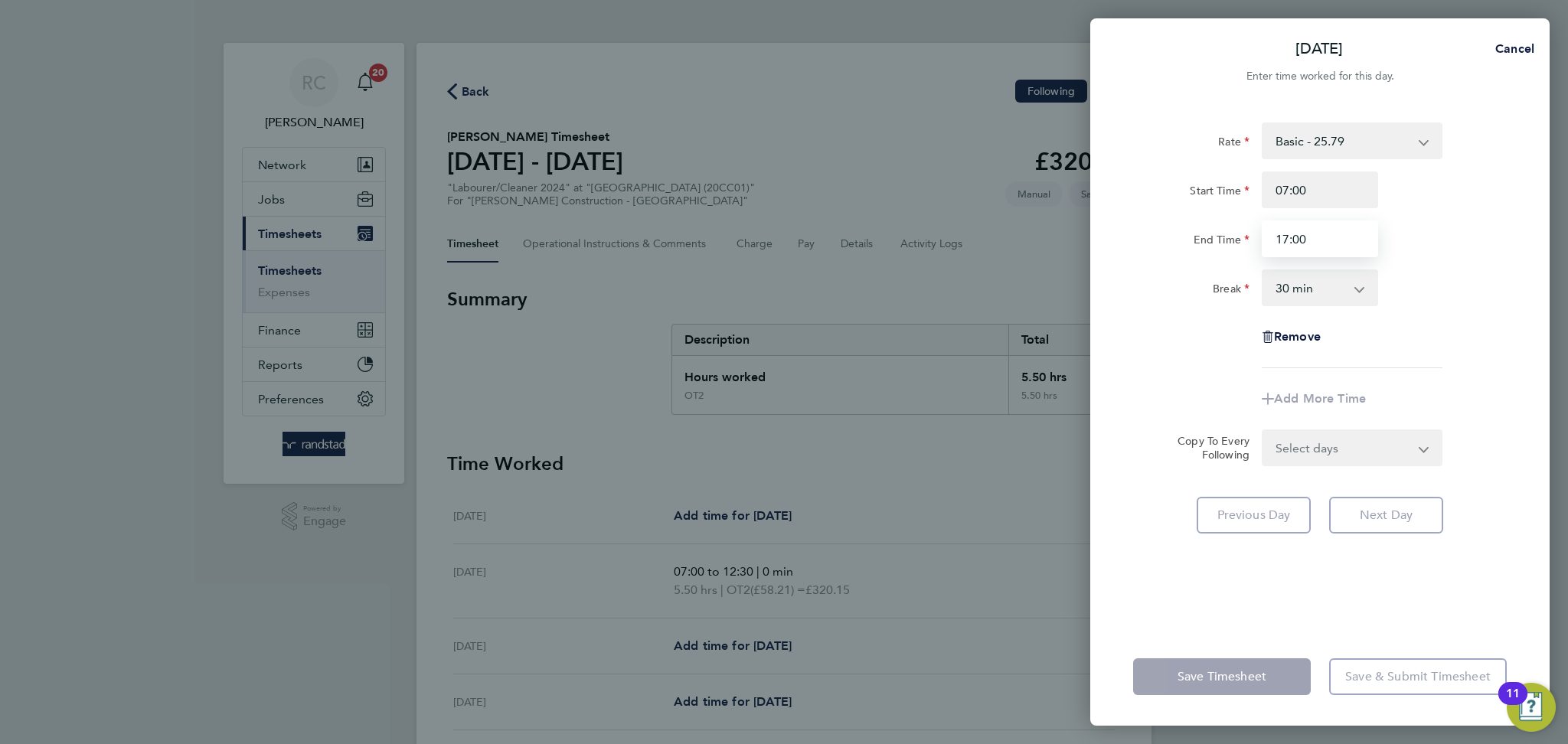
type input "17:00"
click at [1424, 231] on div "End Time 17:00" at bounding box center [1320, 238] width 386 height 37
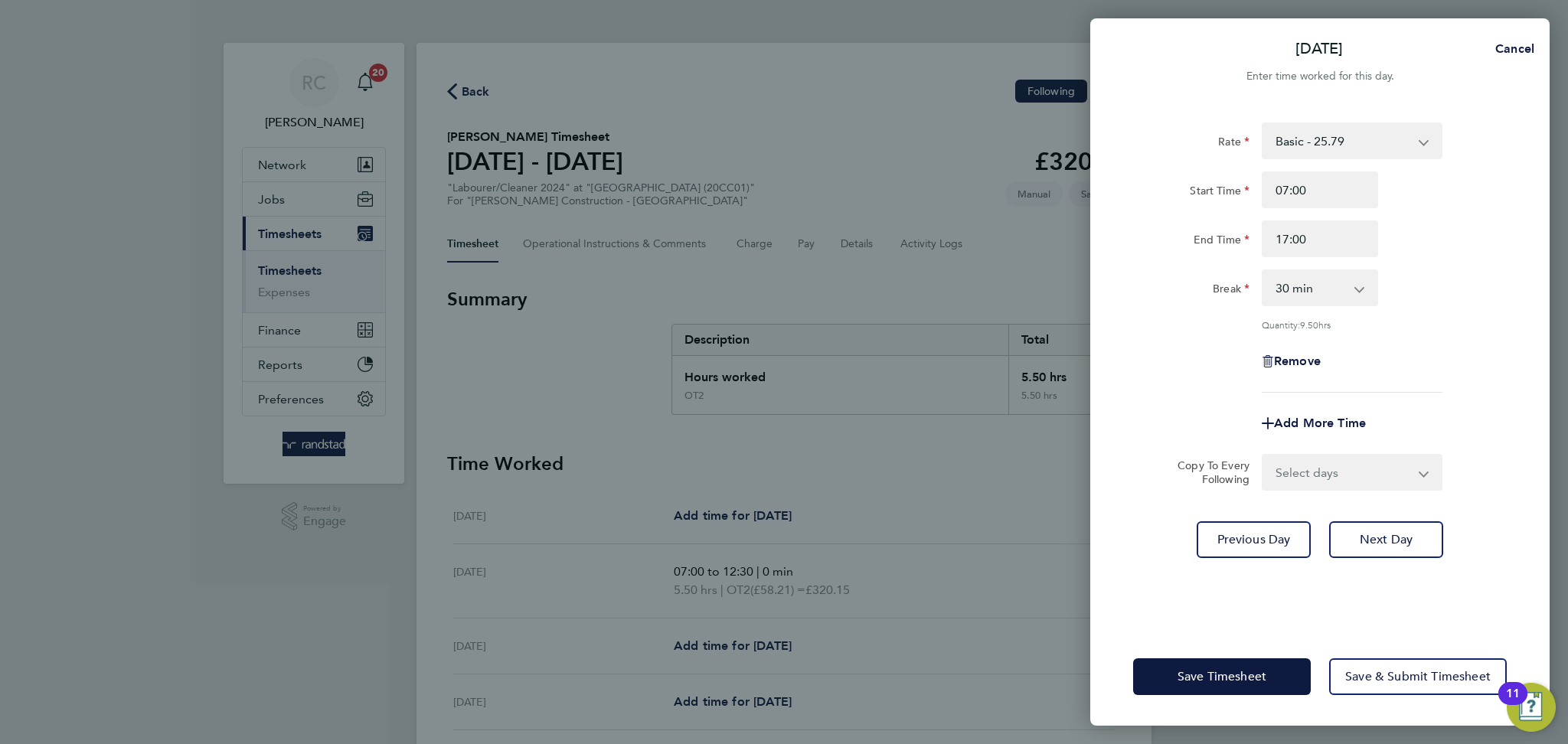
click at [1401, 477] on select "Select days Day Wednesday Thursday Friday" at bounding box center [1343, 472] width 161 height 33
select select "THU"
click at [1263, 455] on select "Select days Day Wednesday Thursday Friday" at bounding box center [1343, 472] width 161 height 33
select select "2025-08-08"
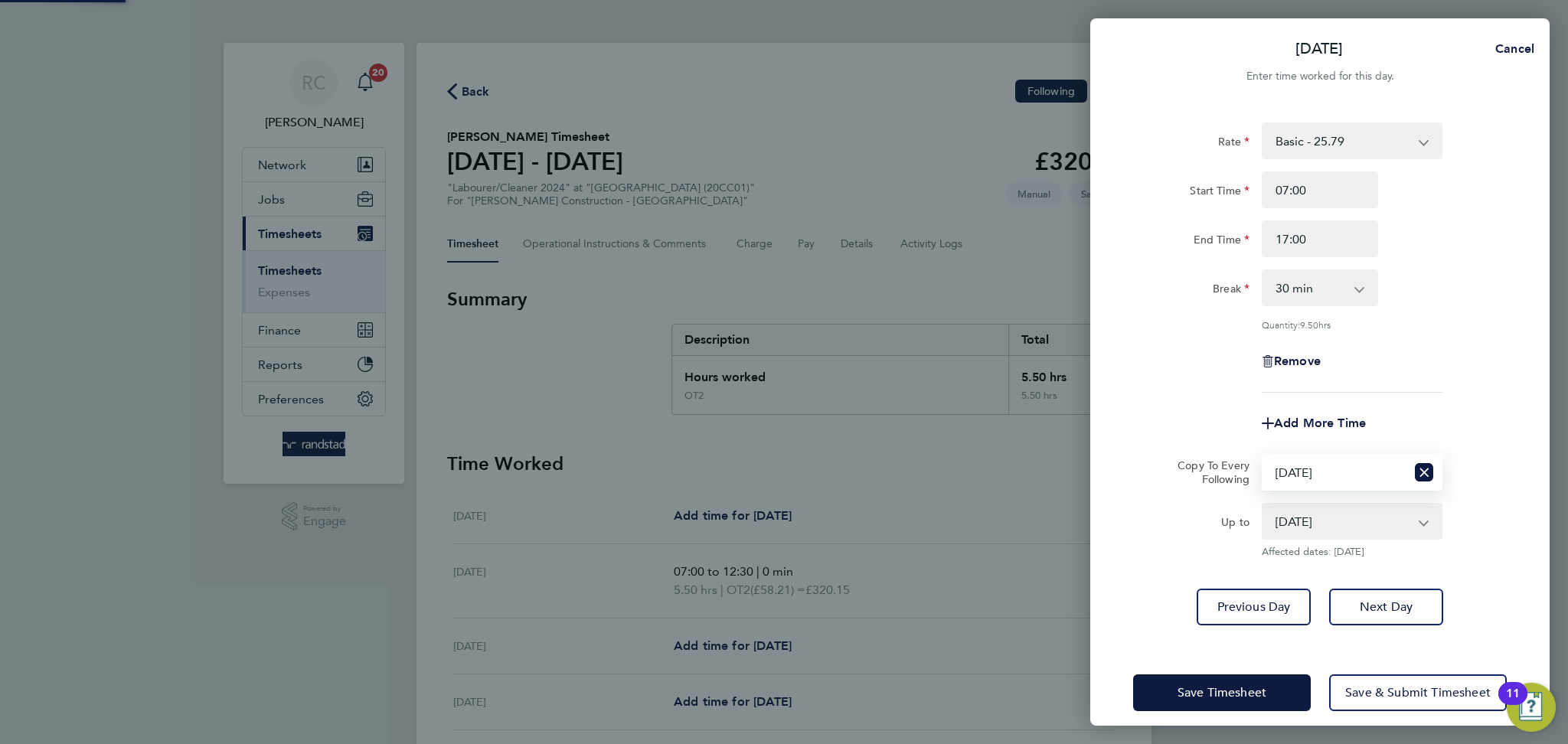
click at [1513, 395] on div "Rate Basic - 25.79 OT1 - 37.38 OT2 - 58.21 Start Time 07:00 End Time 17:00 Brea…" at bounding box center [1320, 373] width 459 height 539
click at [1260, 685] on span "Save Timesheet" at bounding box center [1221, 692] width 89 height 15
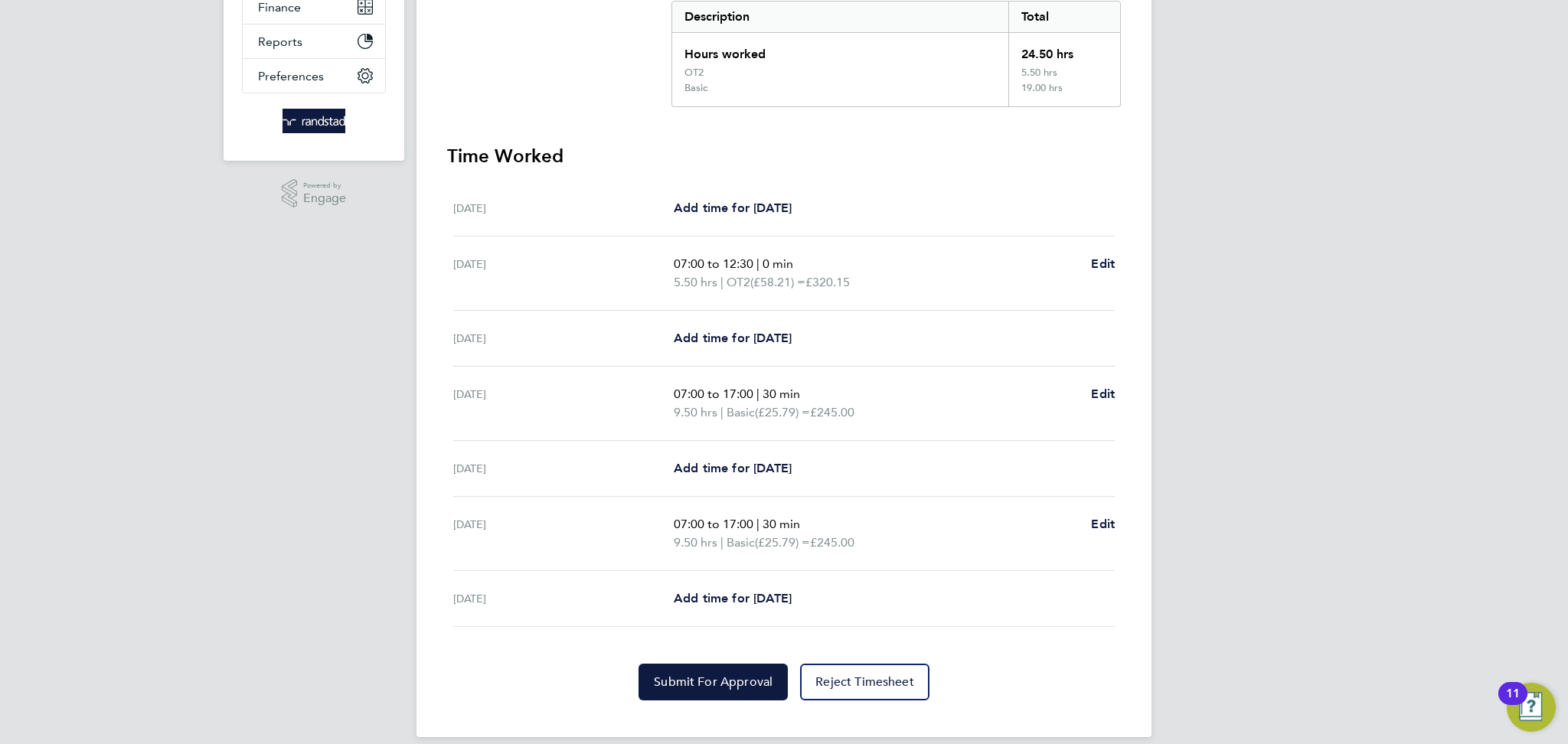
scroll to position [337, 0]
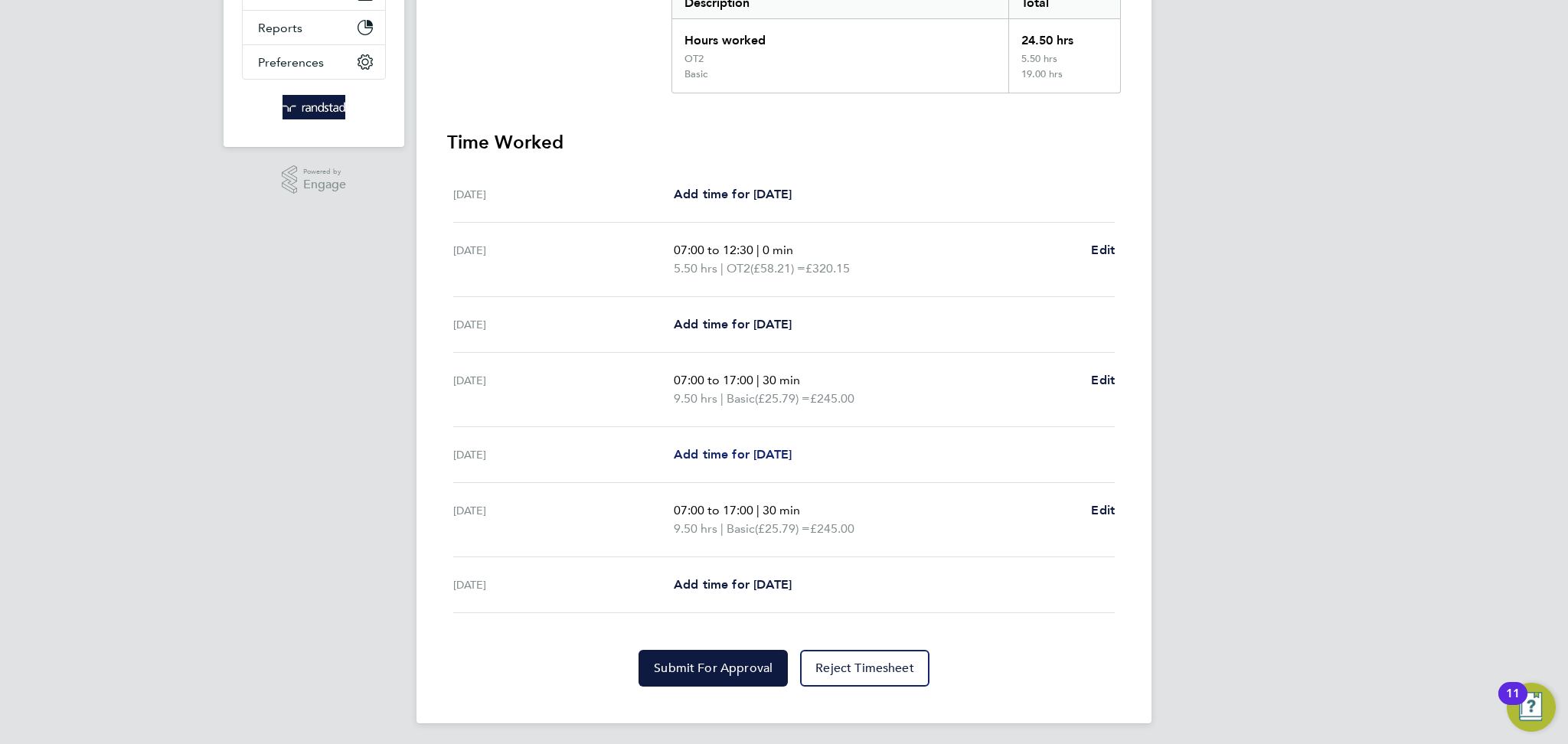
click at [774, 452] on span "Add time for [DATE]" at bounding box center [732, 453] width 118 height 14
select select "30"
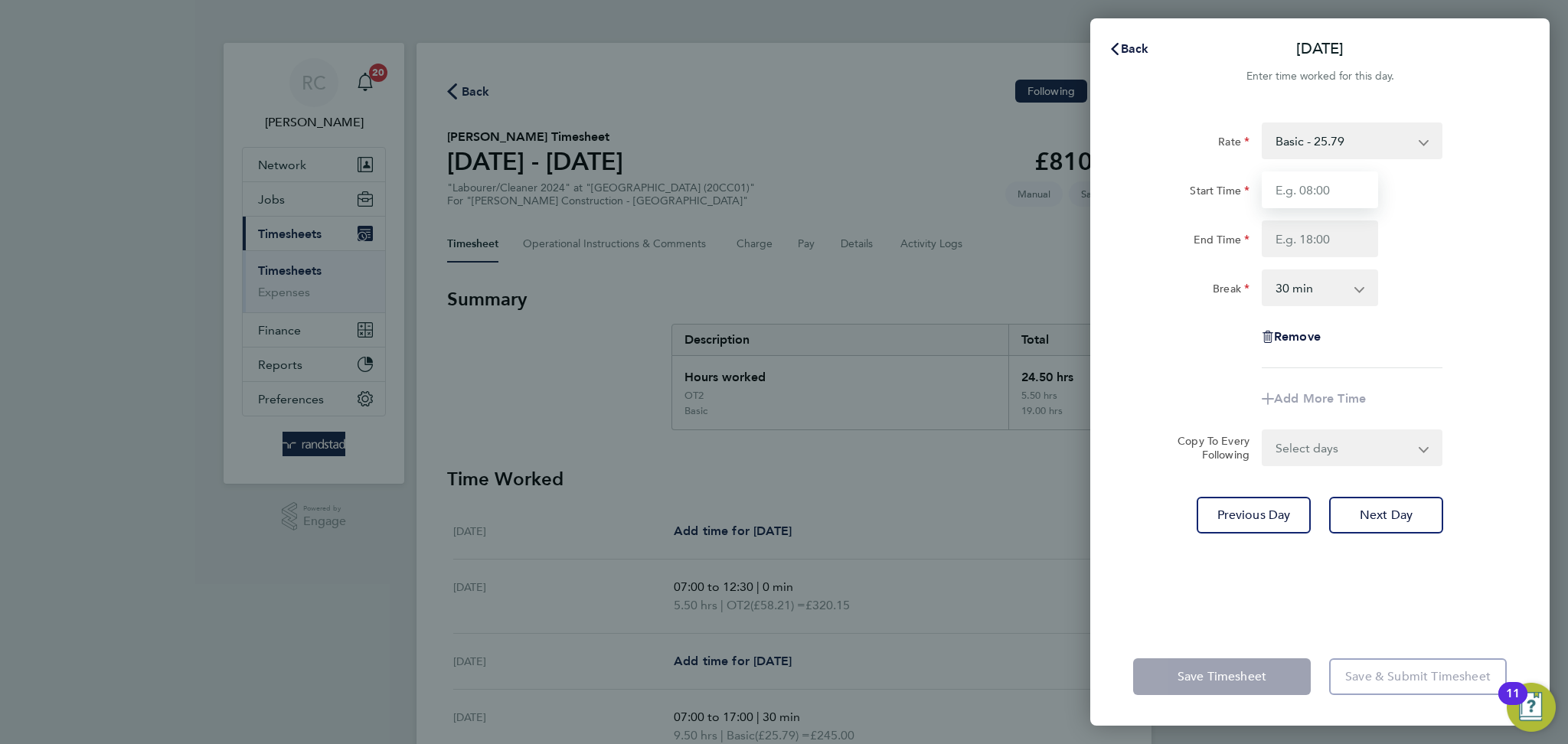
click at [1351, 187] on input "Start Time" at bounding box center [1320, 190] width 117 height 37
type input "07:00"
click at [1322, 237] on input "End Time" at bounding box center [1320, 238] width 117 height 37
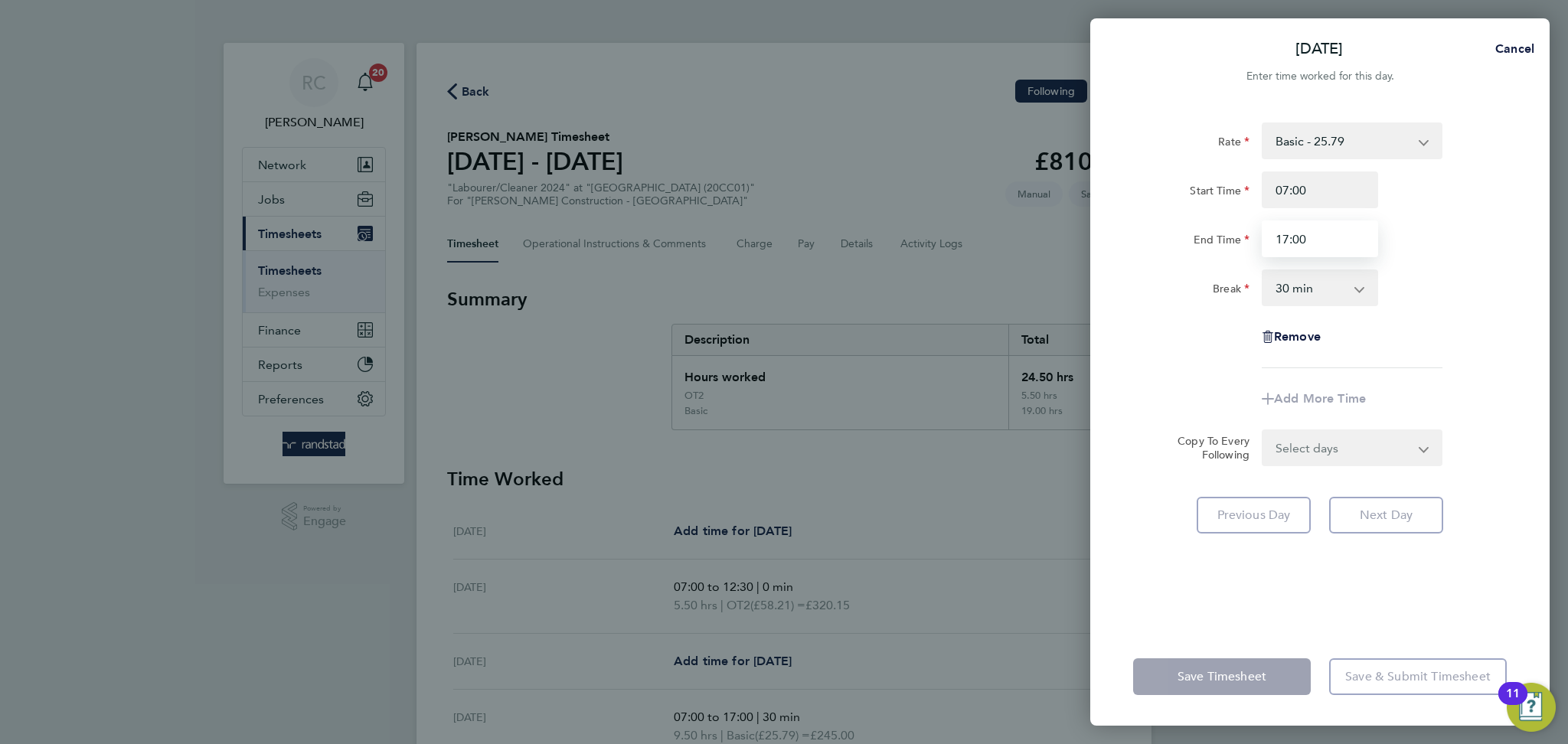
type input "17:00"
click at [1449, 261] on div "Rate Basic - 25.79 OT1 - 37.38 OT2 - 58.21 Start Time 07:00 End Time 17:00 Brea…" at bounding box center [1320, 245] width 373 height 246
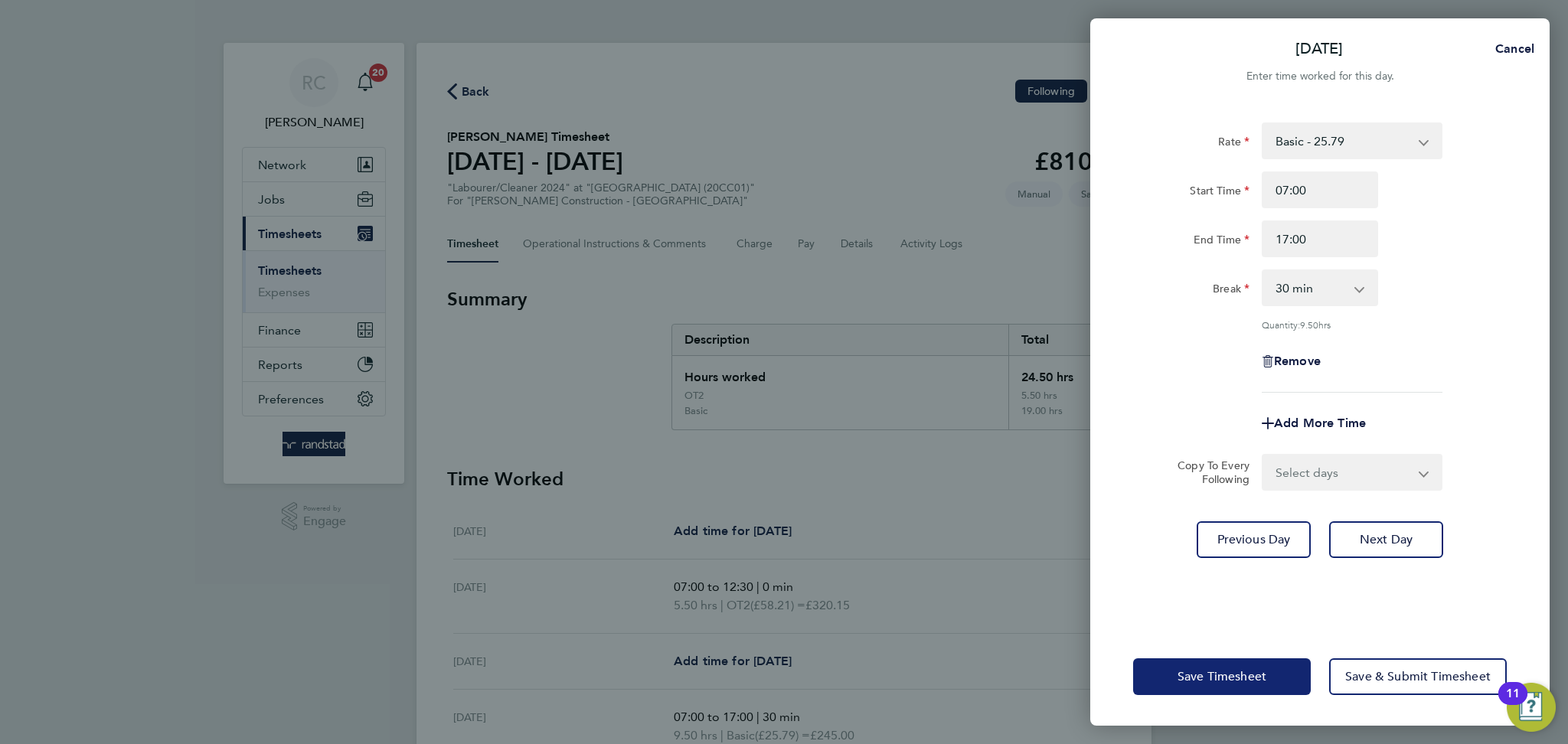
drag, startPoint x: 1254, startPoint y: 678, endPoint x: 829, endPoint y: 462, distance: 476.7
click at [1252, 673] on span "Save Timesheet" at bounding box center [1221, 677] width 89 height 15
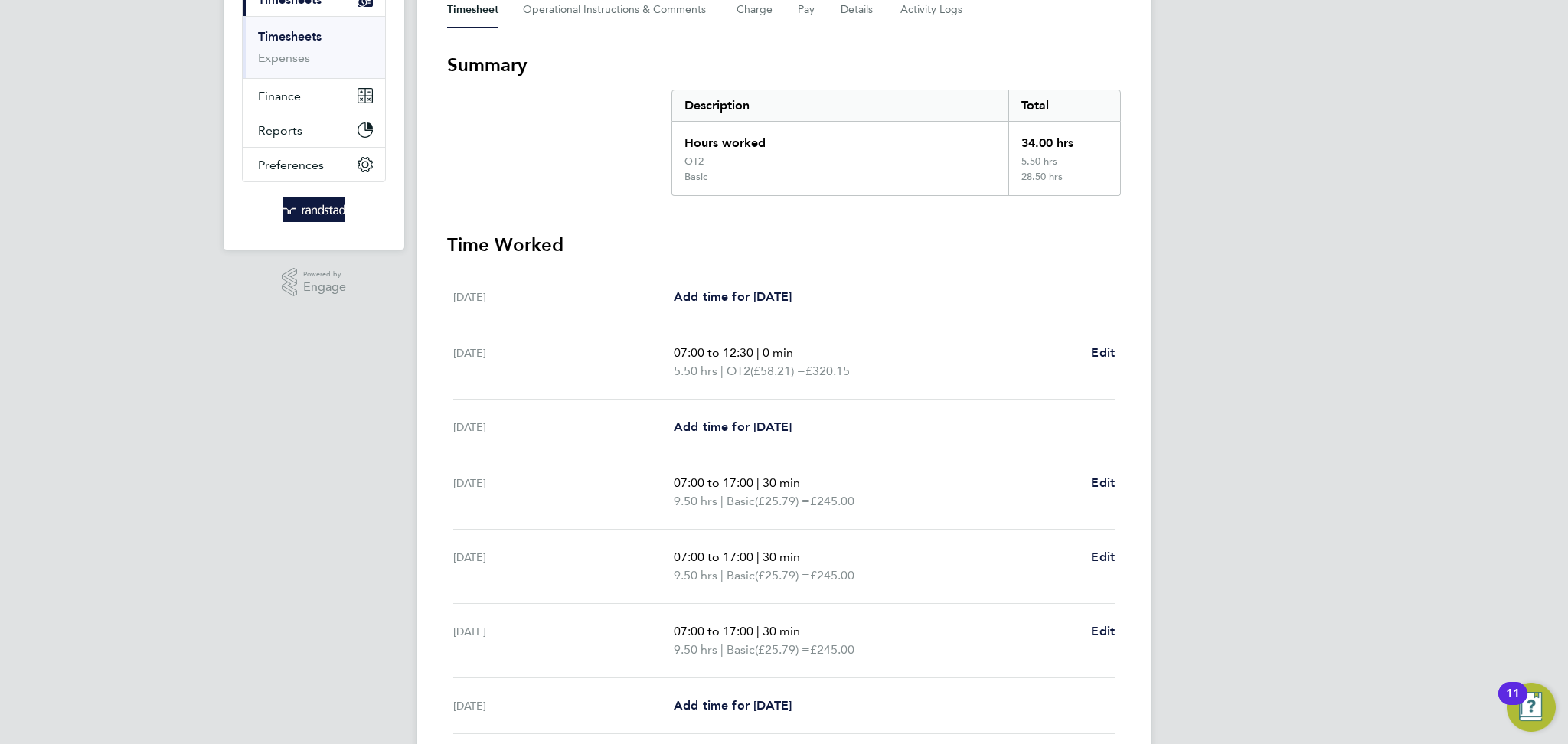
scroll to position [356, 0]
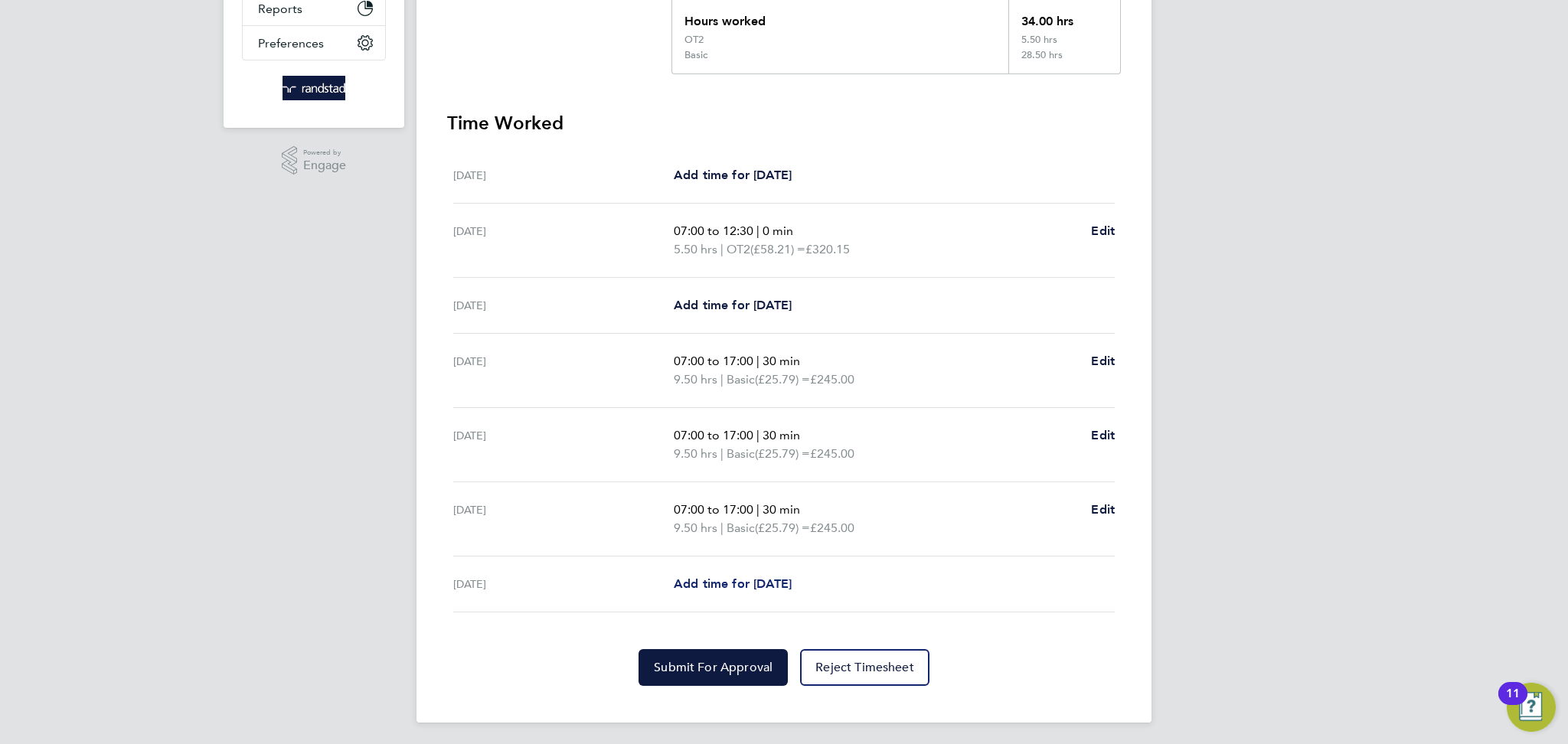
click at [778, 582] on span "Add time for [DATE]" at bounding box center [732, 582] width 118 height 14
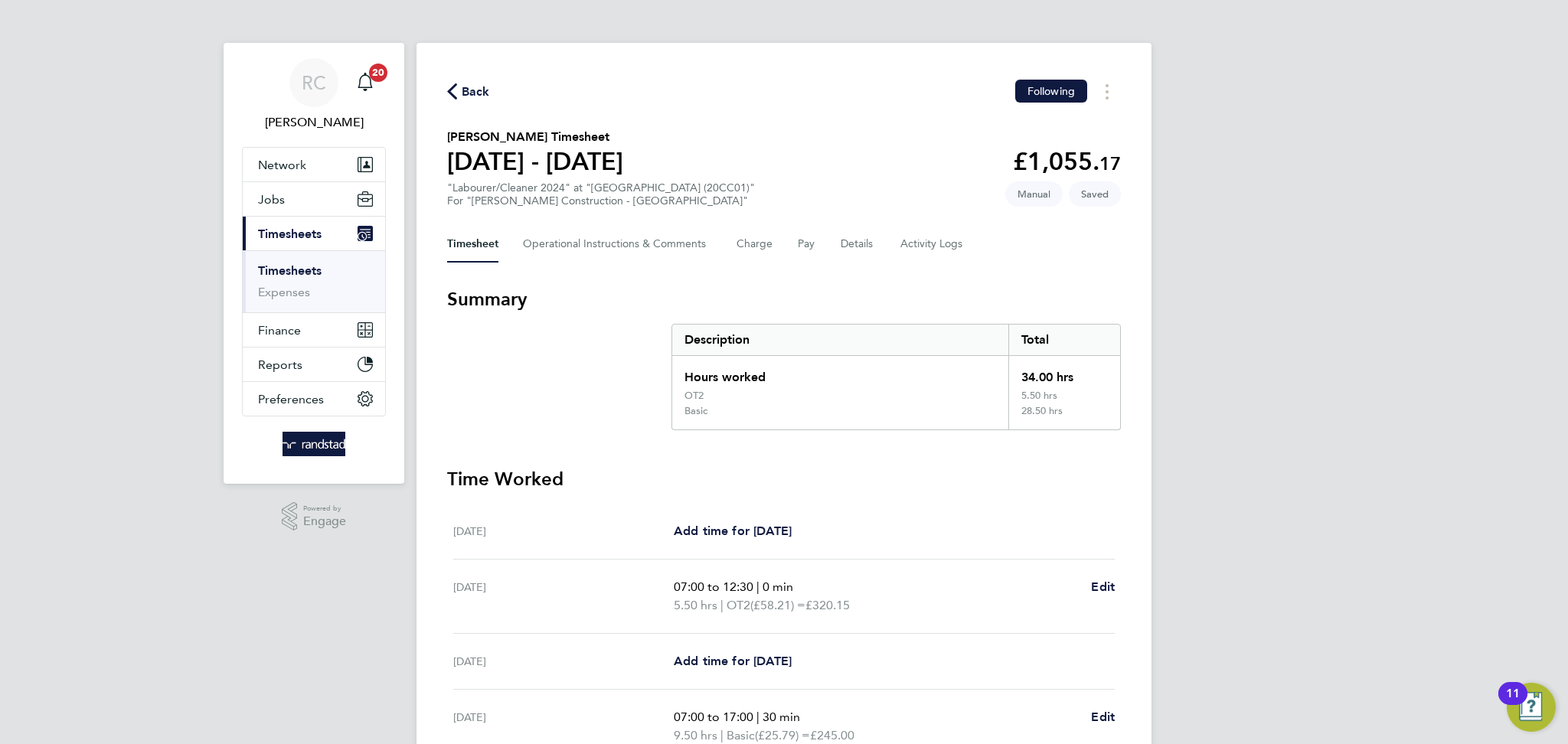
select select "30"
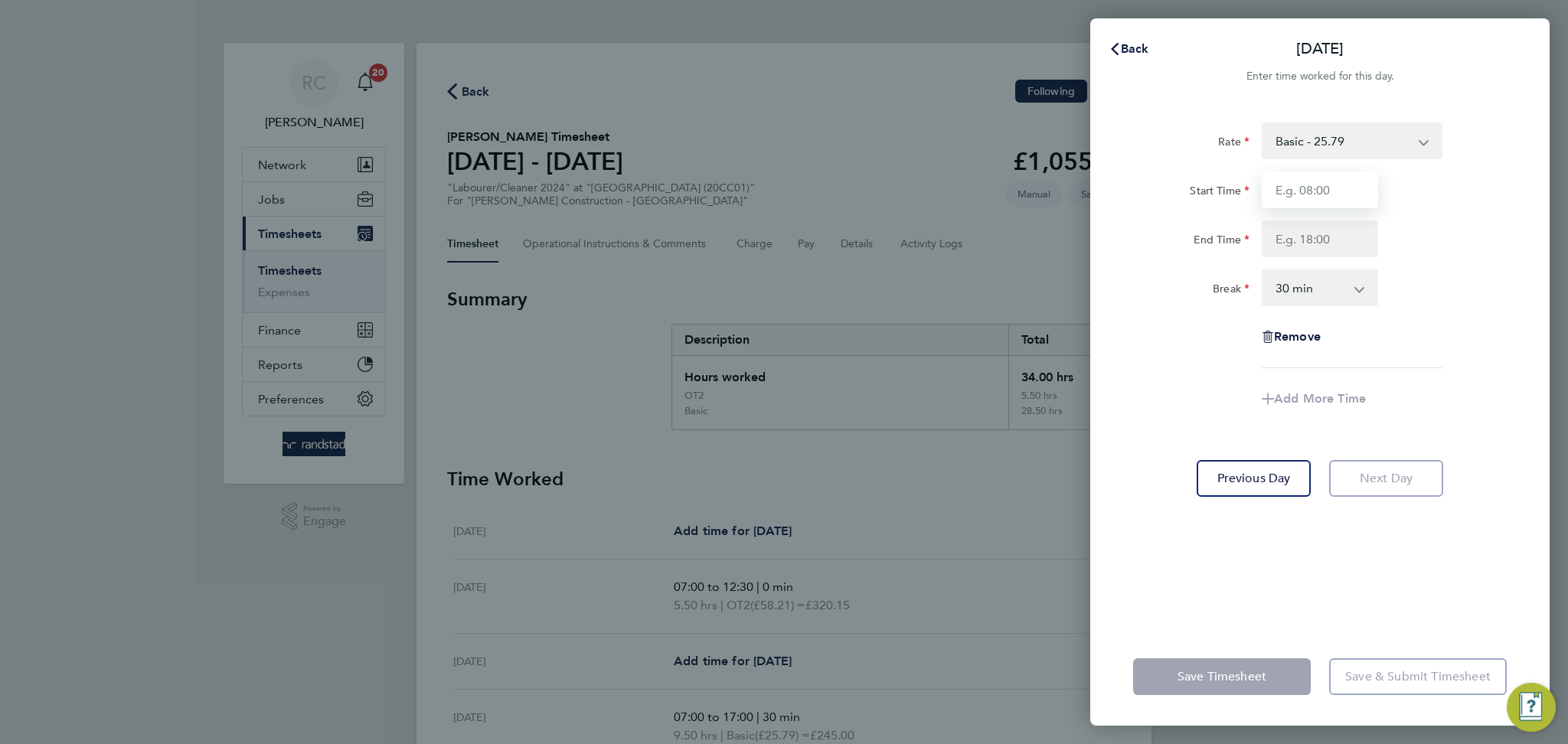
click at [1325, 174] on input "Start Time" at bounding box center [1320, 190] width 117 height 37
type input "07:00"
click at [1334, 236] on input "End Time" at bounding box center [1320, 238] width 117 height 37
type input "17:00"
click at [1465, 249] on div "End Time 17:00" at bounding box center [1320, 238] width 386 height 37
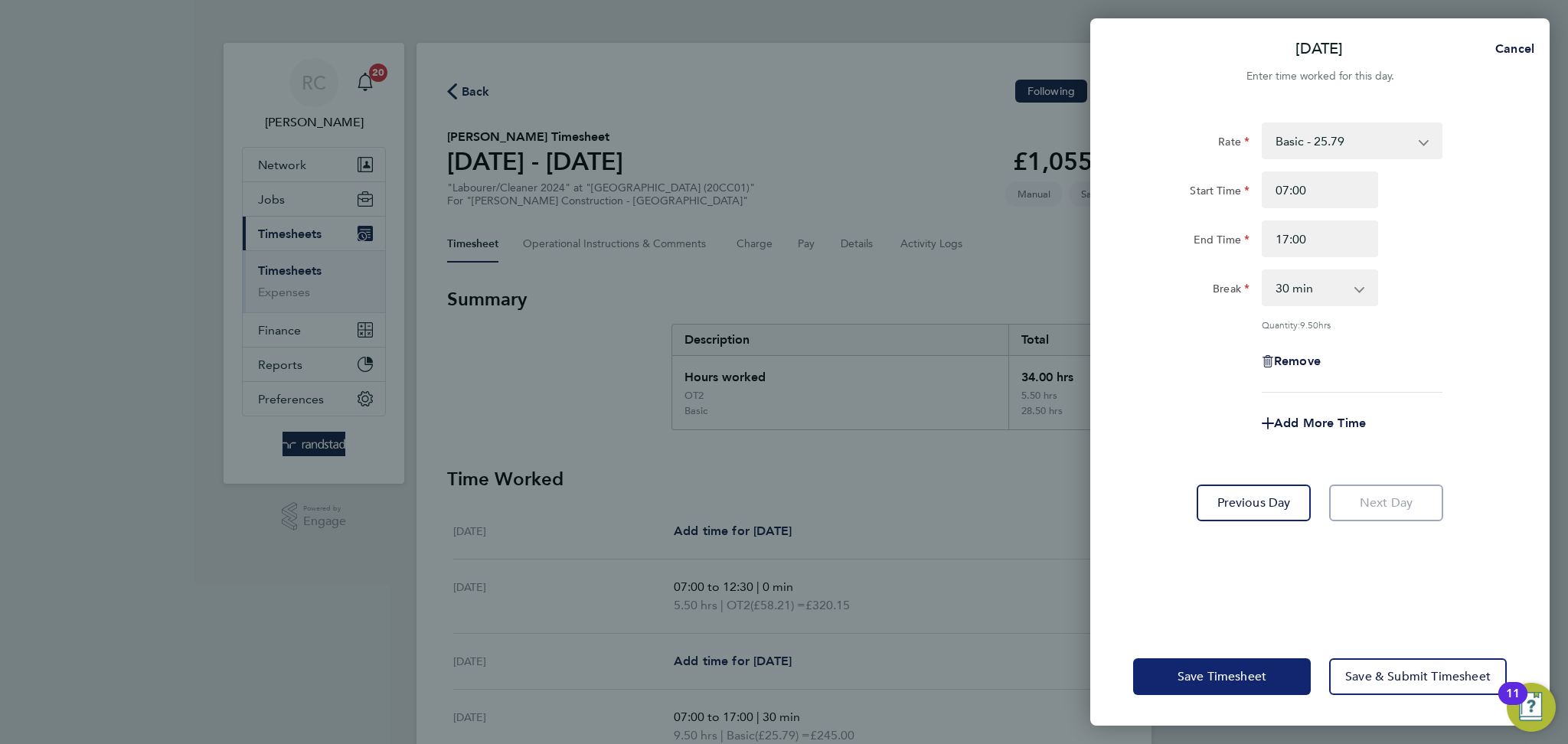
click at [1262, 676] on span "Save Timesheet" at bounding box center [1221, 677] width 89 height 15
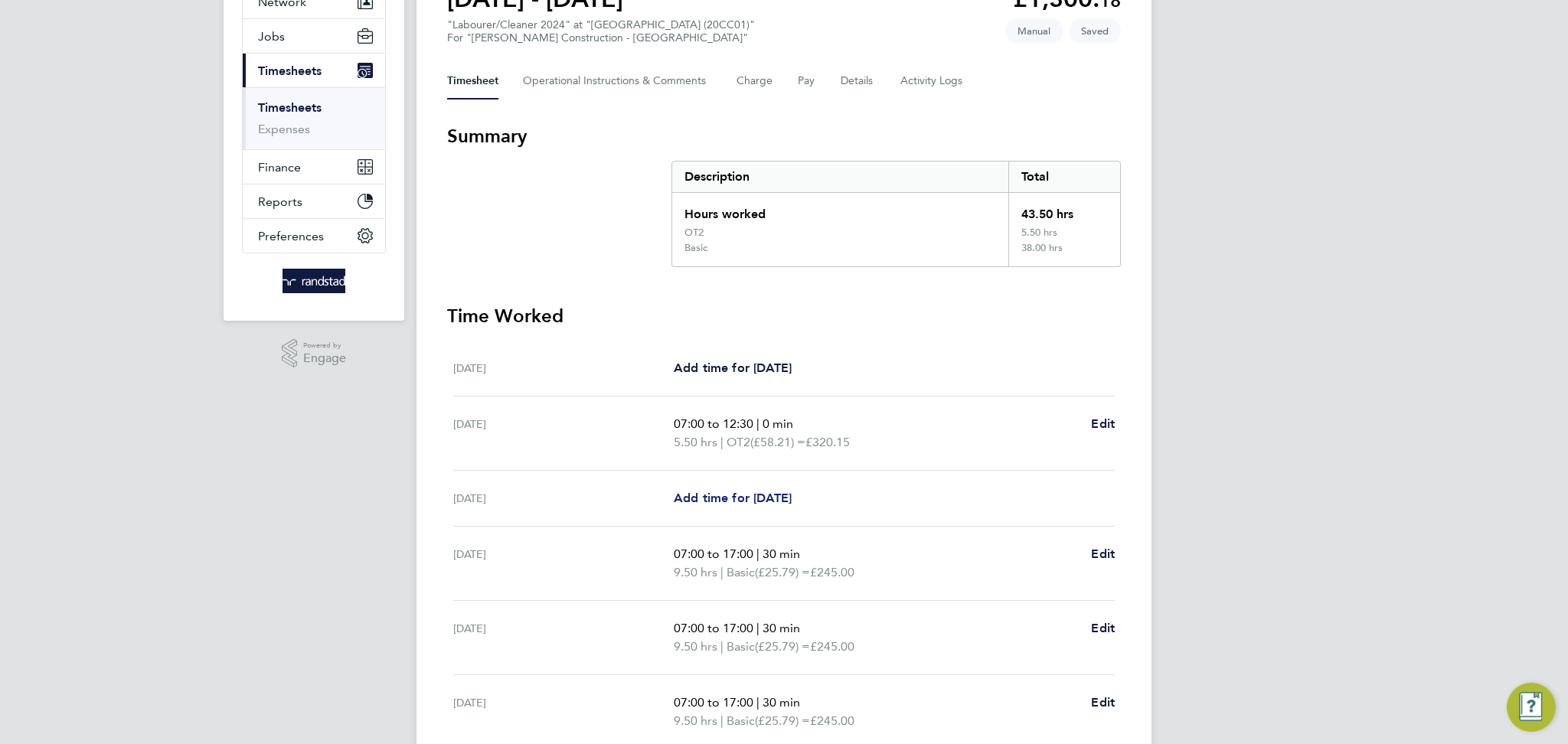
scroll to position [182, 0]
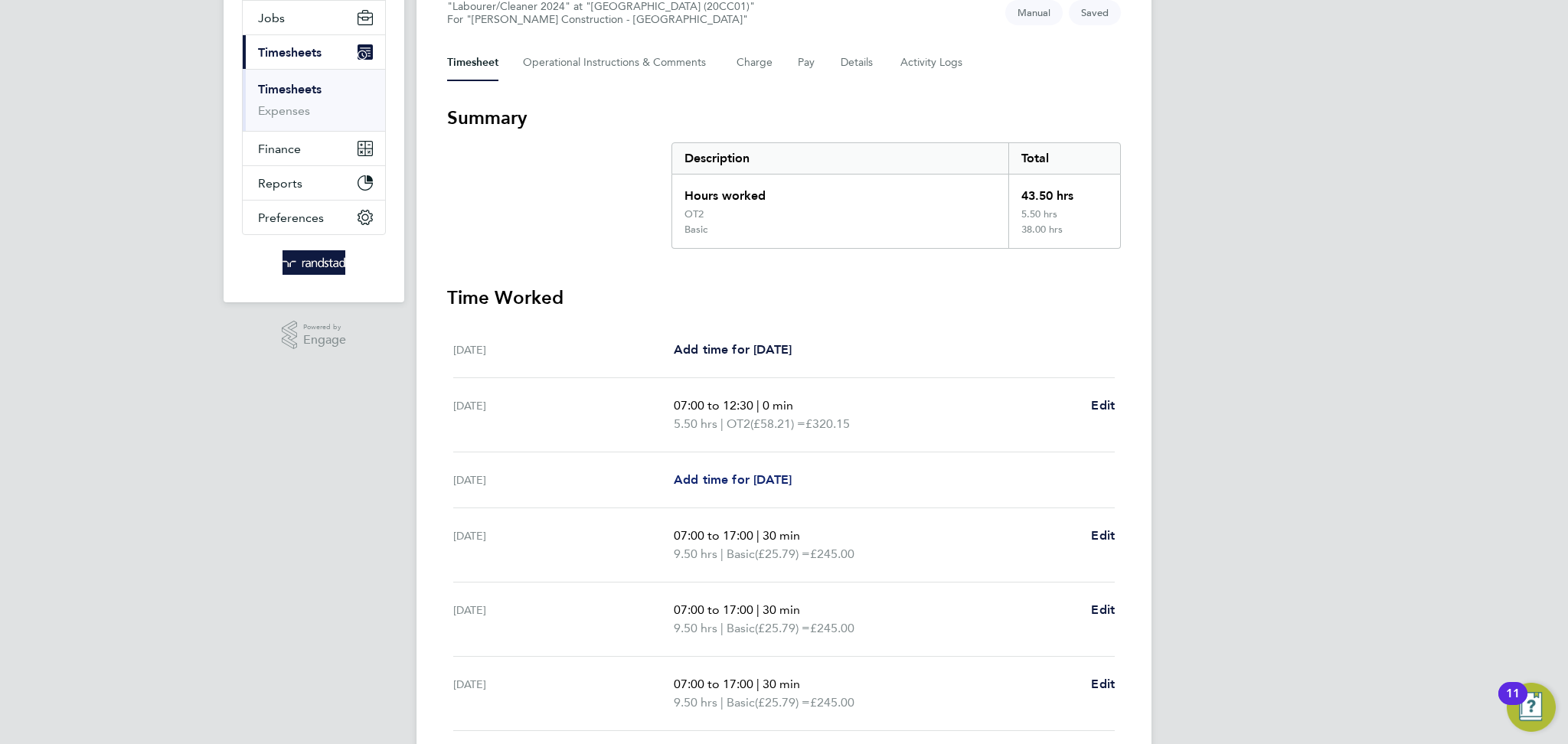
click at [792, 473] on span "Add time for [DATE]" at bounding box center [732, 479] width 118 height 14
select select "30"
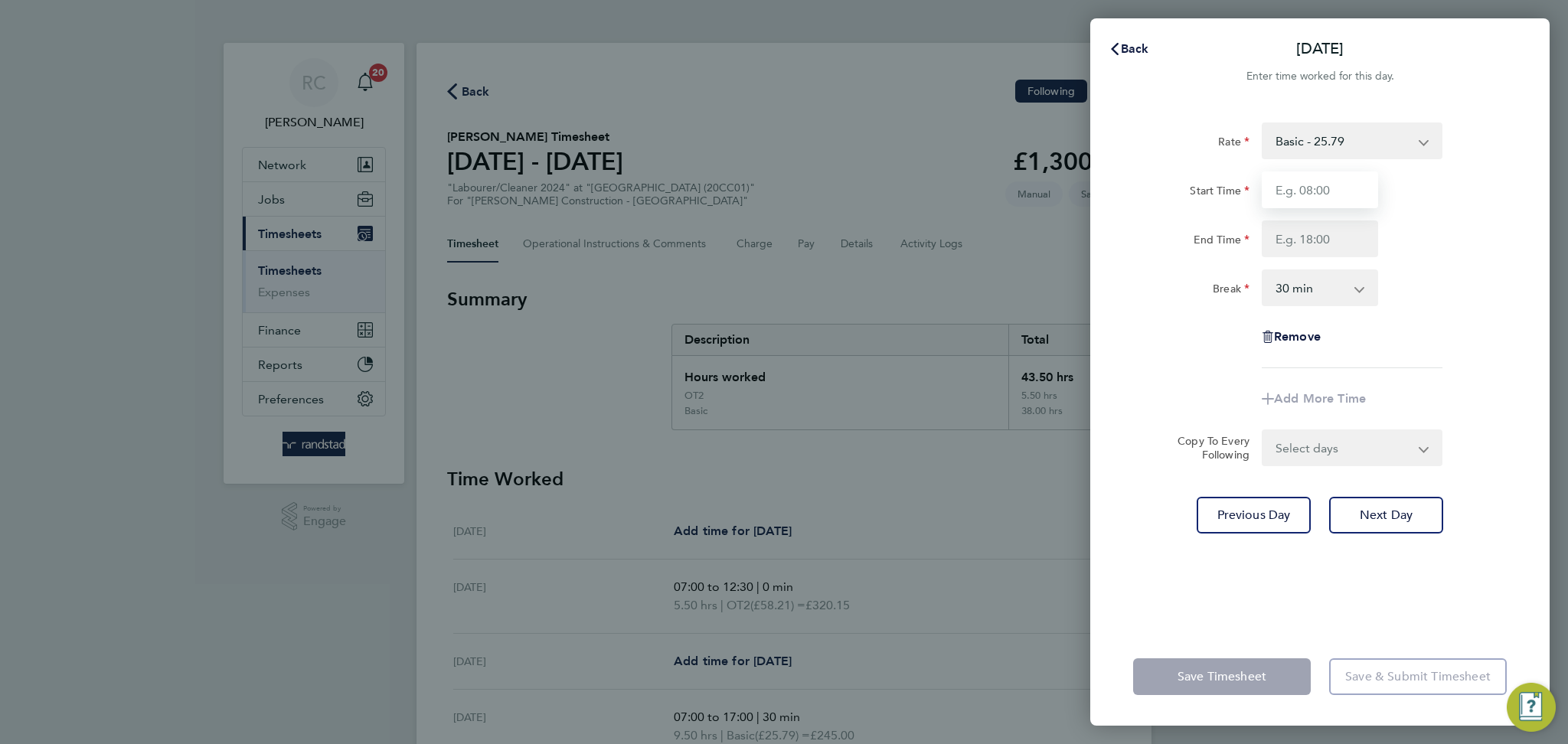
click at [1331, 192] on input "Start Time" at bounding box center [1320, 190] width 117 height 37
type input "07:00"
click at [1340, 232] on input "End Time" at bounding box center [1320, 238] width 117 height 37
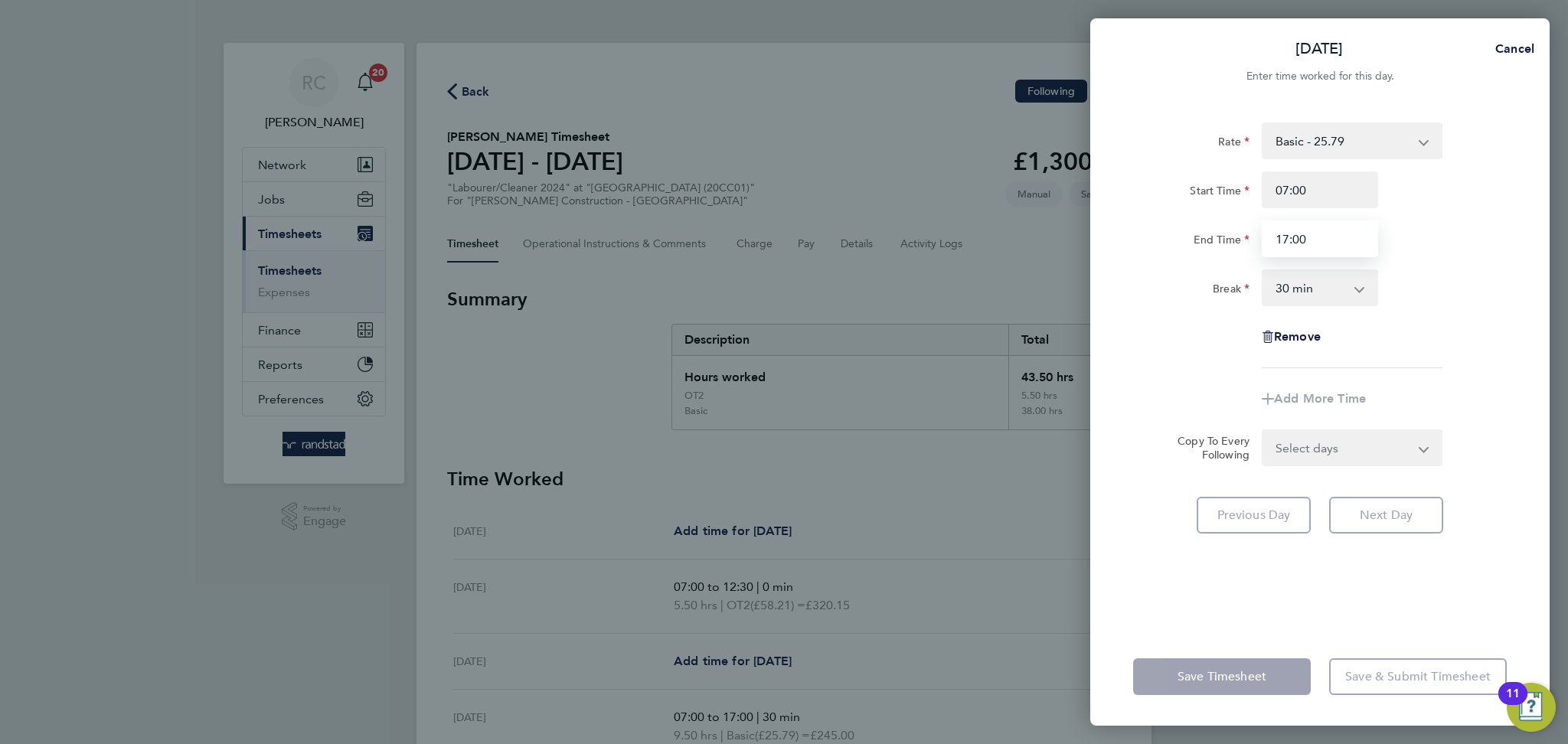
type input "17:00"
click at [1500, 254] on div "End Time 17:00" at bounding box center [1320, 238] width 386 height 37
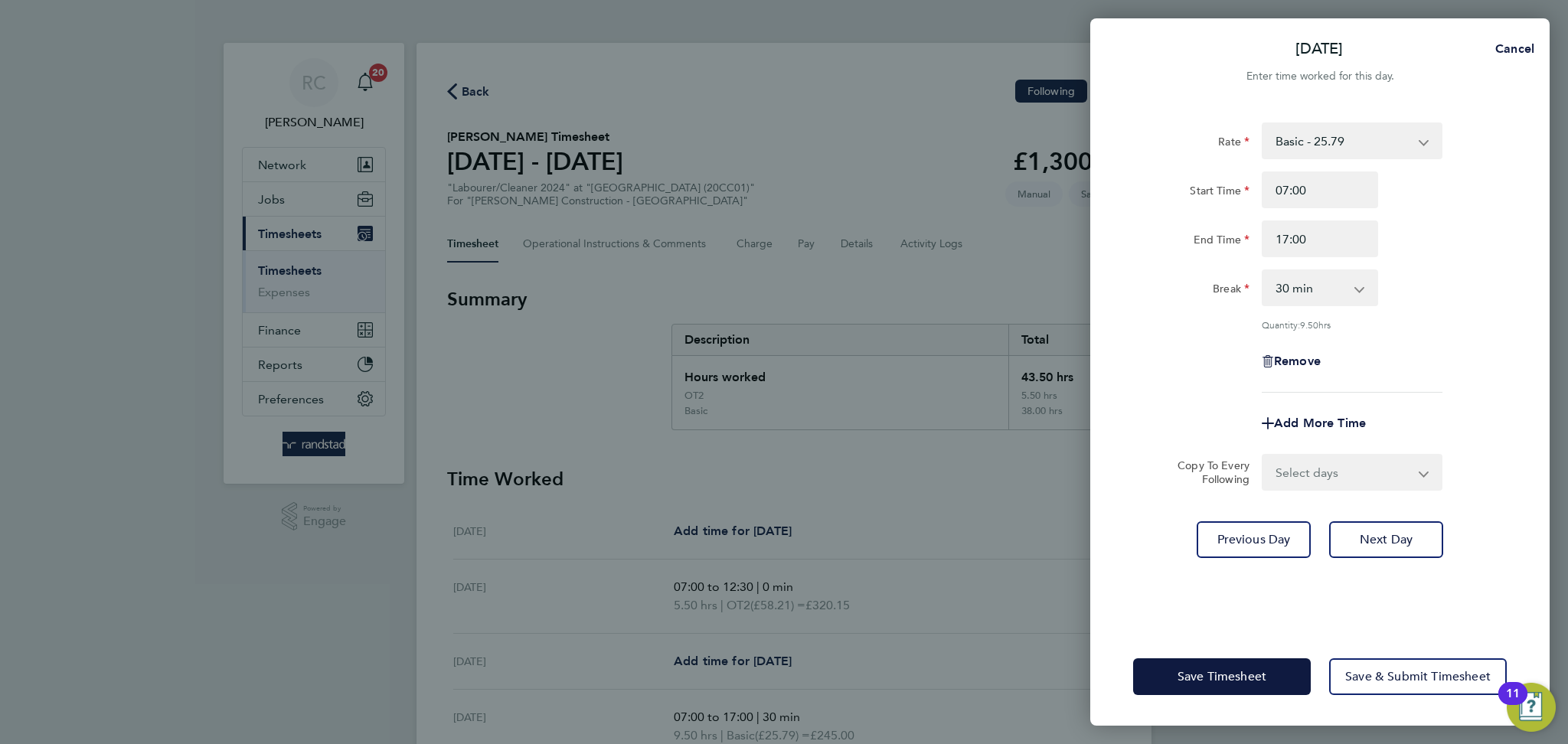
click at [1390, 129] on select "Basic - 25.79 OT1 - 37.38 OT2 - 58.21" at bounding box center [1342, 141] width 159 height 33
select select "30"
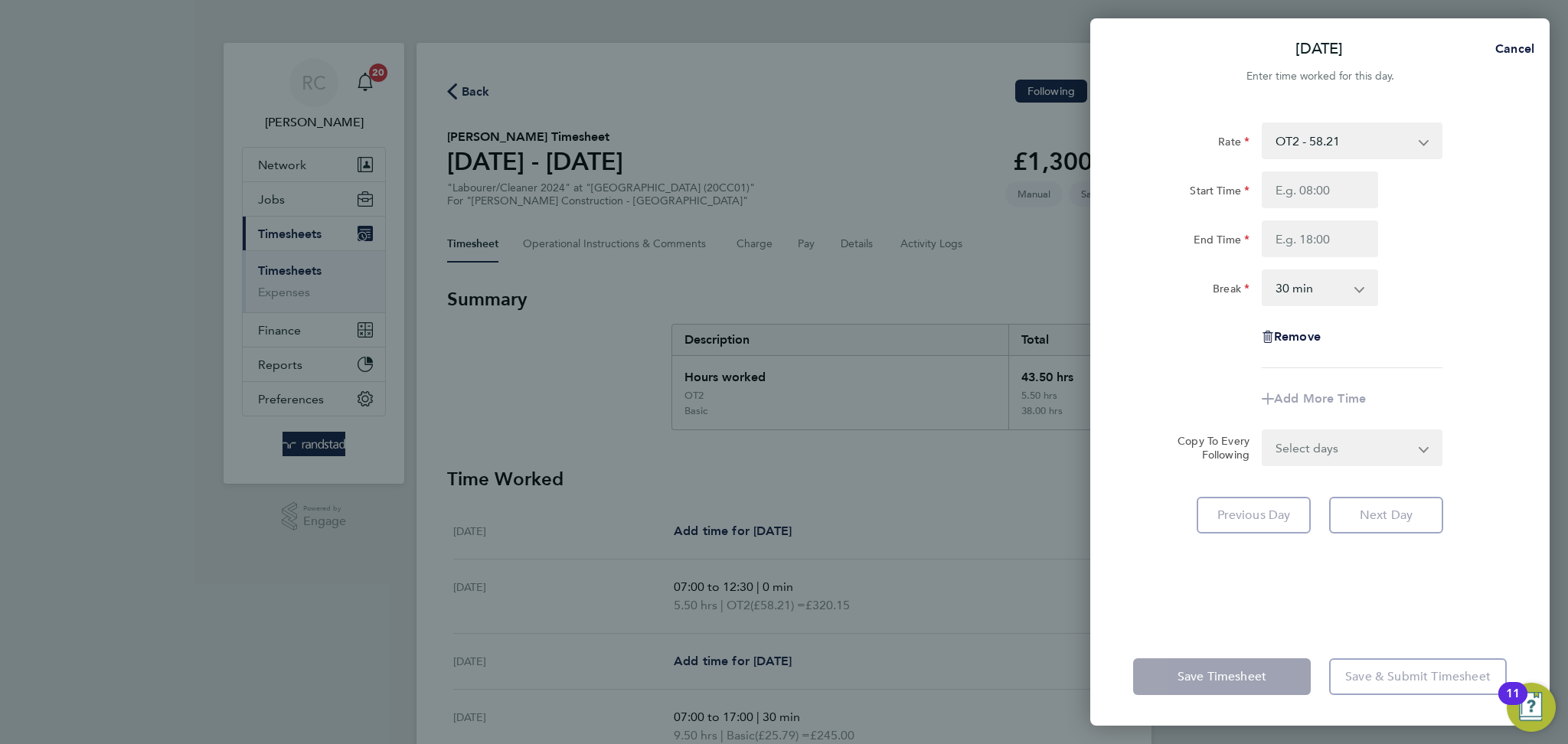
click at [1509, 258] on div "Rate OT2 - 58.21 Basic - 25.79 OT1 - 37.38 Start Time End Time Break 0 min 15 m…" at bounding box center [1320, 366] width 459 height 523
click at [1365, 186] on input "Start Time" at bounding box center [1320, 190] width 117 height 37
type input "07:00"
click at [1321, 243] on input "End Time" at bounding box center [1320, 238] width 117 height 37
type input "17:00"
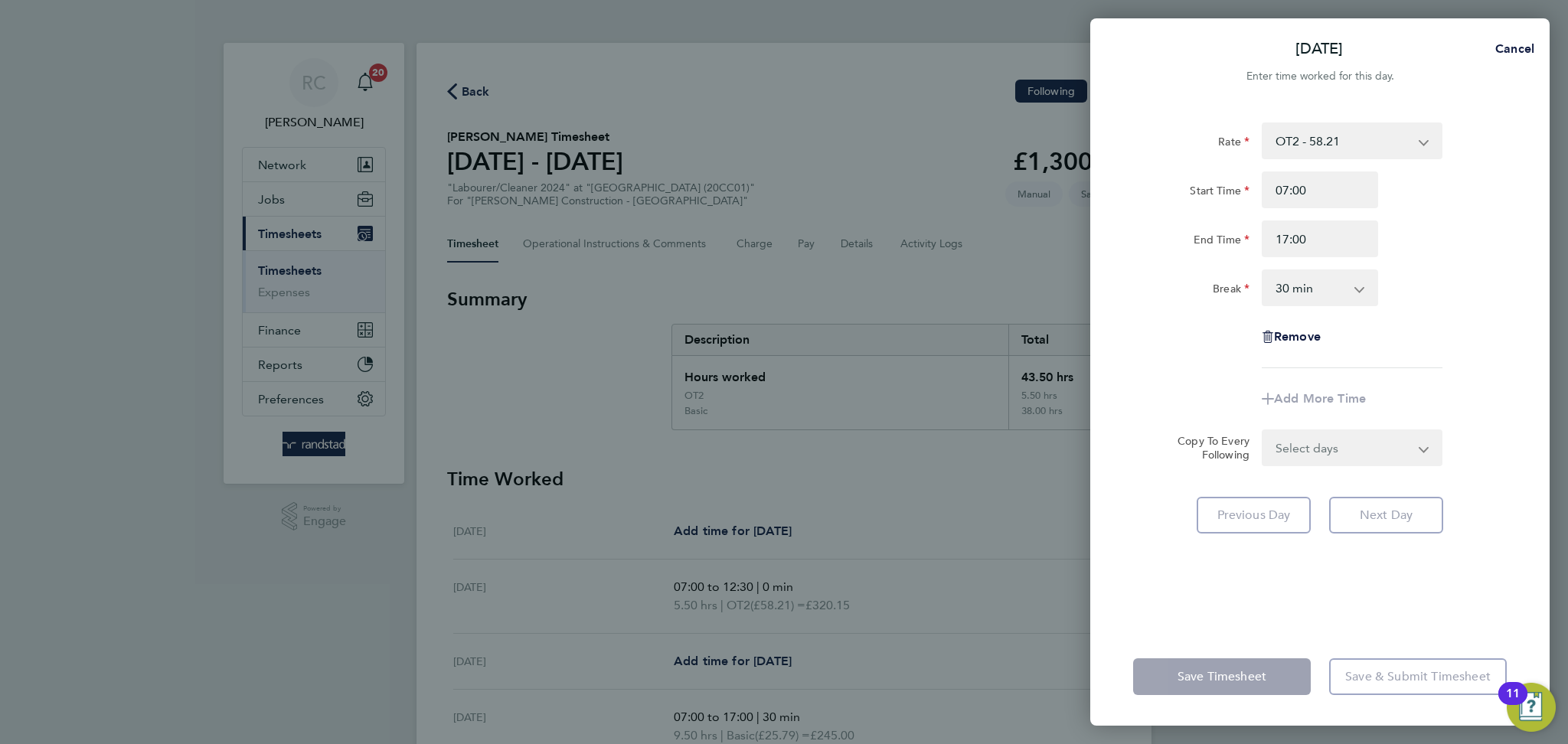
click at [1532, 312] on div "Rate OT2 - 58.21 Basic - 25.79 OT1 - 37.38 Start Time 07:00 End Time 17:00 Brea…" at bounding box center [1320, 366] width 459 height 523
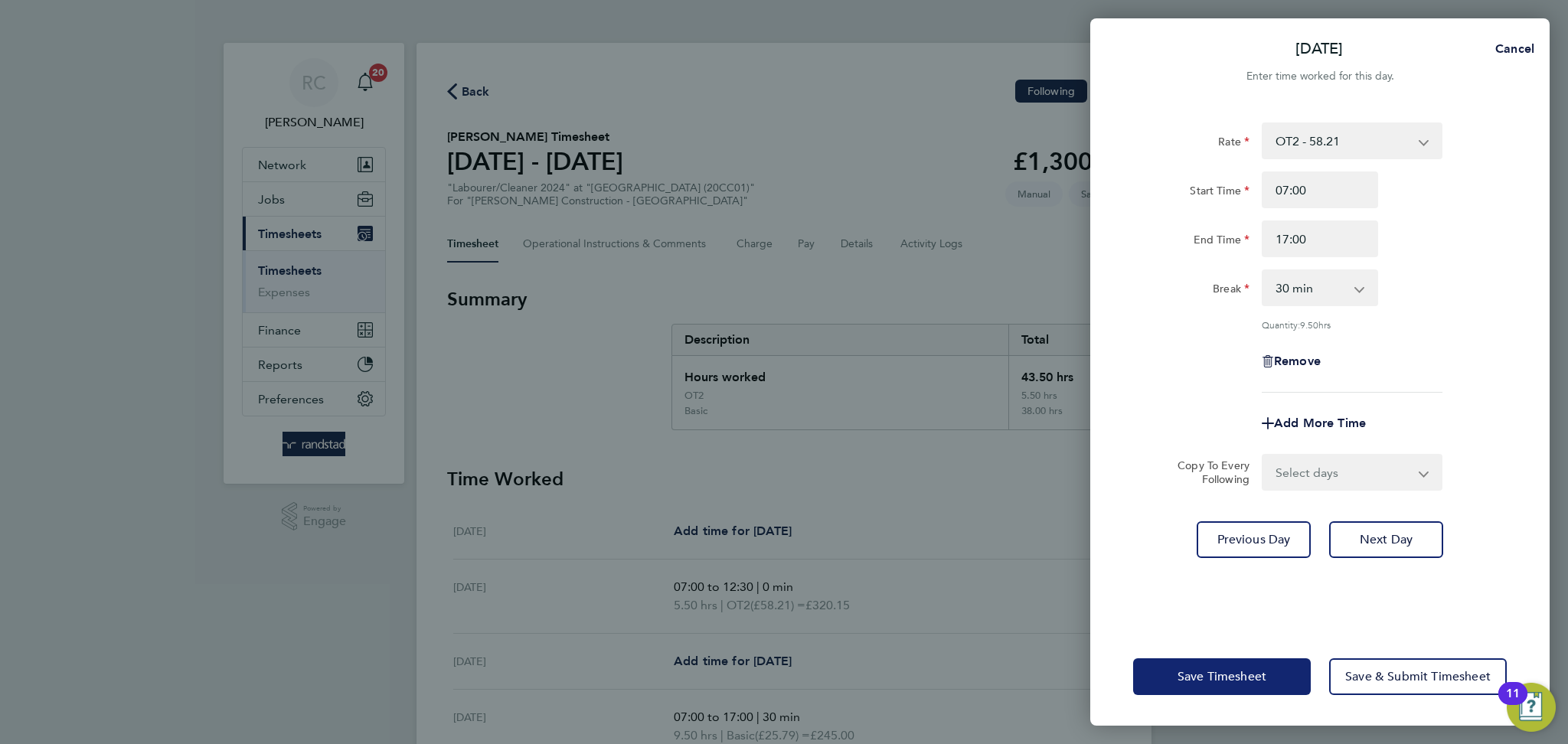
click at [1262, 670] on span "Save Timesheet" at bounding box center [1221, 677] width 89 height 15
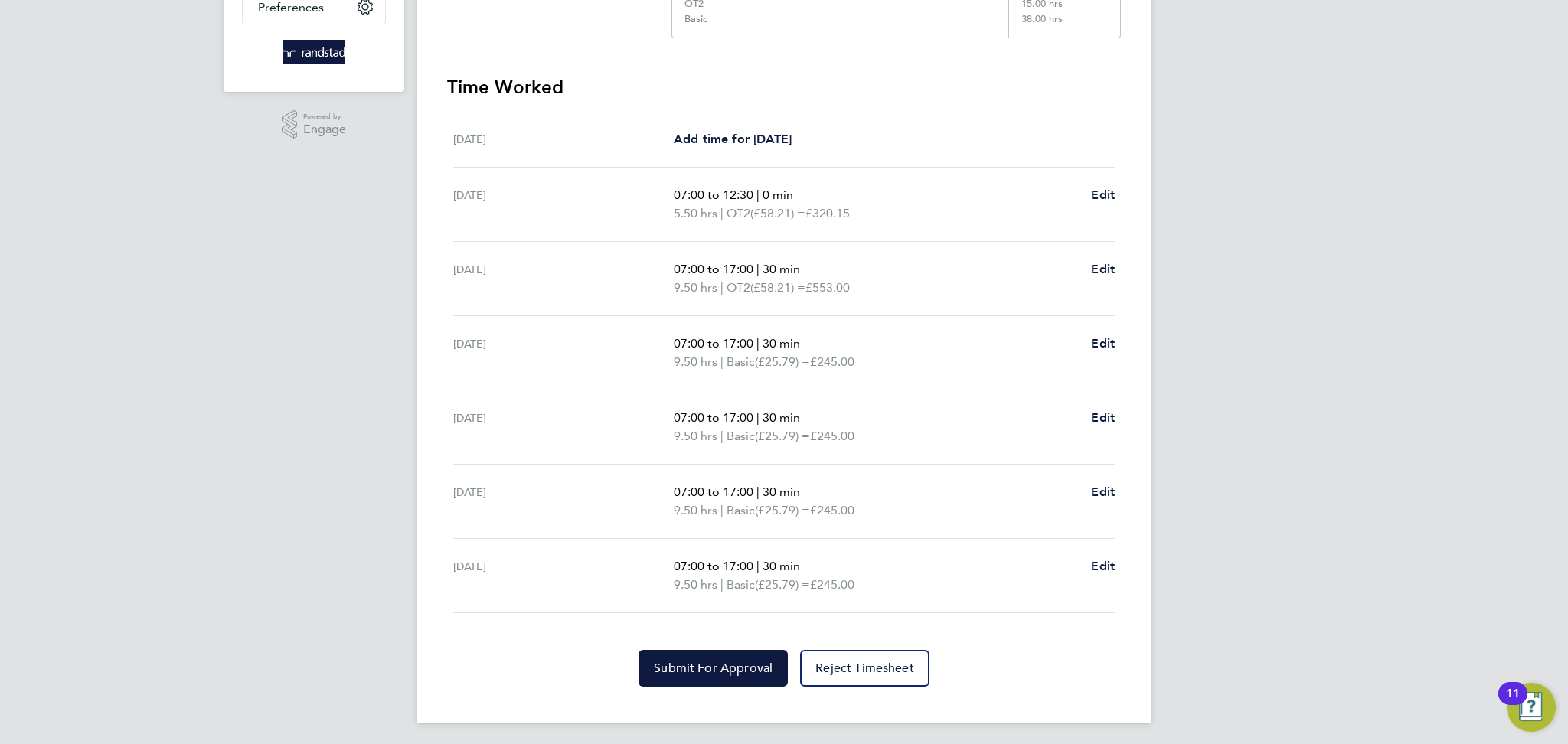
scroll to position [392, 0]
click at [773, 137] on span "Add time for [DATE]" at bounding box center [732, 137] width 118 height 14
select select "30"
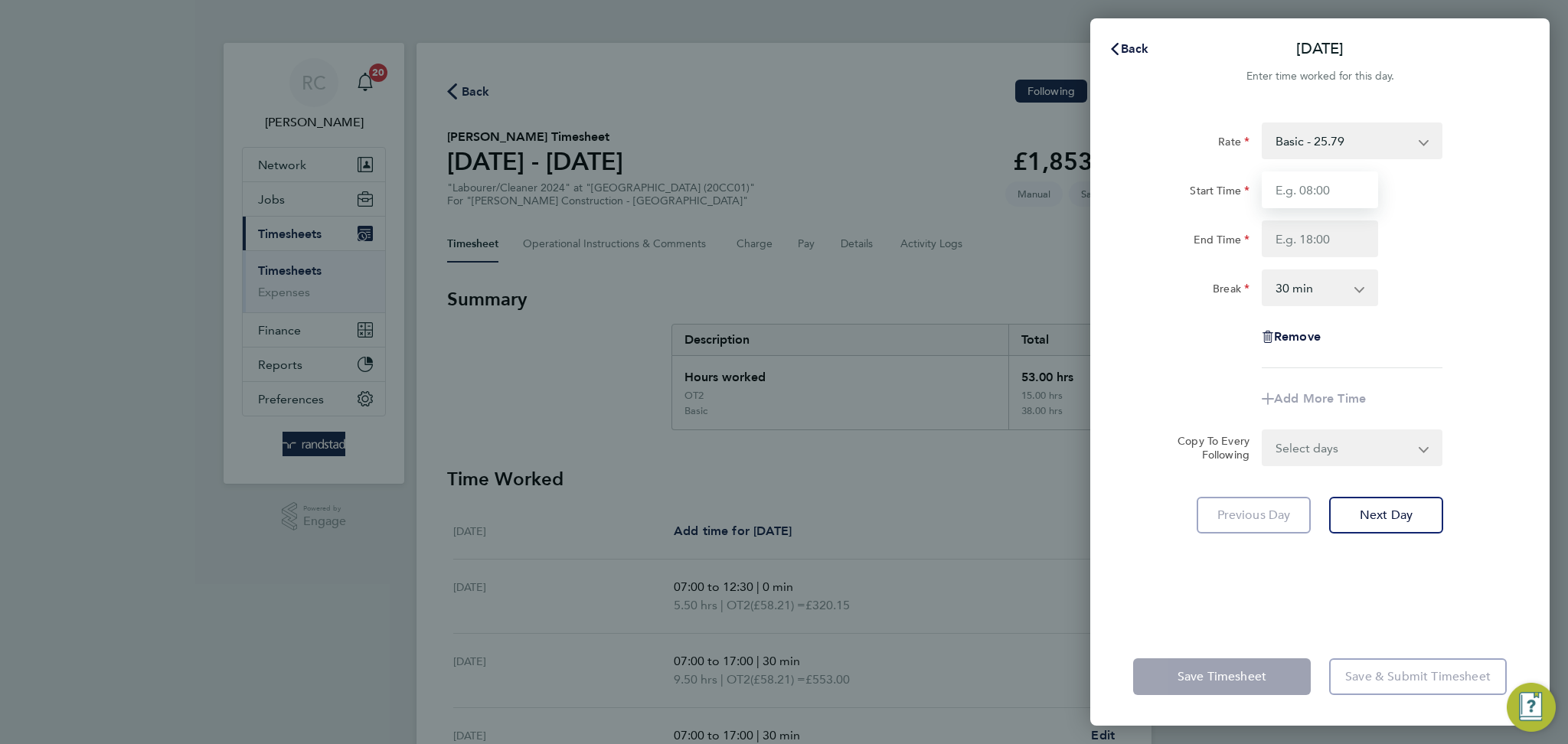
click at [1314, 189] on input "Start Time" at bounding box center [1320, 190] width 117 height 37
type input "07:00"
click at [1345, 242] on input "End Time" at bounding box center [1320, 238] width 117 height 37
type input "15:30"
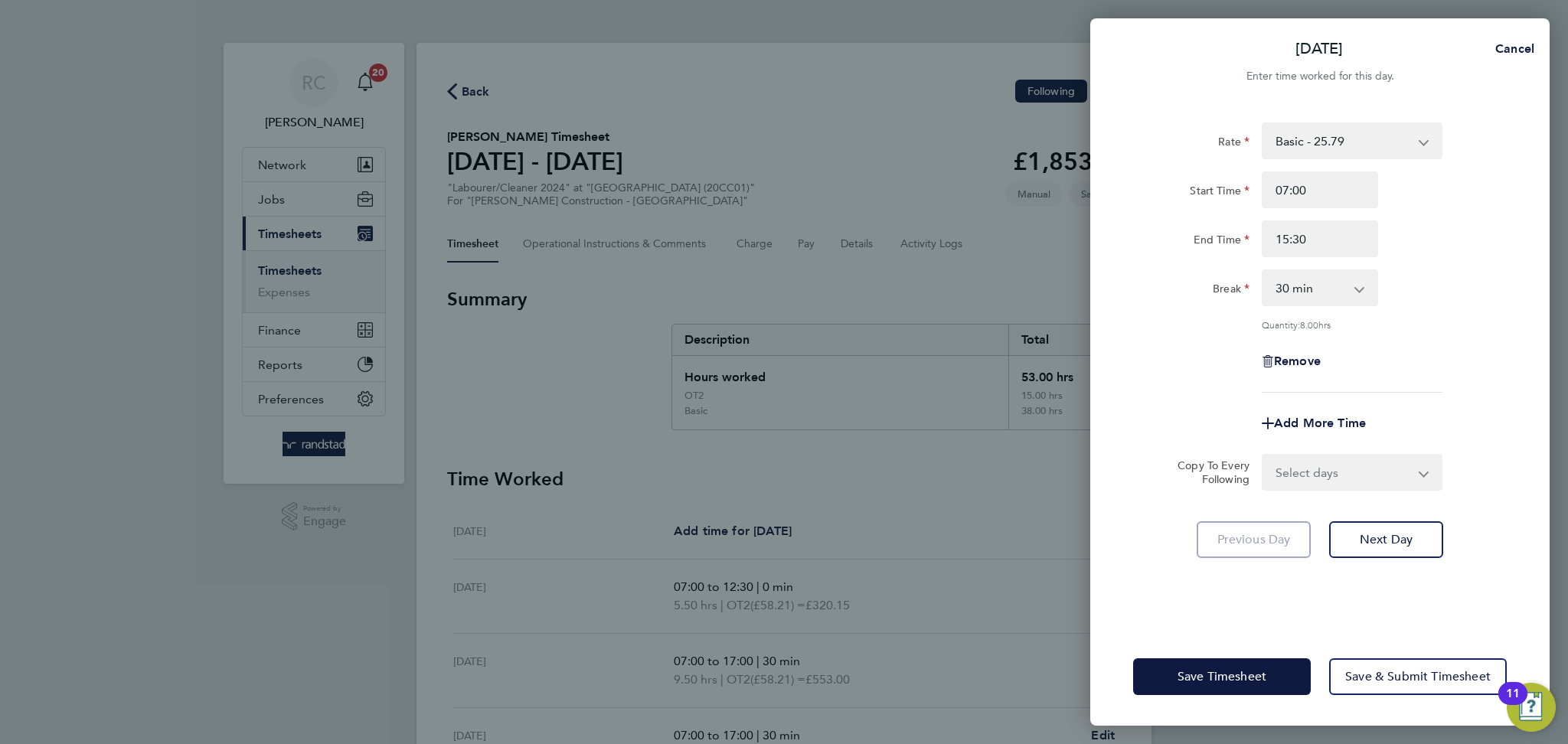
click at [1450, 234] on div "End Time 15:30" at bounding box center [1320, 238] width 386 height 37
click at [1402, 140] on select "Basic - 25.79 OT1 - 37.38 OT2 - 58.21" at bounding box center [1342, 141] width 159 height 33
select select "30"
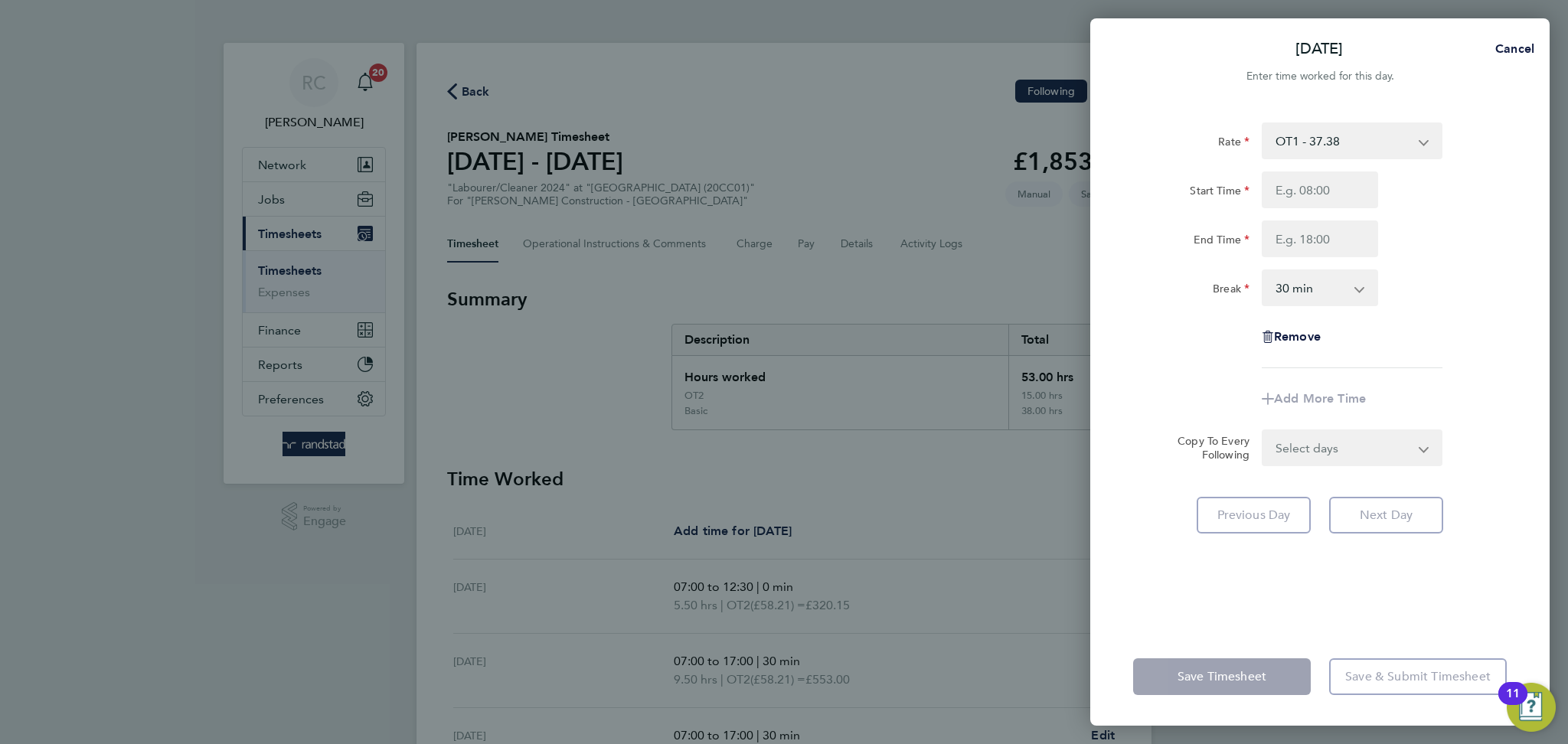
click at [1330, 208] on div "Start Time End Time" at bounding box center [1320, 214] width 386 height 86
click at [1380, 149] on select "OT1 - 37.38 Basic - 25.79 OT2 - 58.21" at bounding box center [1342, 141] width 159 height 33
select select "30"
click at [1335, 187] on input "Start Time" at bounding box center [1320, 190] width 117 height 37
type input "07:00"
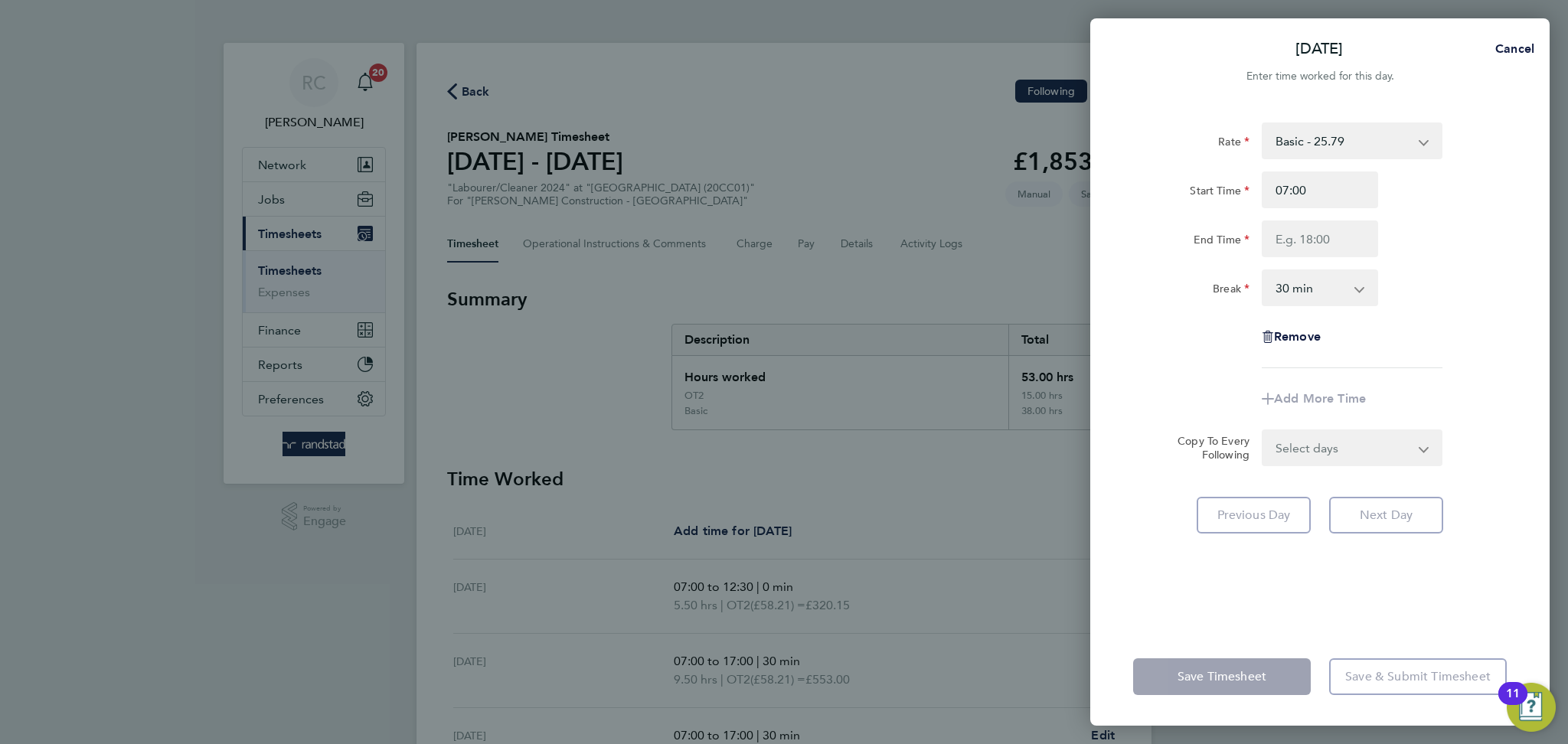
click at [1460, 334] on div "Remove" at bounding box center [1320, 337] width 386 height 37
click at [1327, 236] on input "End Time" at bounding box center [1320, 238] width 117 height 37
type input "1"
click at [1471, 242] on div "End Time 13:00" at bounding box center [1320, 238] width 386 height 37
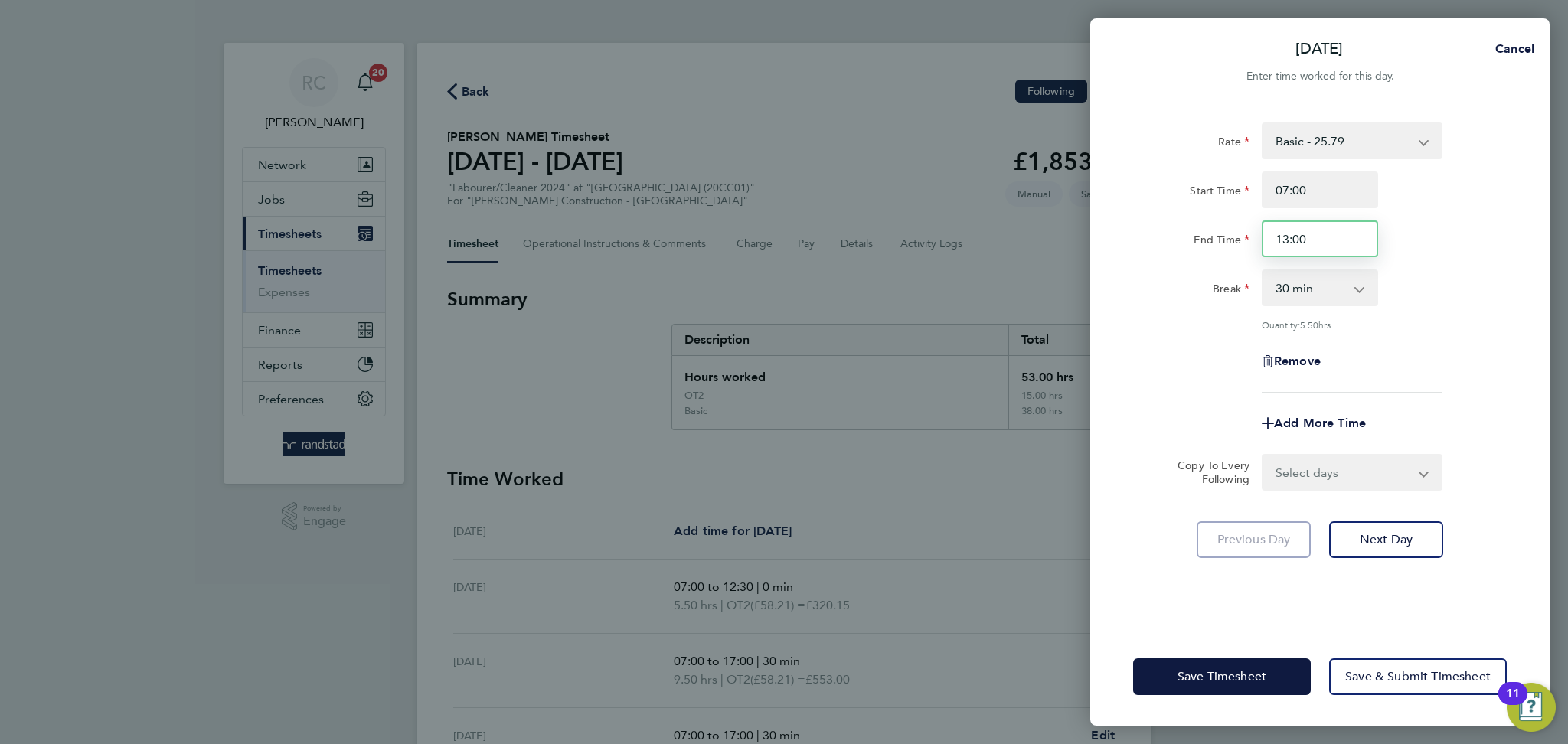
click at [1345, 231] on input "13:00" at bounding box center [1320, 238] width 117 height 37
click at [1450, 242] on div "End Time 14:00" at bounding box center [1320, 238] width 386 height 37
click at [1345, 244] on input "14:00" at bounding box center [1320, 238] width 117 height 37
type input "13:30"
click at [1452, 214] on div "Start Time 07:00 End Time 13:30" at bounding box center [1320, 214] width 386 height 86
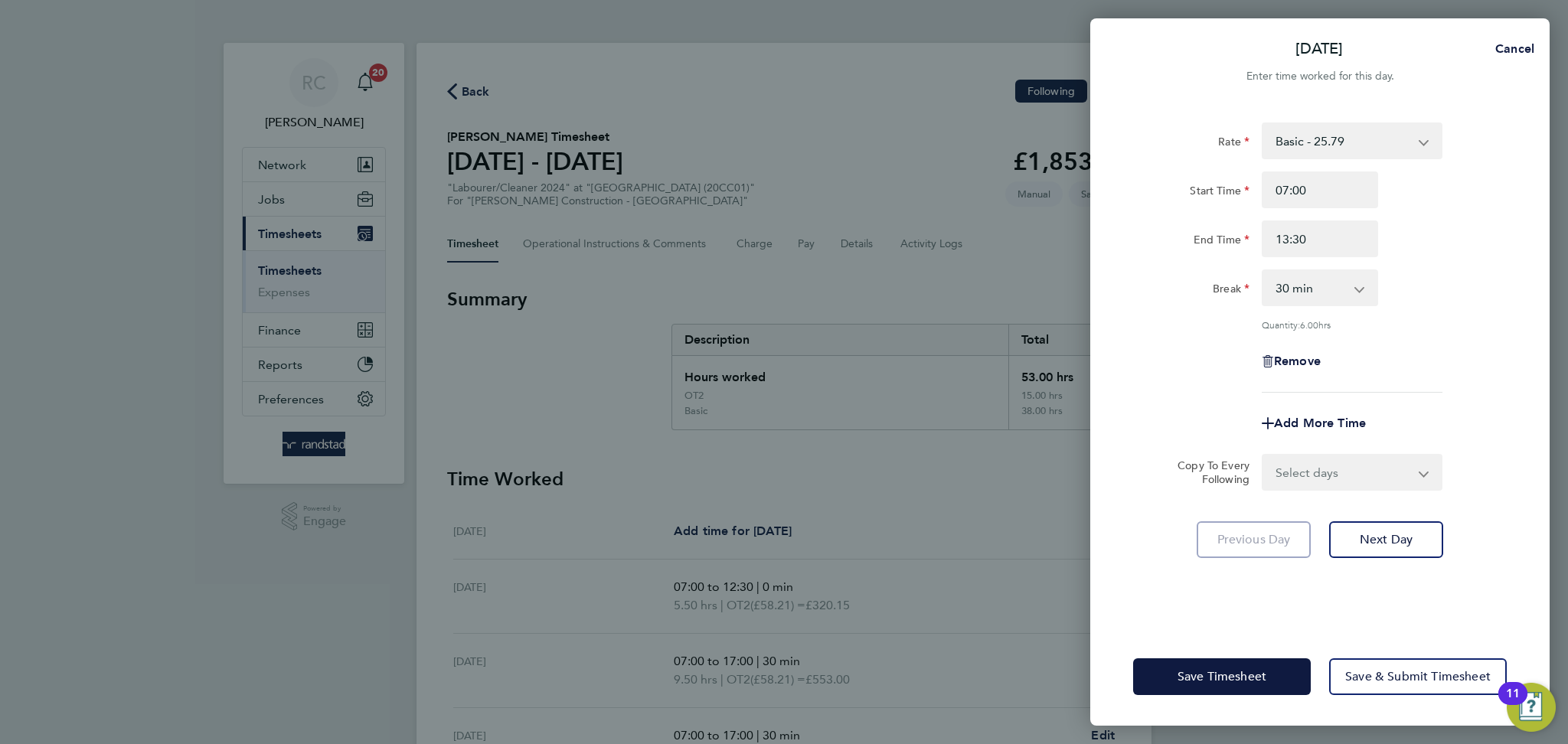
click at [1441, 282] on div "Break 0 min 15 min 30 min 45 min 60 min 75 min 90 min" at bounding box center [1320, 287] width 386 height 37
click at [1285, 664] on button "Save Timesheet" at bounding box center [1221, 677] width 178 height 37
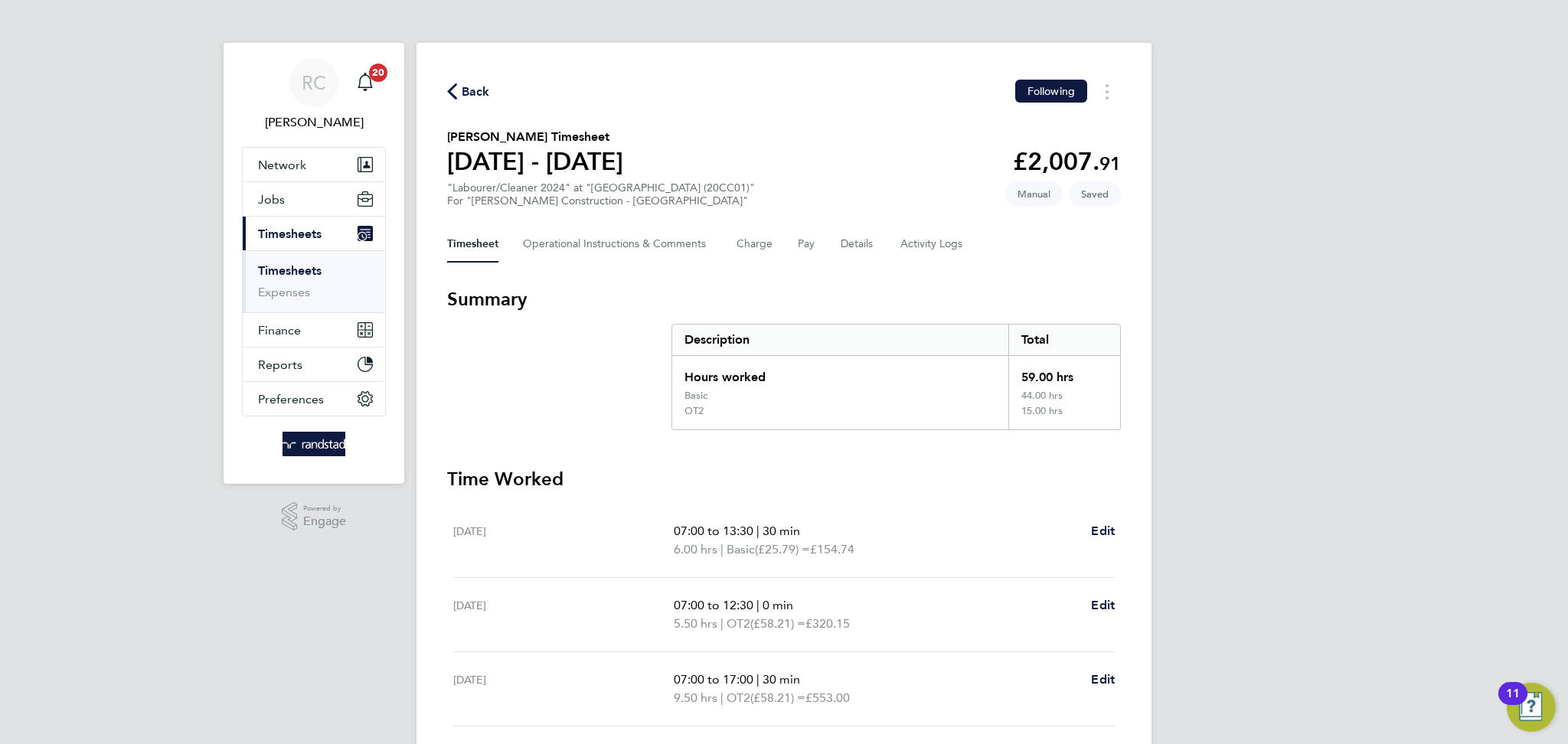
click at [825, 529] on p "07:00 to 13:30 | 30 min" at bounding box center [876, 531] width 405 height 18
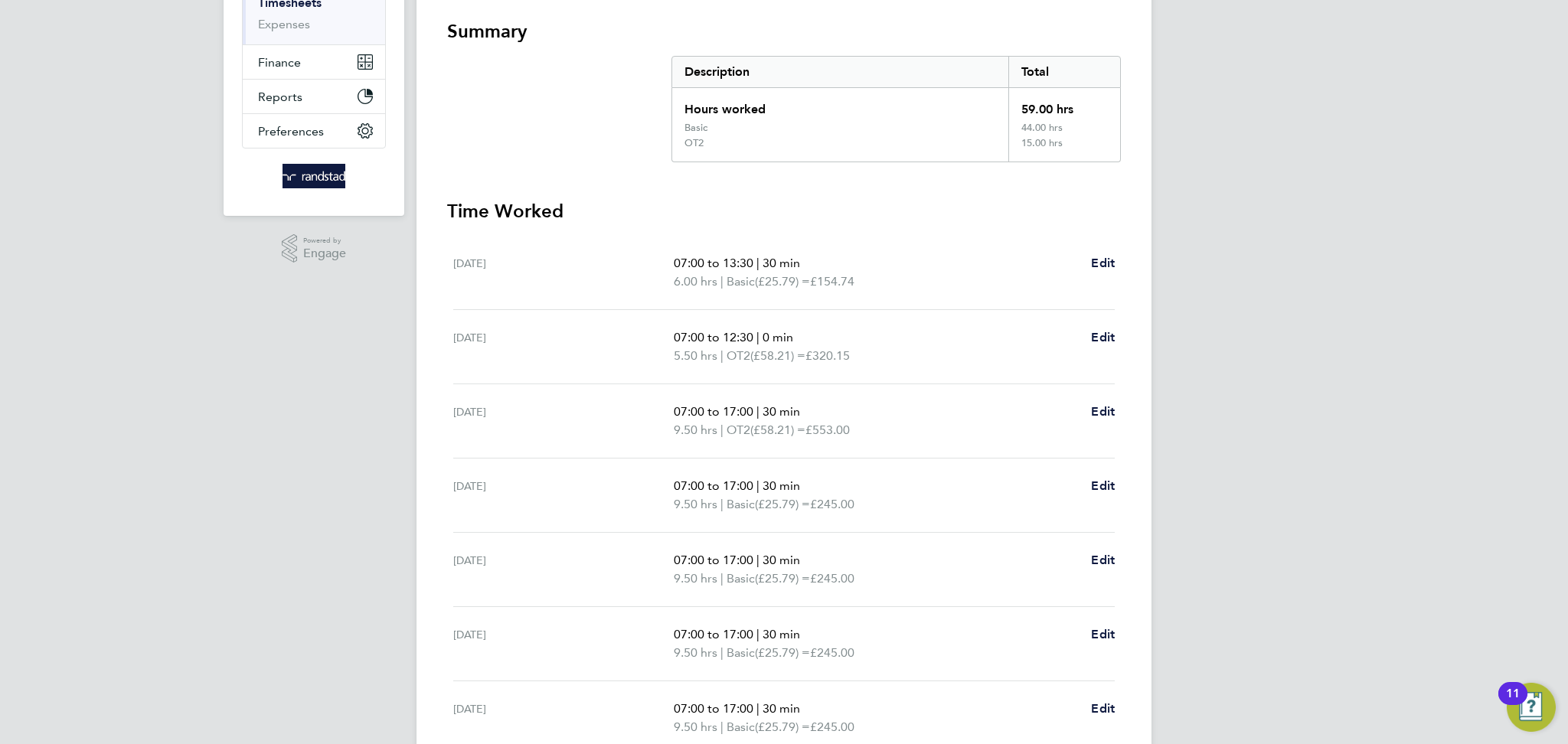
scroll to position [269, 0]
click at [827, 259] on p "07:00 to 13:30 | 30 min" at bounding box center [876, 262] width 405 height 18
click at [1115, 262] on ul "Sat 02 Aug 07:00 to 13:30 | 30 min 6.00 hrs | Basic (£25.79) = £154.74 Edit Sun…" at bounding box center [784, 494] width 674 height 520
click at [1109, 258] on span "Edit" at bounding box center [1103, 261] width 23 height 14
select select "30"
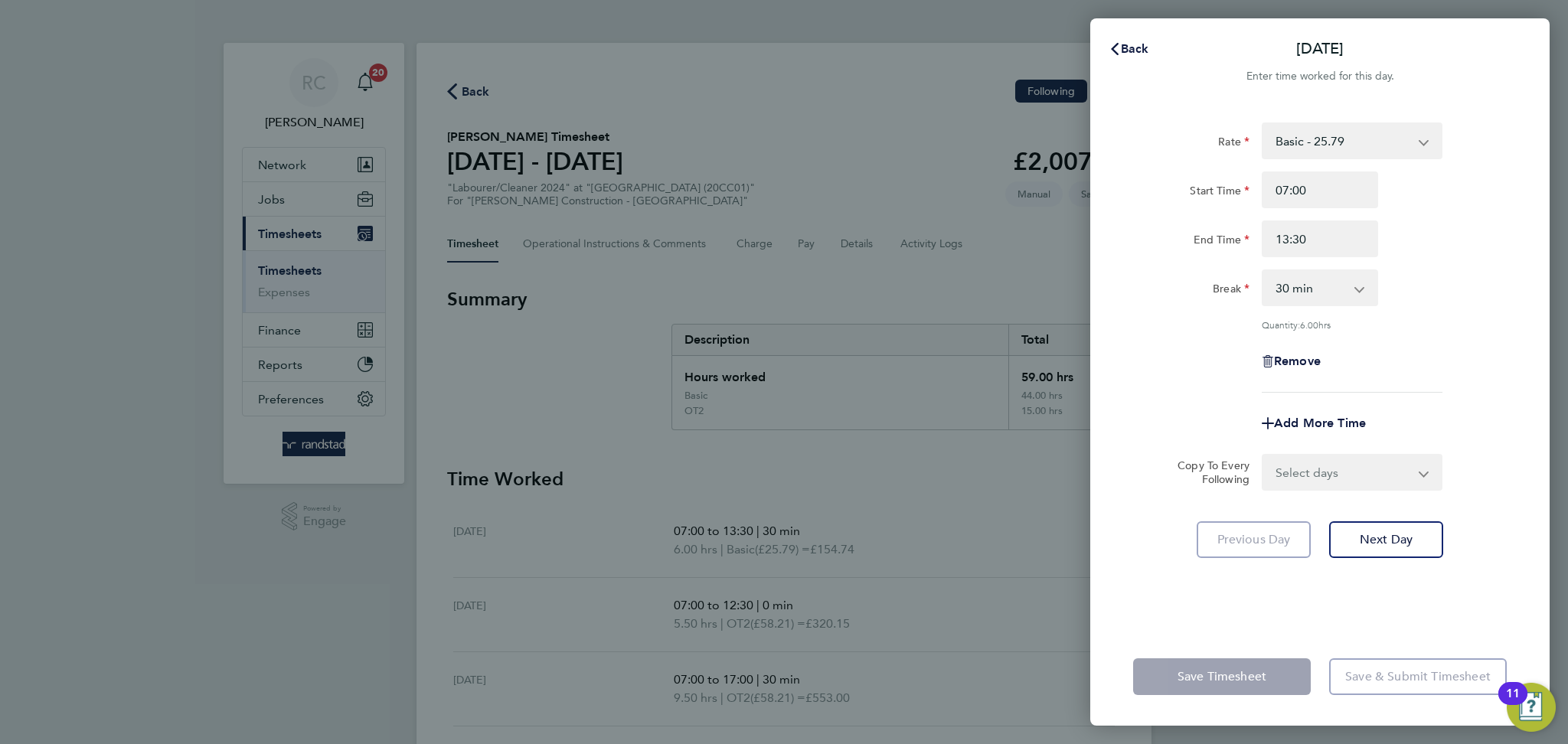
click at [1441, 210] on div "Start Time 07:00 End Time 13:30" at bounding box center [1320, 214] width 386 height 86
click at [1390, 138] on select "Basic - 25.79 OT1 - 37.38 OT2 - 58.21" at bounding box center [1342, 141] width 159 height 33
select select "30"
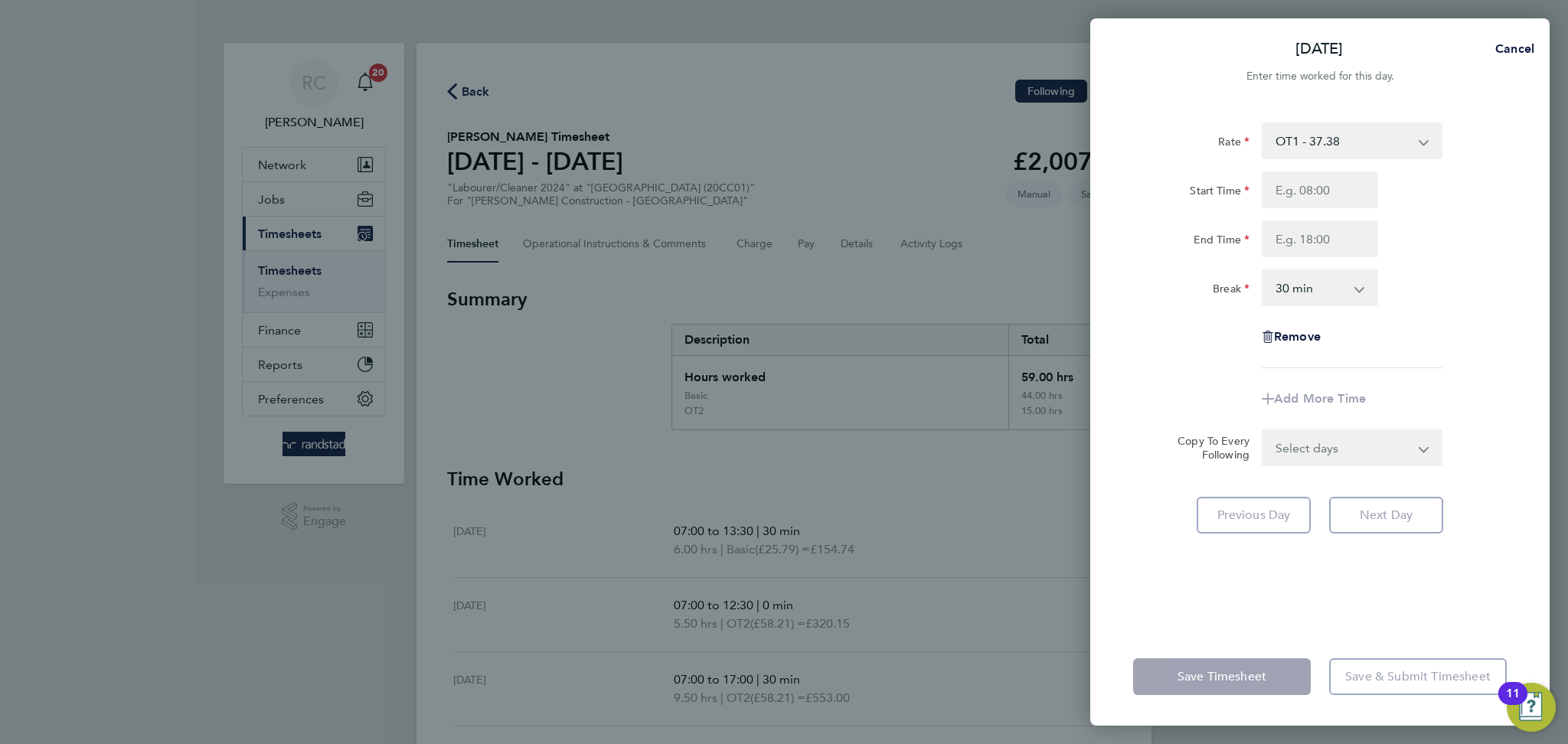
click at [1441, 213] on div "Start Time End Time" at bounding box center [1320, 214] width 386 height 86
click at [1336, 182] on input "Start Time" at bounding box center [1320, 190] width 117 height 37
type input "13:30"
click at [1343, 232] on input "End Time" at bounding box center [1320, 238] width 117 height 37
type input "15:30"
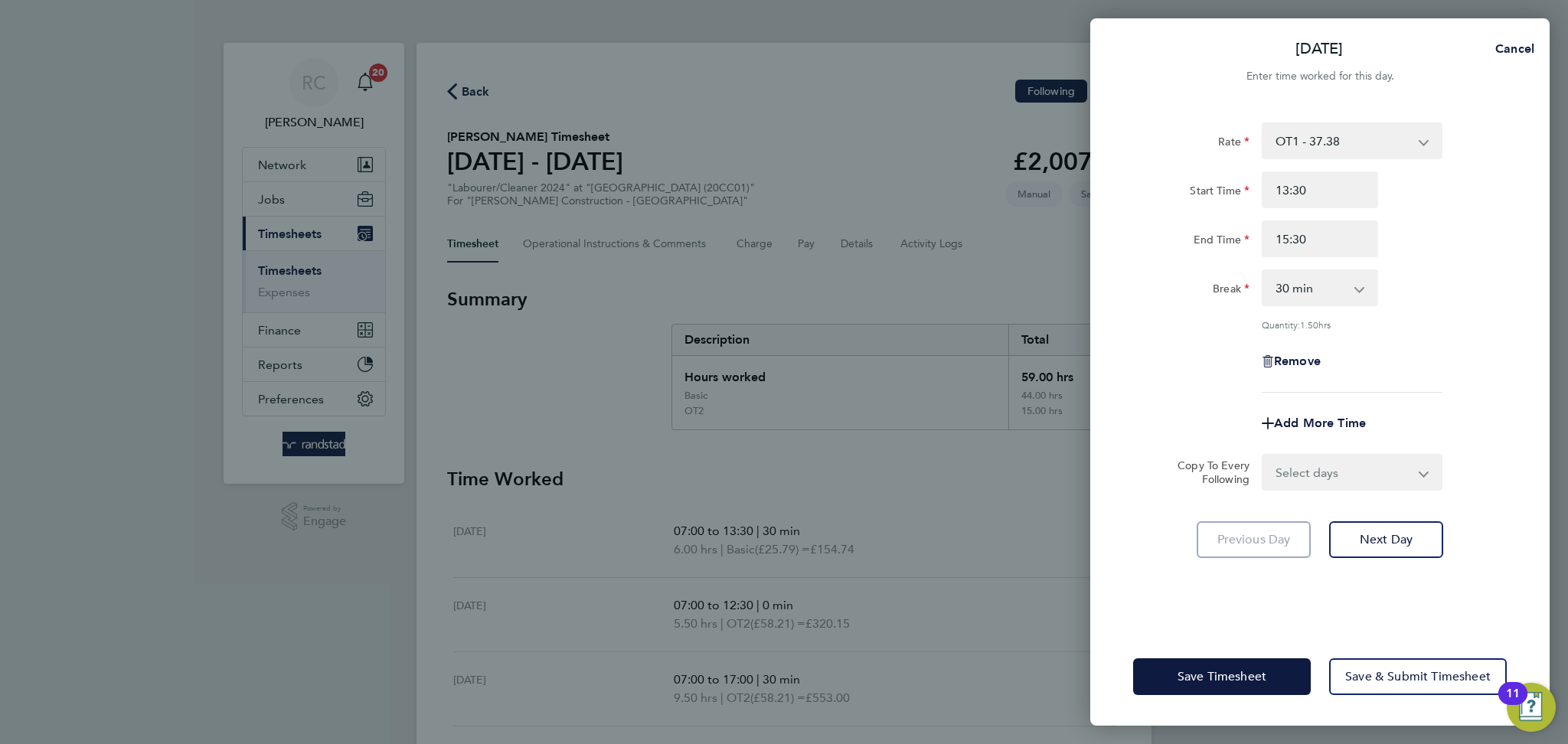
click at [1459, 237] on div "End Time 15:30" at bounding box center [1320, 238] width 386 height 37
click at [1345, 292] on select "0 min 15 min 30 min 45 min 60 min 75 min 90 min" at bounding box center [1310, 287] width 95 height 33
select select "0"
click at [1263, 271] on select "0 min 15 min 30 min 45 min 60 min 75 min 90 min" at bounding box center [1310, 287] width 95 height 33
click at [1453, 308] on div "Rate OT1 - 37.38 Basic - 25.79 OT2 - 58.21 Start Time 13:30 End Time 15:30 Brea…" at bounding box center [1320, 257] width 373 height 270
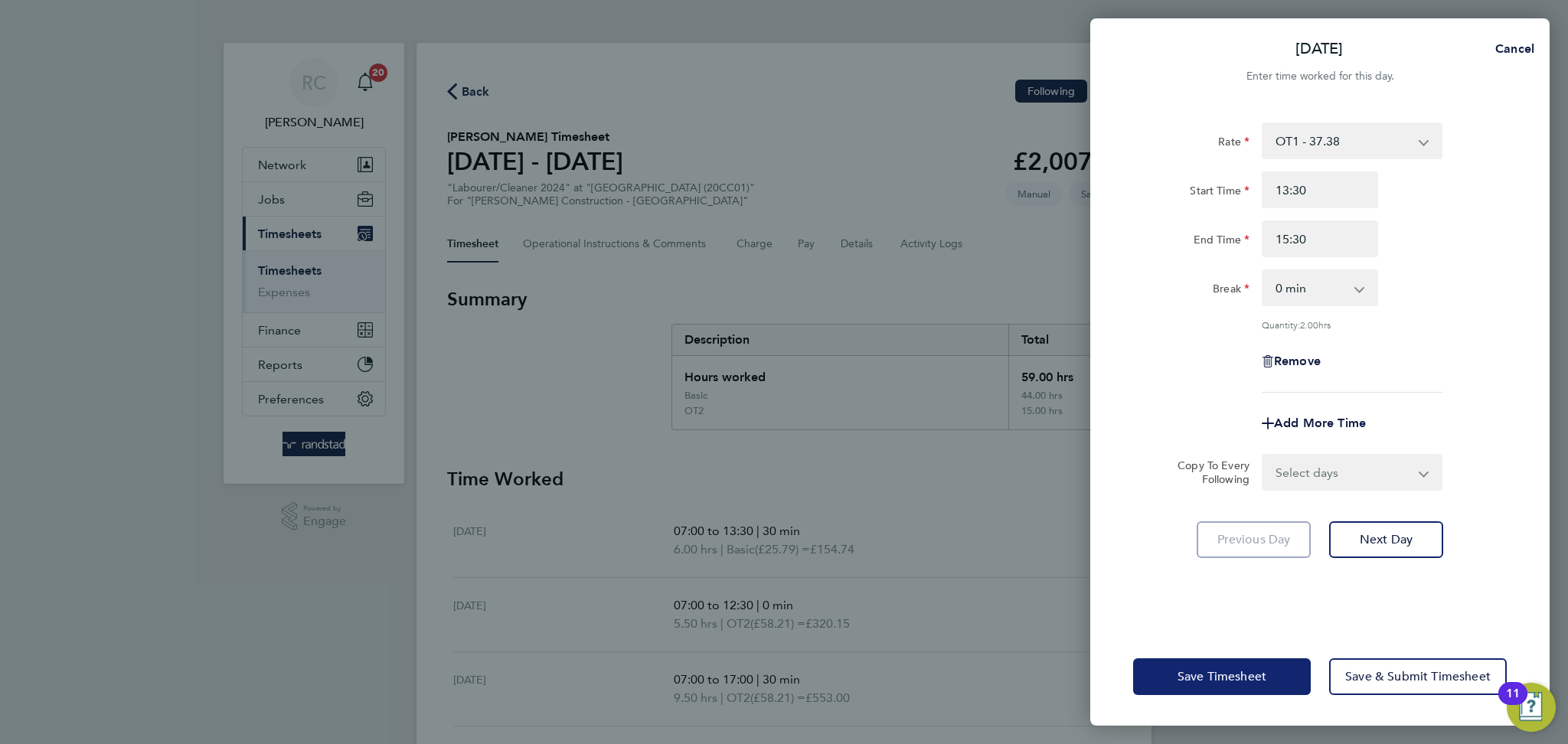
drag, startPoint x: 1291, startPoint y: 667, endPoint x: 962, endPoint y: 501, distance: 368.5
click at [1290, 667] on button "Save Timesheet" at bounding box center [1221, 677] width 178 height 37
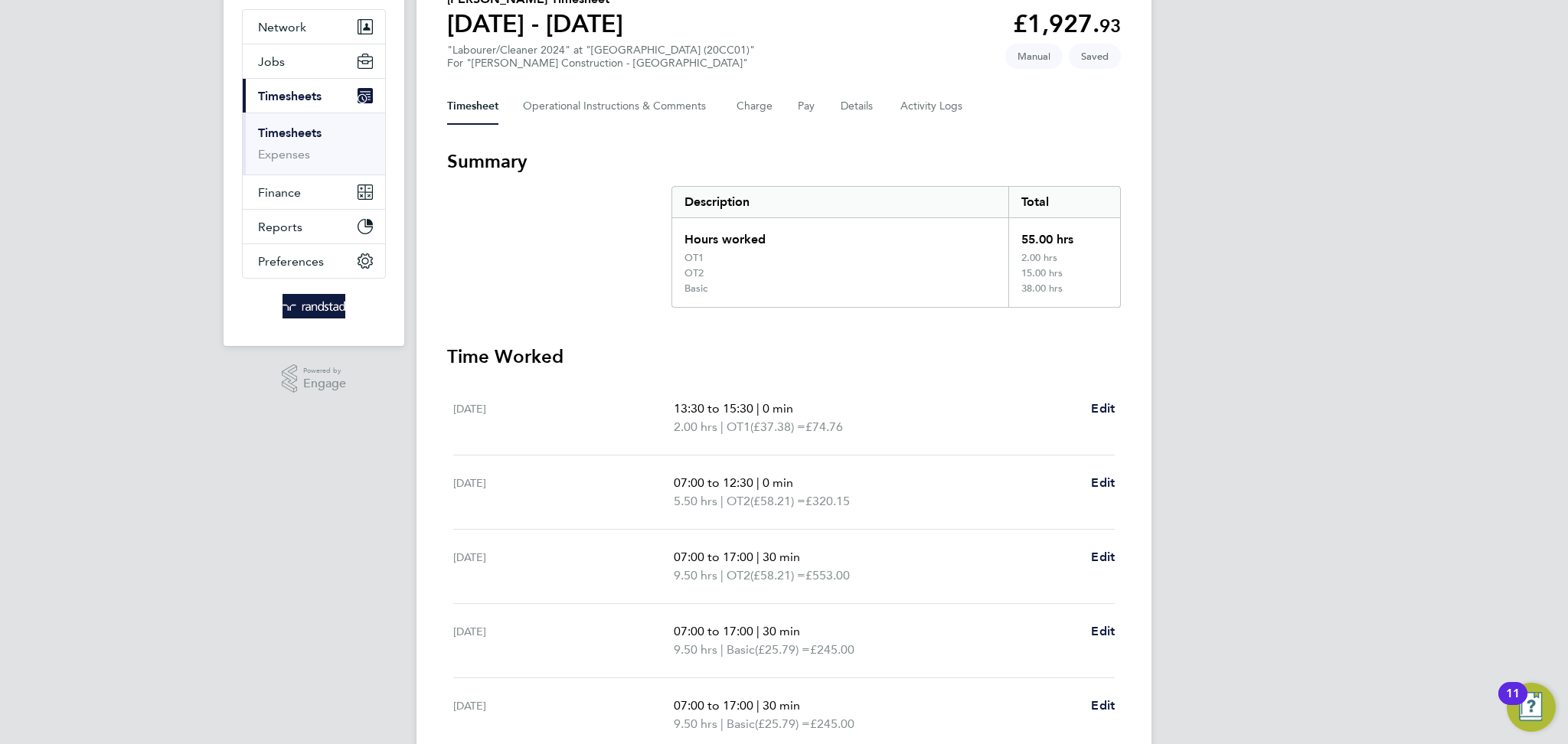
scroll to position [139, 0]
click at [1115, 399] on ul "Sat 02 Aug 13:30 to 15:30 | 0 min 2.00 hrs | OT1 (£37.38) = £74.76 Edit Sun 03 …" at bounding box center [784, 639] width 674 height 520
click at [1110, 400] on span "Edit" at bounding box center [1103, 406] width 23 height 14
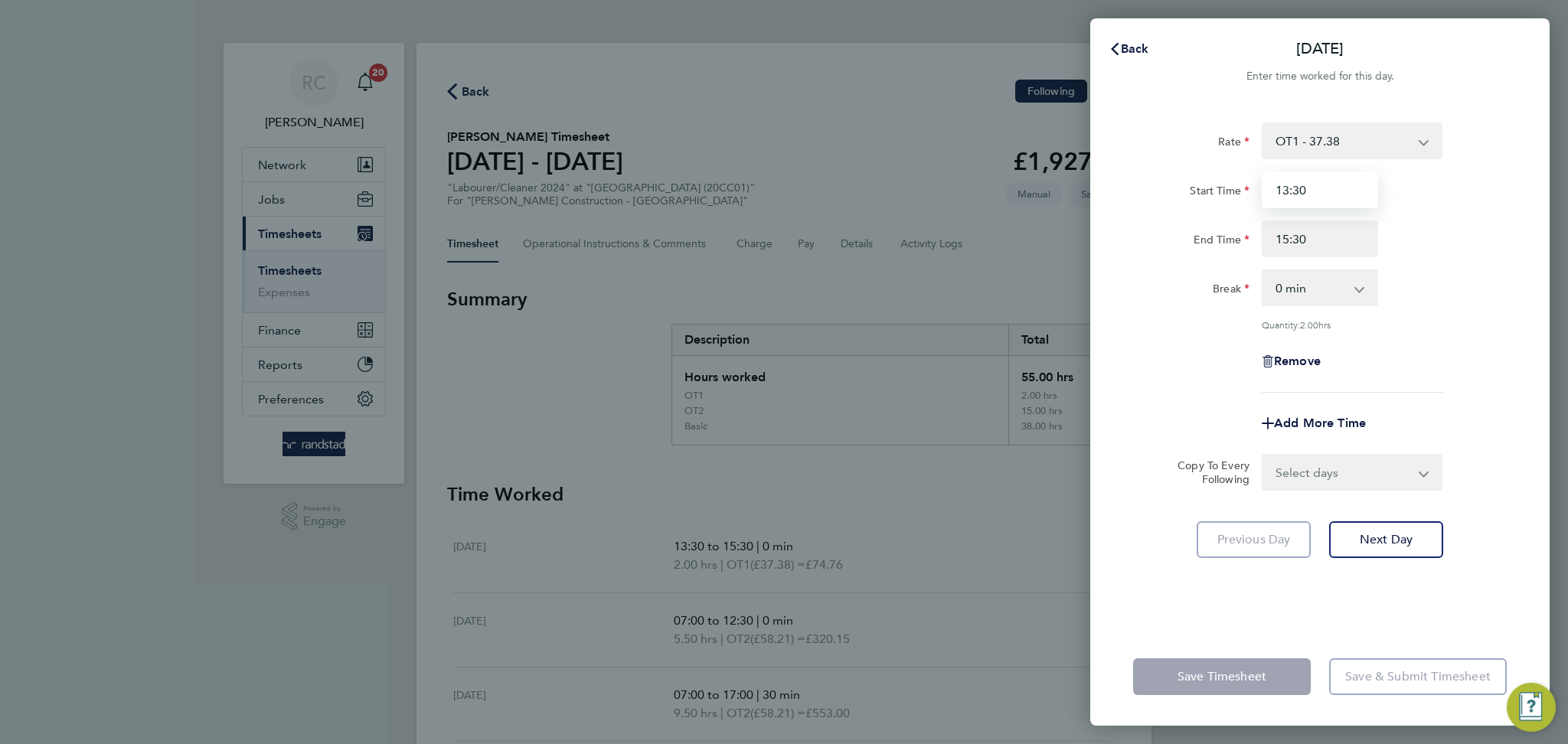
click at [1294, 202] on input "13:30" at bounding box center [1320, 190] width 117 height 37
drag, startPoint x: 1340, startPoint y: 194, endPoint x: 1191, endPoint y: 187, distance: 149.2
click at [1199, 186] on div "Start Time 13:30" at bounding box center [1320, 190] width 386 height 37
type input "07:00"
click at [1447, 239] on div "End Time 15:30" at bounding box center [1320, 238] width 386 height 37
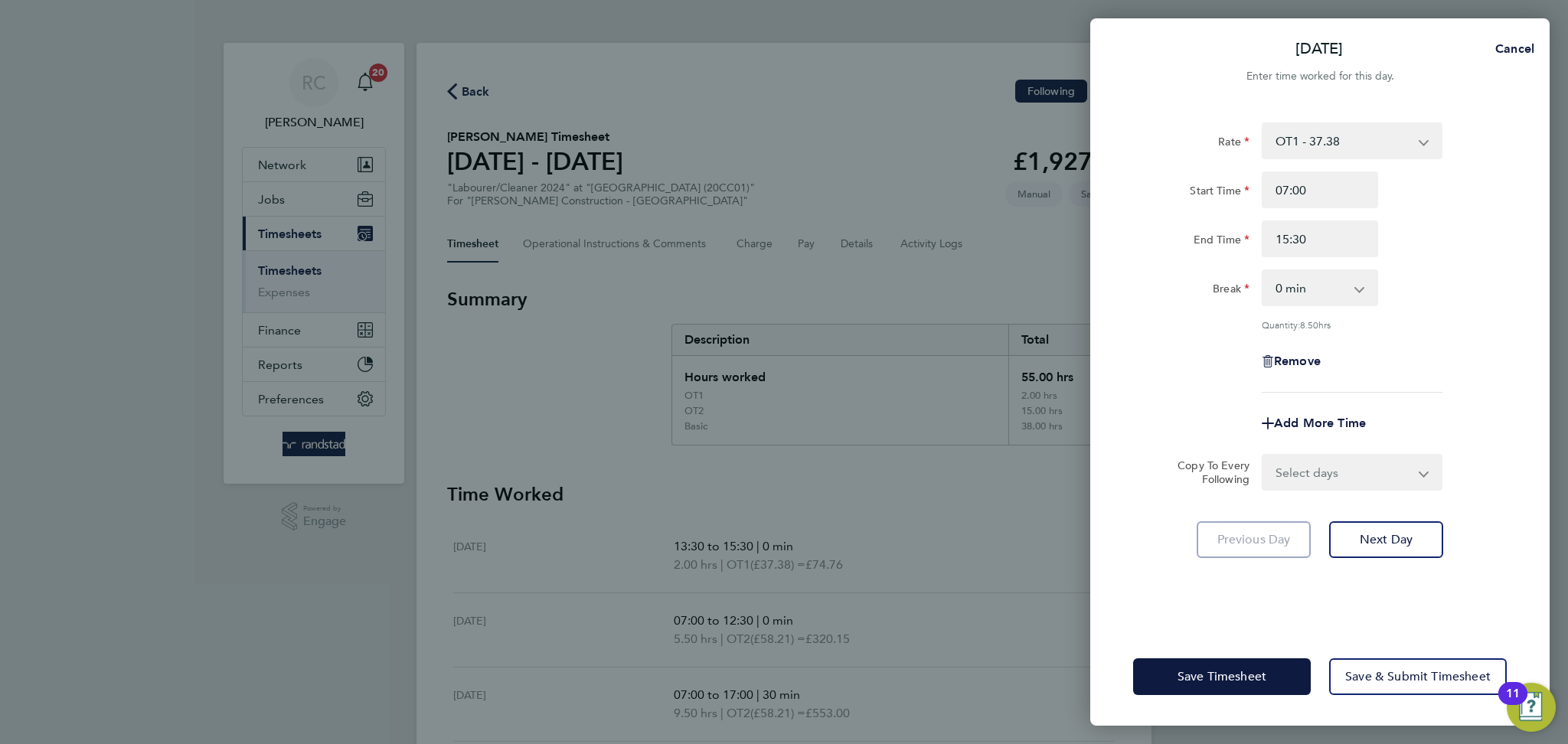
click at [1345, 284] on select "0 min 15 min 30 min 45 min 60 min 75 min 90 min" at bounding box center [1310, 287] width 95 height 33
select select "30"
click at [1263, 271] on select "0 min 15 min 30 min 45 min 60 min 75 min 90 min" at bounding box center [1310, 287] width 95 height 33
click at [1452, 304] on div "Break 0 min 15 min 30 min 45 min 60 min 75 min 90 min" at bounding box center [1320, 287] width 386 height 37
click at [1269, 682] on button "Save Timesheet" at bounding box center [1221, 677] width 178 height 37
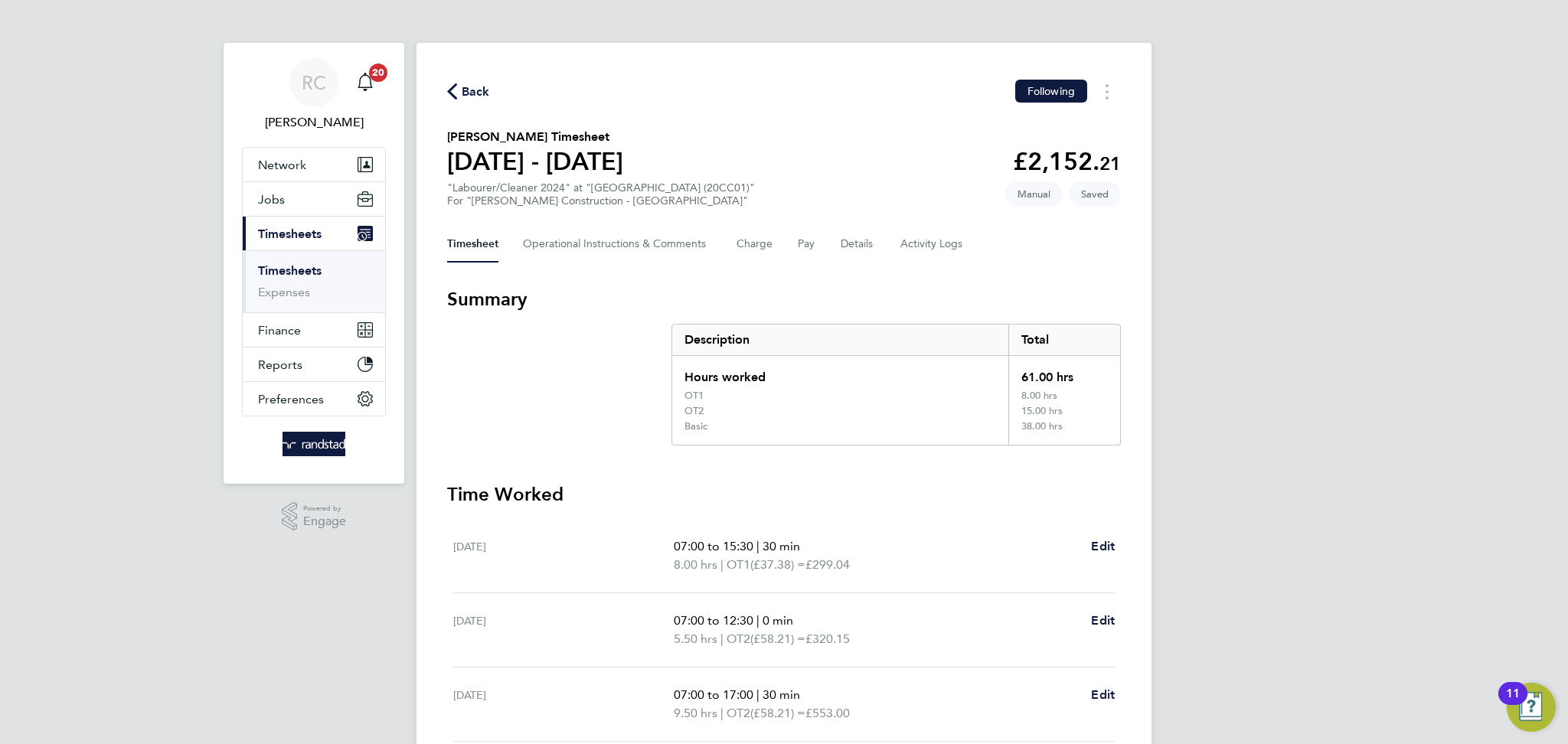
click at [1506, 417] on div "RC Rebecca Cahill Notifications 20 Applications: Network Team Members Businesse…" at bounding box center [784, 587] width 1568 height 1173
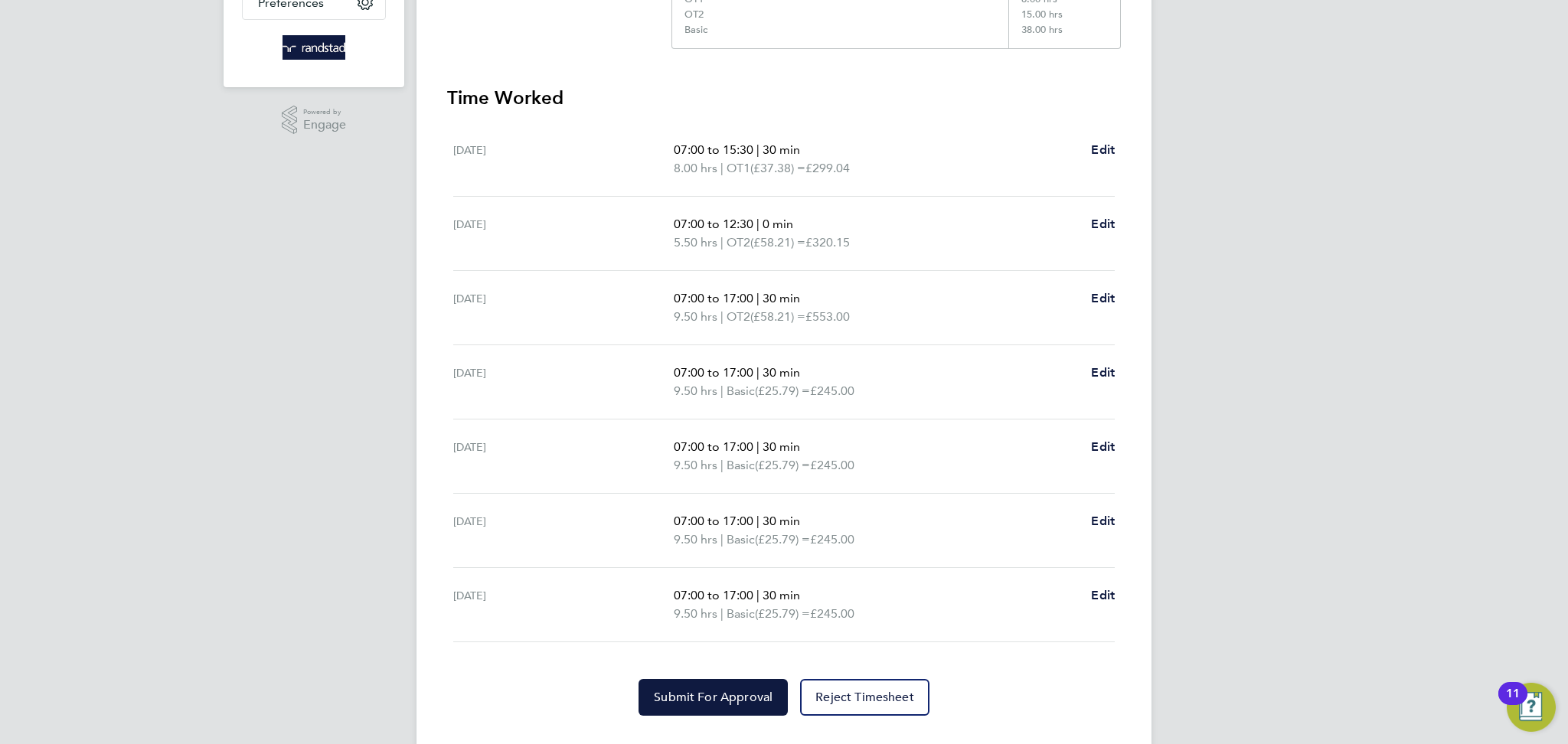
scroll to position [426, 0]
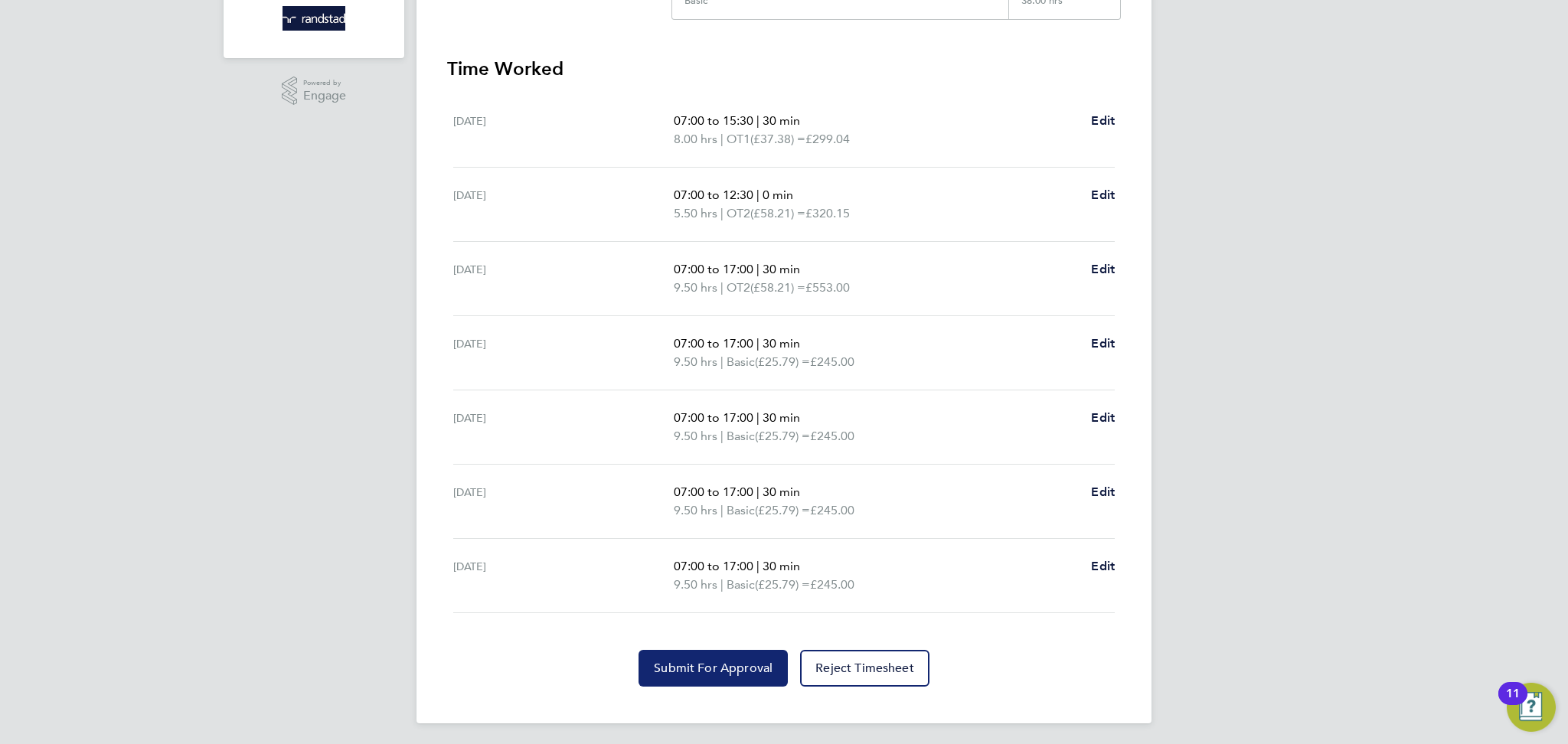
click at [694, 662] on span "Submit For Approval" at bounding box center [713, 667] width 118 height 15
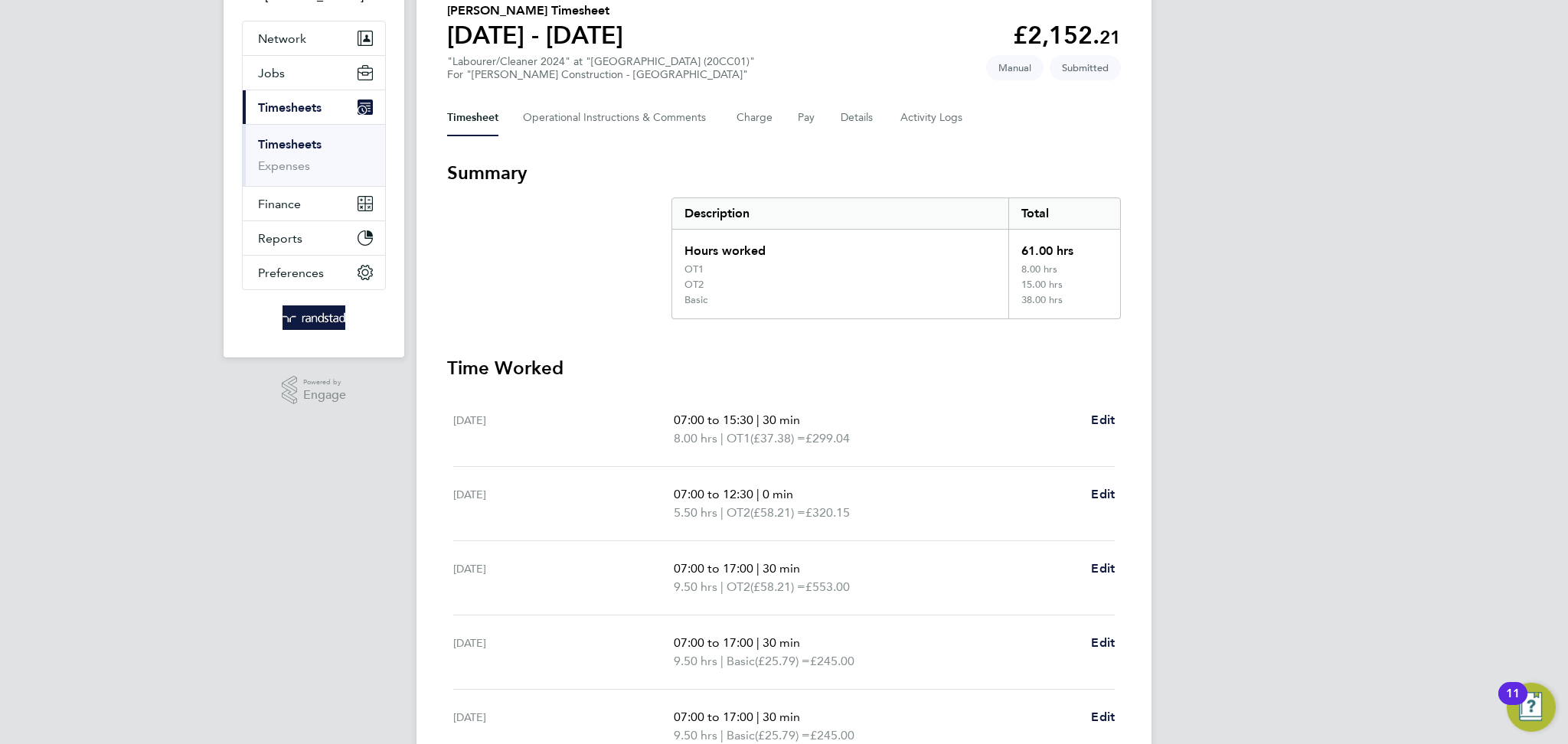
scroll to position [0, 0]
